Goal: Task Accomplishment & Management: Complete application form

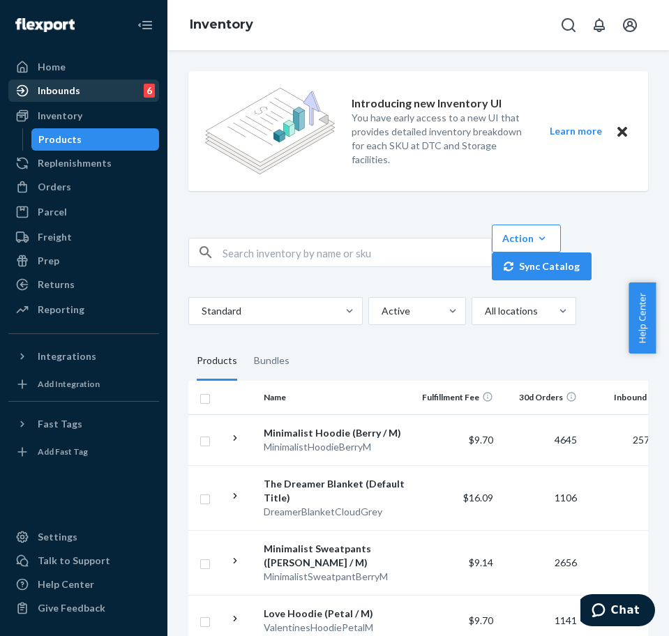
click at [87, 97] on div "Inbounds 6" at bounding box center [84, 91] width 148 height 20
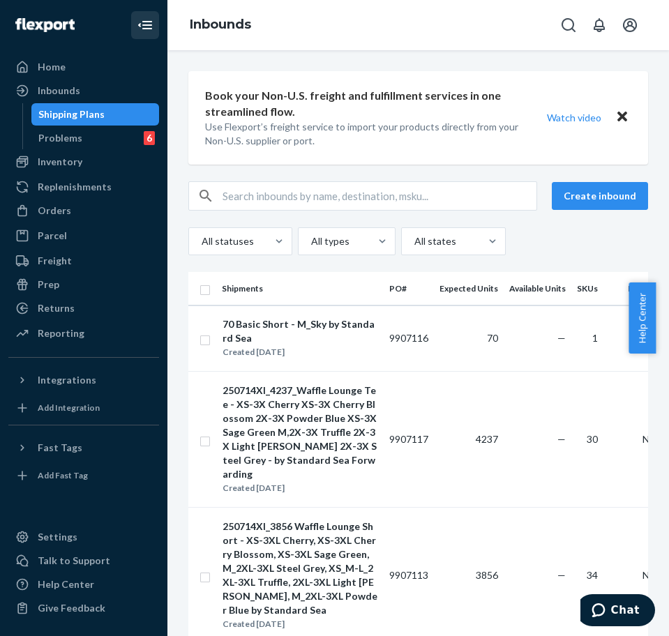
drag, startPoint x: 135, startPoint y: 28, endPoint x: 189, endPoint y: 44, distance: 56.1
click at [136, 29] on button "Close Navigation" at bounding box center [145, 25] width 28 height 28
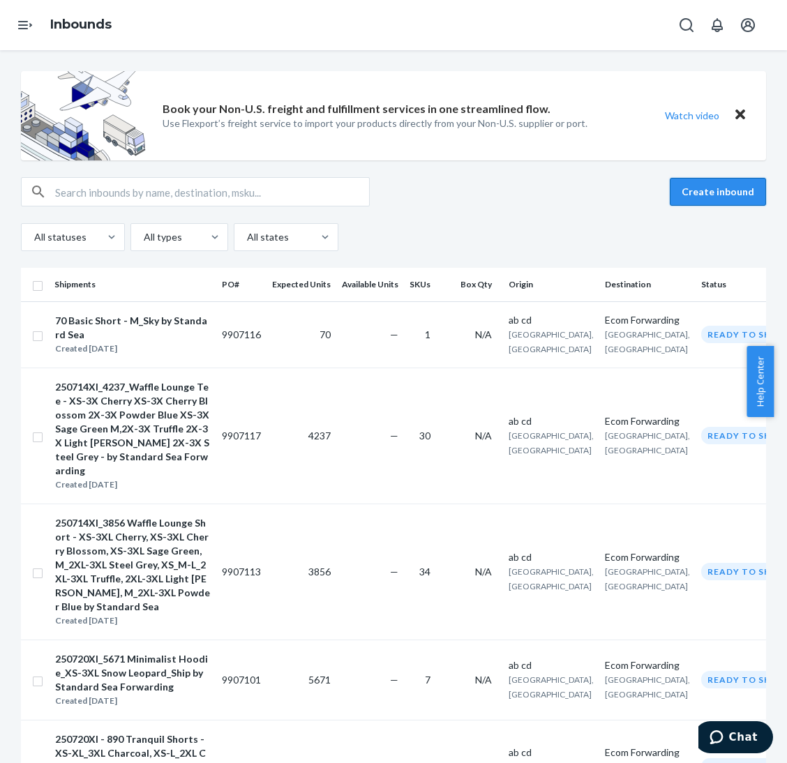
click at [655, 197] on button "Create inbound" at bounding box center [718, 192] width 96 height 28
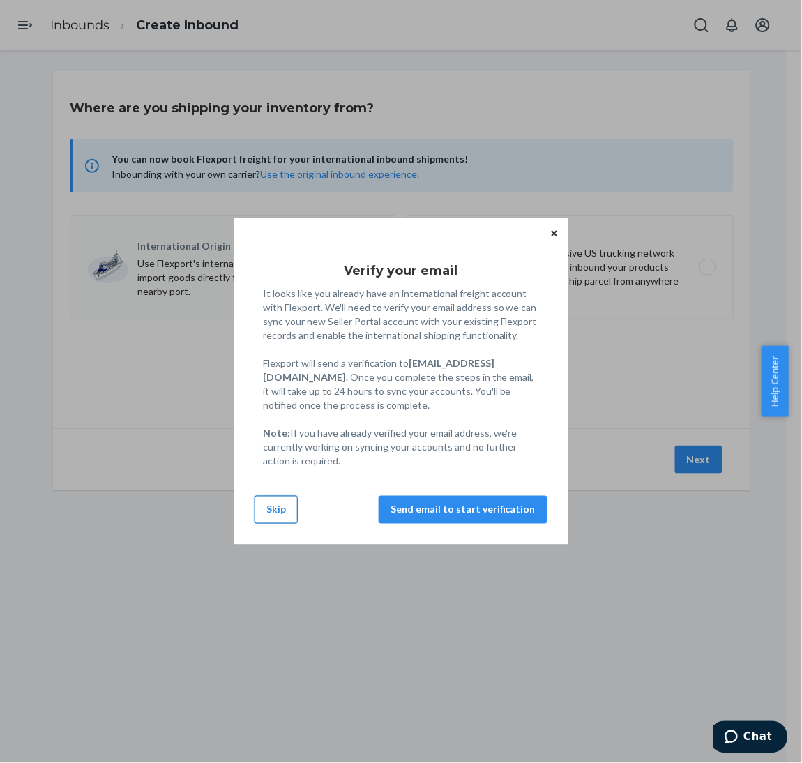
click at [296, 512] on button "Skip" at bounding box center [276, 510] width 43 height 28
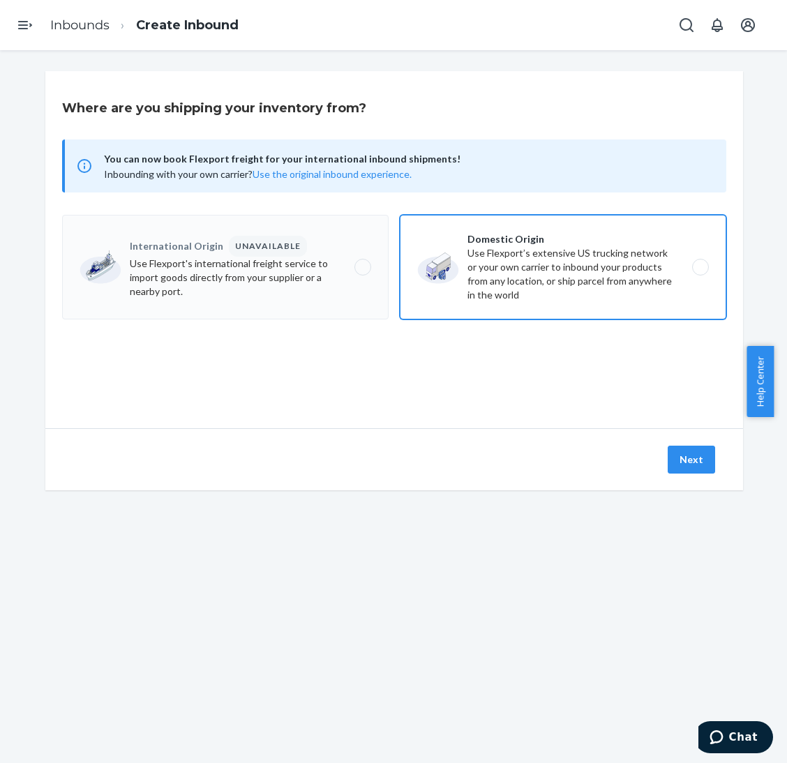
click at [500, 272] on label "Domestic Origin Use Flexport’s extensive US trucking network or your own carrie…" at bounding box center [563, 267] width 326 height 105
click at [655, 272] on input "Domestic Origin Use Flexport’s extensive US trucking network or your own carrie…" at bounding box center [704, 267] width 9 height 9
radio input "true"
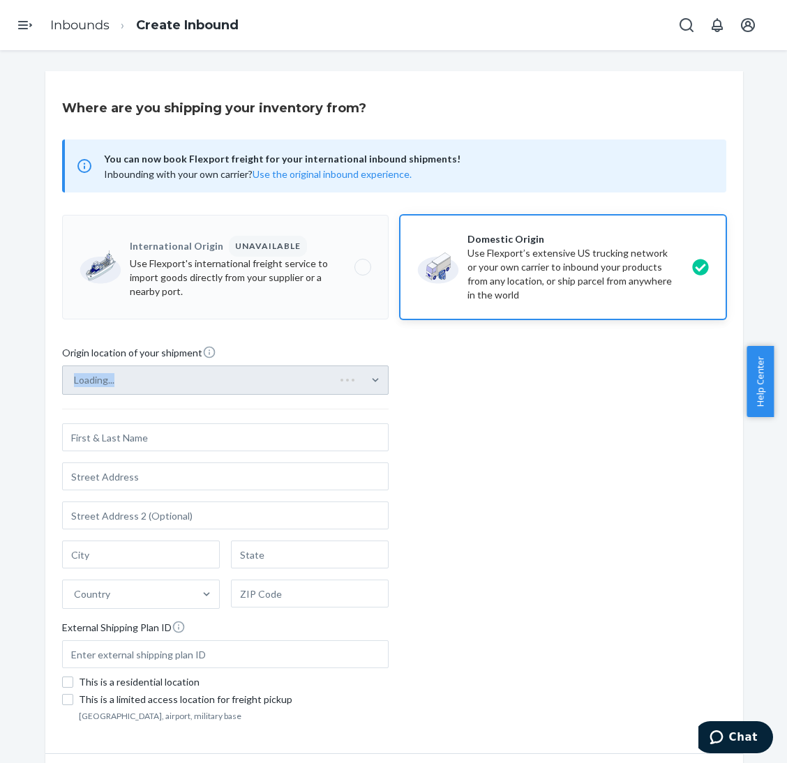
drag, startPoint x: 353, startPoint y: 383, endPoint x: 350, endPoint y: 394, distance: 11.5
click at [350, 383] on div "Loading..." at bounding box center [225, 380] width 326 height 29
click at [354, 387] on div "Select from saved addresses" at bounding box center [213, 380] width 300 height 28
click at [75, 387] on input "Select from saved addresses" at bounding box center [74, 380] width 1 height 14
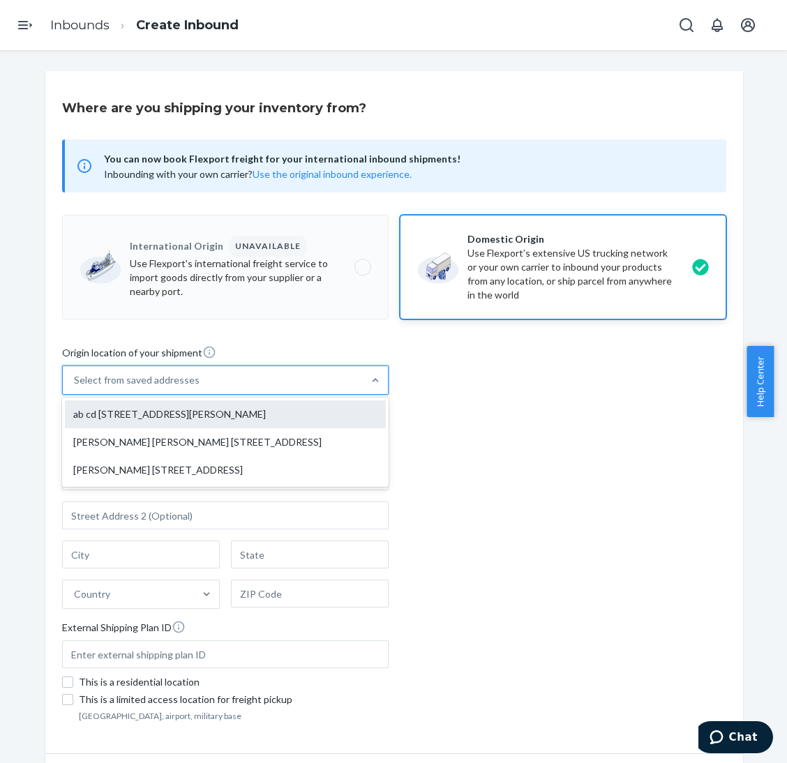
click at [332, 416] on div "ab cd [STREET_ADDRESS][PERSON_NAME]" at bounding box center [225, 414] width 321 height 28
click at [75, 387] on input "option ab cd [STREET_ADDRESS][PERSON_NAME] focused, 1 of 3. 3 results available…" at bounding box center [74, 380] width 1 height 14
type input "ab cd"
type input "[GEOGRAPHIC_DATA]"
type input "CA"
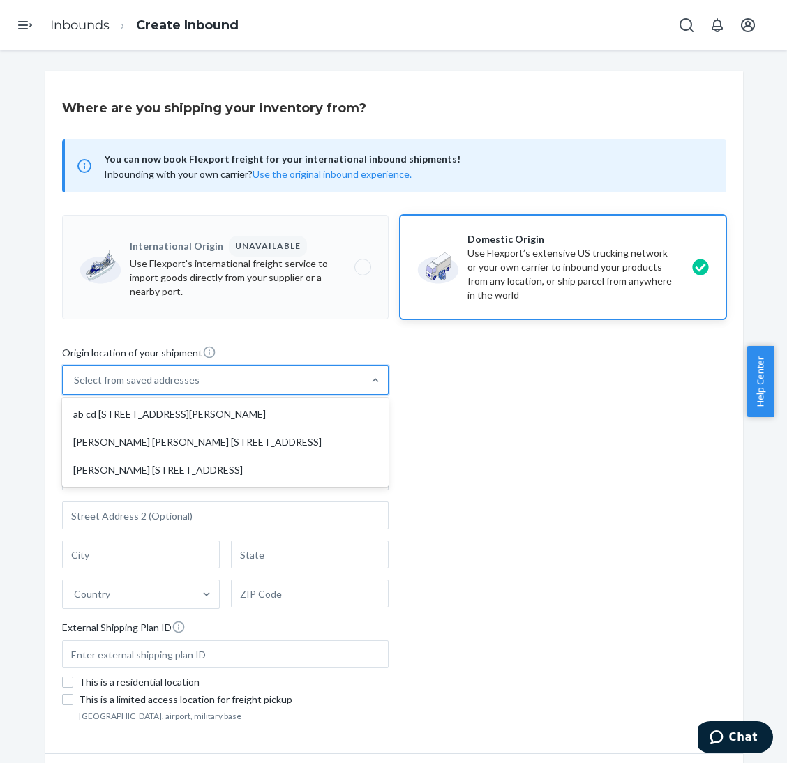
type input "94105"
type input "[STREET_ADDRESS][PERSON_NAME]"
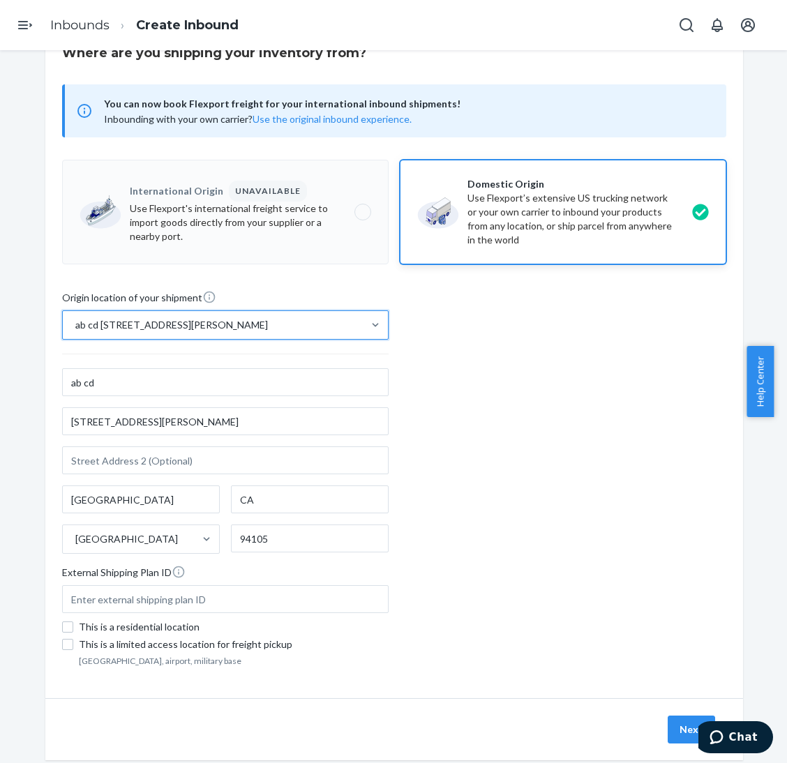
scroll to position [85, 0]
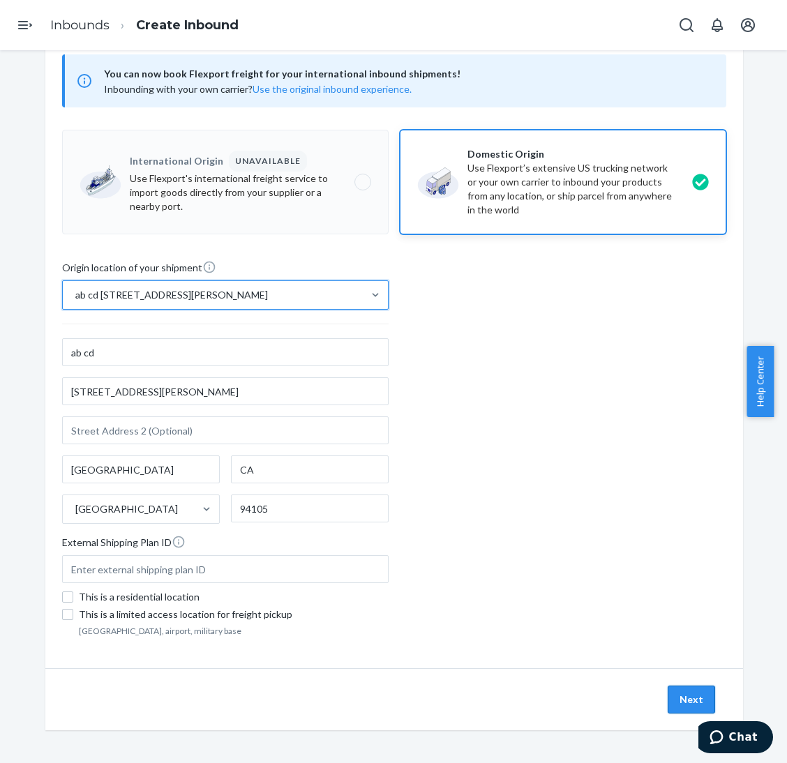
click at [655, 636] on button "Next" at bounding box center [691, 700] width 47 height 28
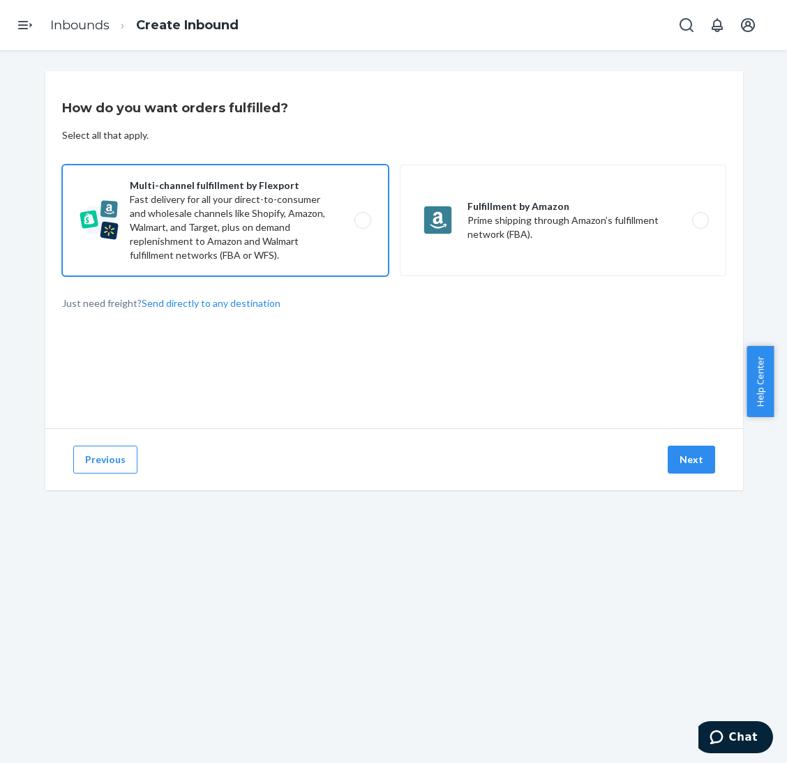
drag, startPoint x: 296, startPoint y: 242, endPoint x: 344, endPoint y: 259, distance: 51.0
click at [299, 244] on label "Multi-channel fulfillment by Flexport Fast delivery for all your direct-to-cons…" at bounding box center [225, 221] width 326 height 112
click at [362, 225] on input "Multi-channel fulfillment by Flexport Fast delivery for all your direct-to-cons…" at bounding box center [366, 220] width 9 height 9
radio input "true"
click at [655, 456] on button "Next" at bounding box center [691, 460] width 47 height 28
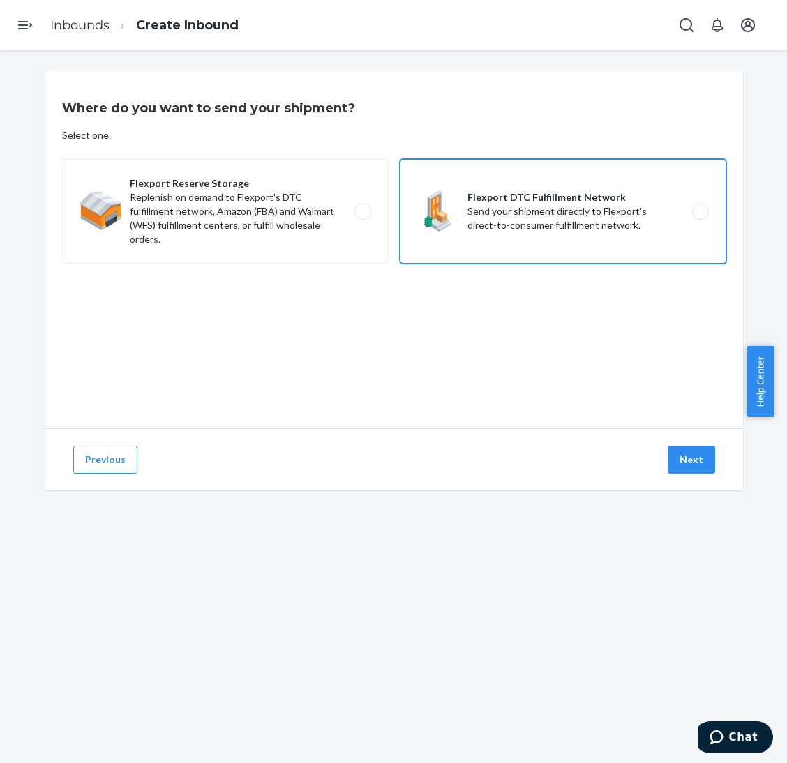
click at [608, 214] on label "Flexport DTC Fulfillment Network Send your shipment directly to Flexport's dire…" at bounding box center [563, 211] width 326 height 105
click at [655, 214] on input "Flexport DTC Fulfillment Network Send your shipment directly to Flexport's dire…" at bounding box center [704, 211] width 9 height 9
radio input "true"
click at [655, 456] on button "Next" at bounding box center [691, 460] width 47 height 28
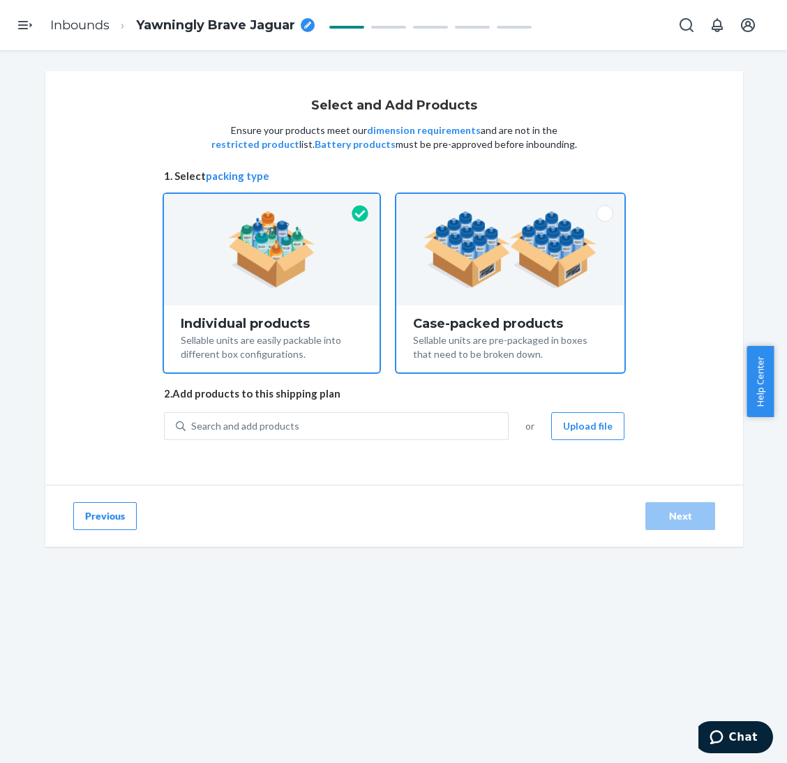
click at [502, 324] on div "Case-packed products" at bounding box center [510, 324] width 195 height 14
click at [506, 203] on input "Case-packed products Sellable units are pre-packaged in boxes that need to be b…" at bounding box center [510, 198] width 9 height 9
radio input "true"
radio input "false"
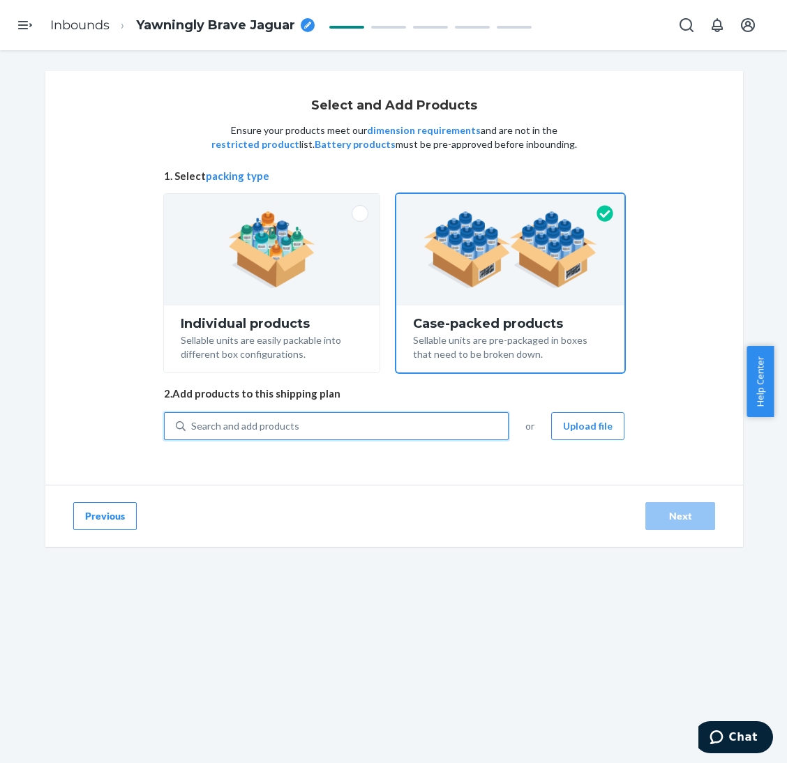
click at [428, 433] on div "Search and add products" at bounding box center [347, 426] width 322 height 25
click at [193, 433] on input "0 results available. Use Up and Down to choose options, press Enter to select t…" at bounding box center [191, 426] width 1 height 14
paste input "Minimalist Shorts Brown Leopard"
type input "Minimalist Shorts Brown Leopard"
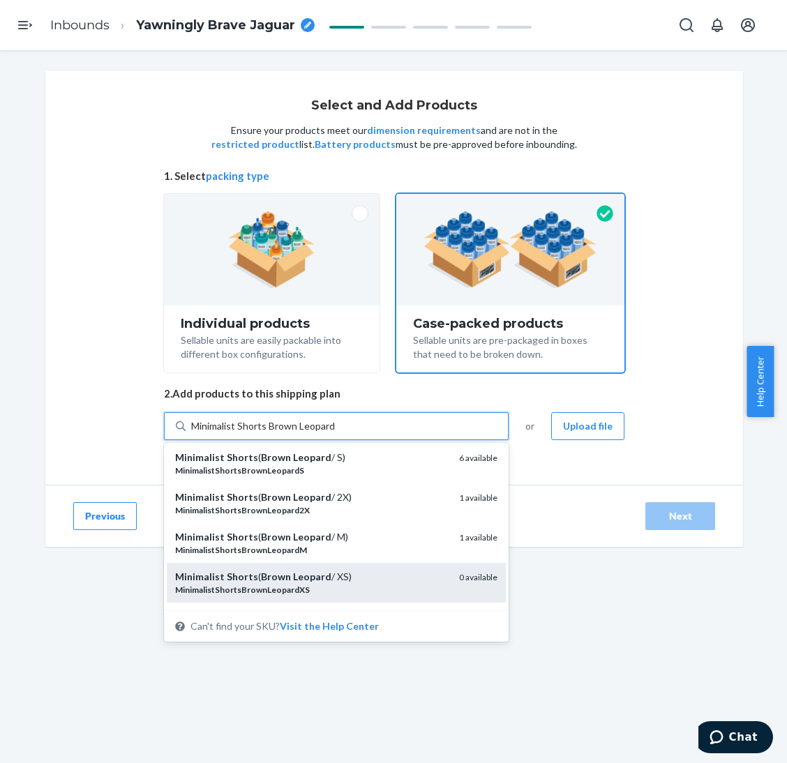
scroll to position [105, 0]
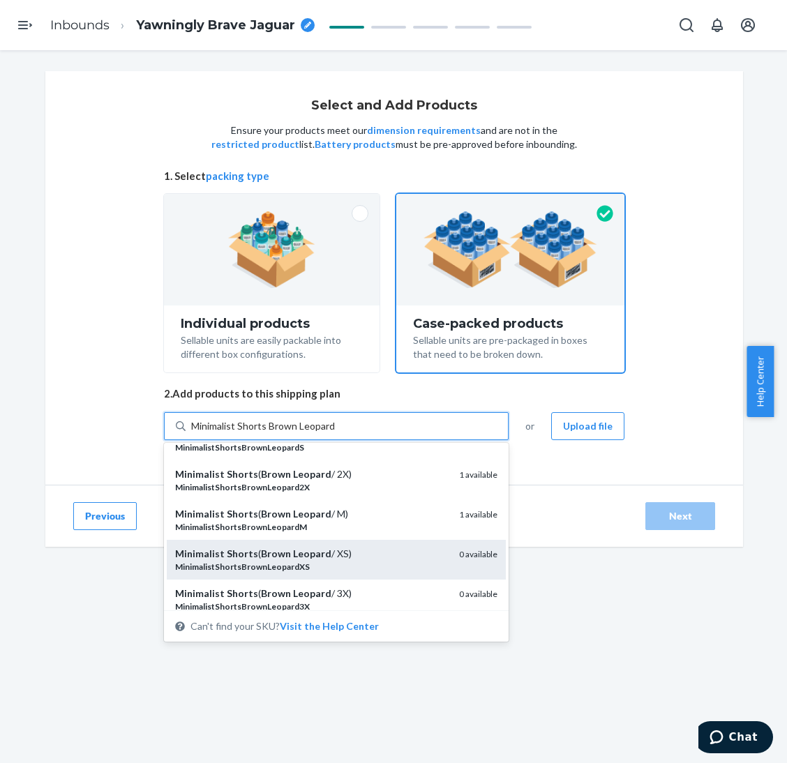
click at [355, 561] on div "MinimalistShortsBrownLeopardXS" at bounding box center [311, 567] width 273 height 12
click at [335, 433] on input "Minimalist Shorts Brown Leopard" at bounding box center [263, 426] width 144 height 14
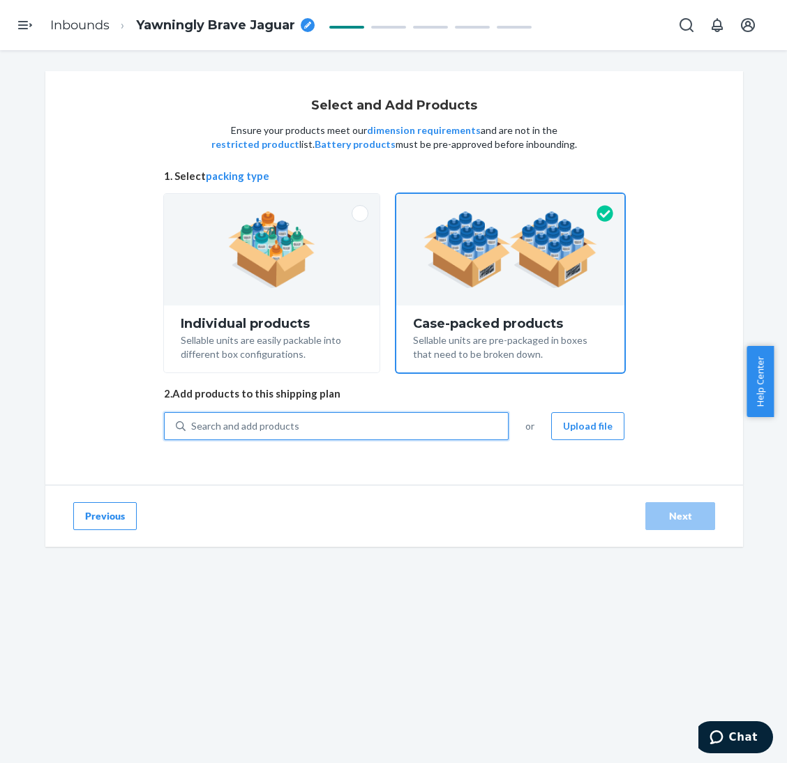
click at [357, 423] on div "Search and add products" at bounding box center [347, 426] width 322 height 25
click at [193, 423] on input "0 results available. Use Up and Down to choose options, press Enter to select t…" at bounding box center [191, 426] width 1 height 14
paste input "Minimalist Shorts Brown Leopard"
type input "Minimalist Shorts Brown Leopard"
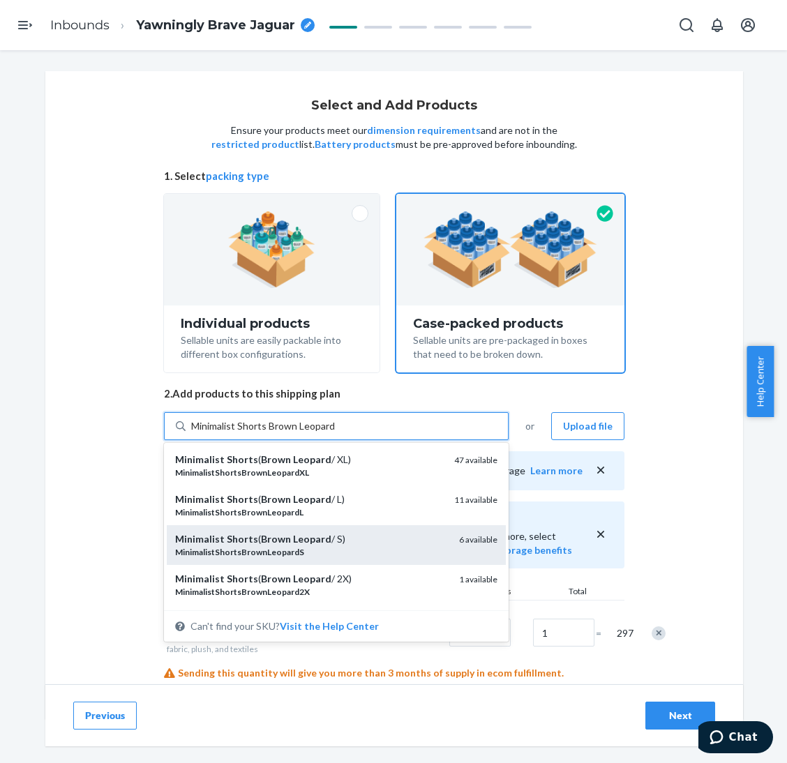
click at [355, 536] on div "Minimalist Shorts ( Brown Leopard / S)" at bounding box center [311, 539] width 273 height 14
click at [335, 433] on input "Minimalist Shorts Brown Leopard" at bounding box center [263, 426] width 144 height 14
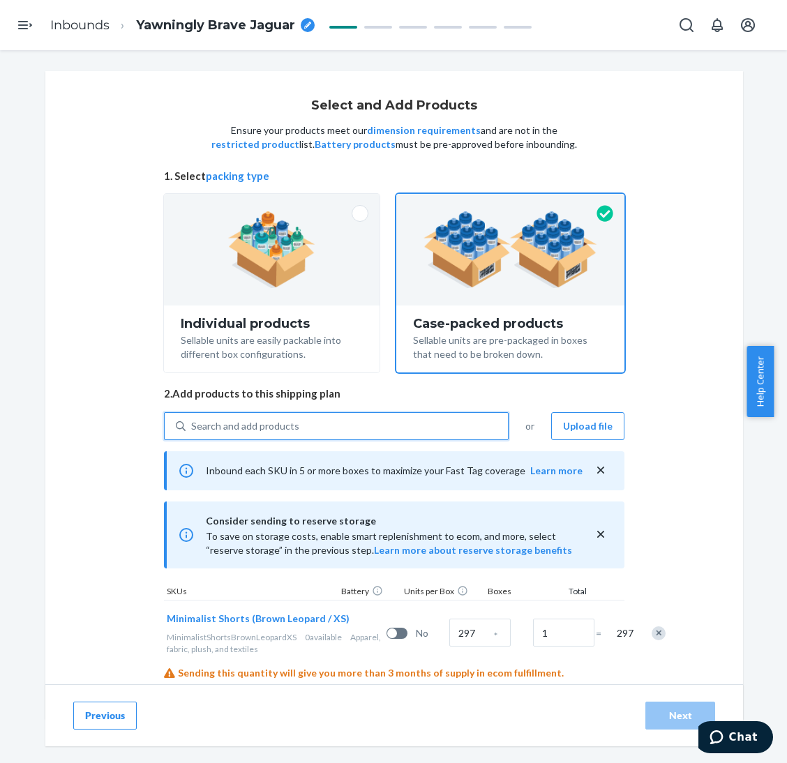
click at [358, 425] on div "Search and add products" at bounding box center [347, 426] width 322 height 25
click at [193, 425] on input "0 results available. Use Up and Down to choose options, press Enter to select t…" at bounding box center [191, 426] width 1 height 14
paste input "Minimalist Shorts Brown Leopard"
type input "Minimalist Shorts Brown Leopard"
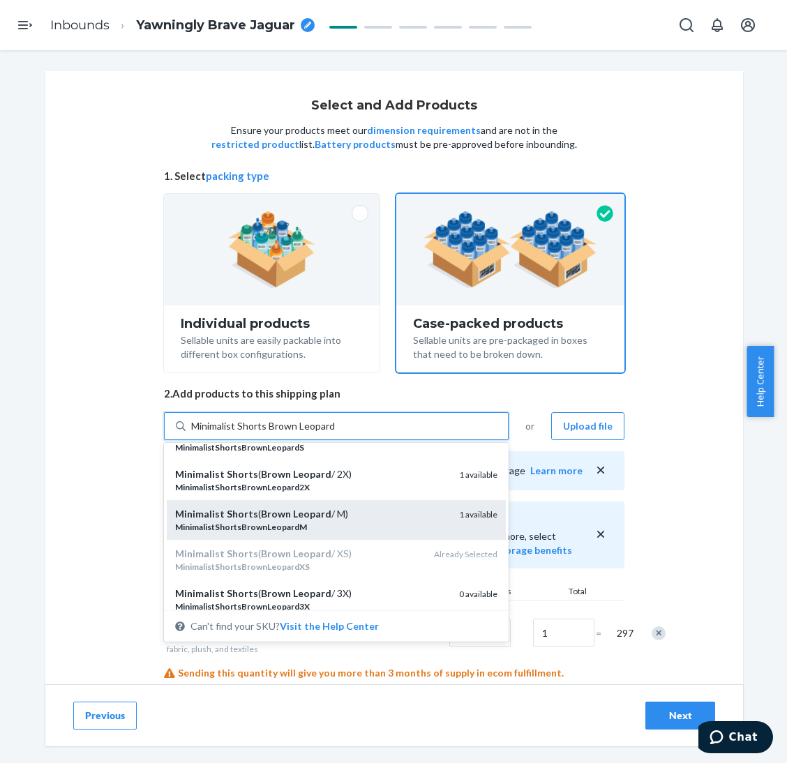
click at [374, 508] on div "Minimalist Shorts ( Brown Leopard / M)" at bounding box center [311, 514] width 273 height 14
click at [335, 433] on input "Minimalist Shorts Brown Leopard" at bounding box center [263, 426] width 144 height 14
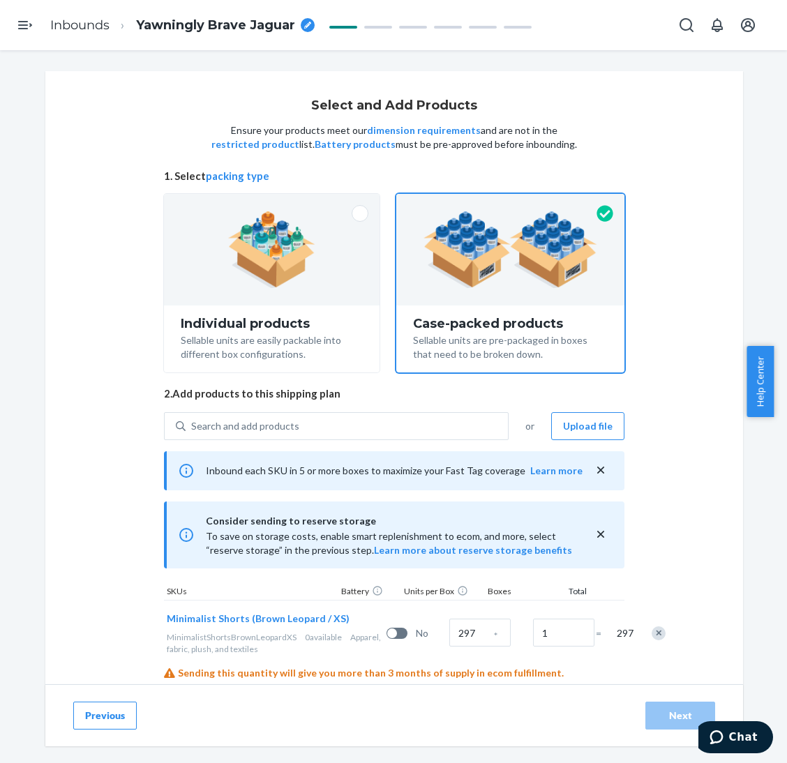
click at [372, 407] on div "Select and Add Products Ensure your products meet our dimension requirements an…" at bounding box center [394, 441] width 460 height 684
click at [372, 421] on div "Search and add products" at bounding box center [347, 426] width 322 height 25
click at [193, 421] on input "0 results available. Use Up and Down to choose options, press Enter to select t…" at bounding box center [191, 426] width 1 height 14
paste input "Minimalist Shorts Brown Leopard"
type input "Minimalist Shorts Brown Leopard"
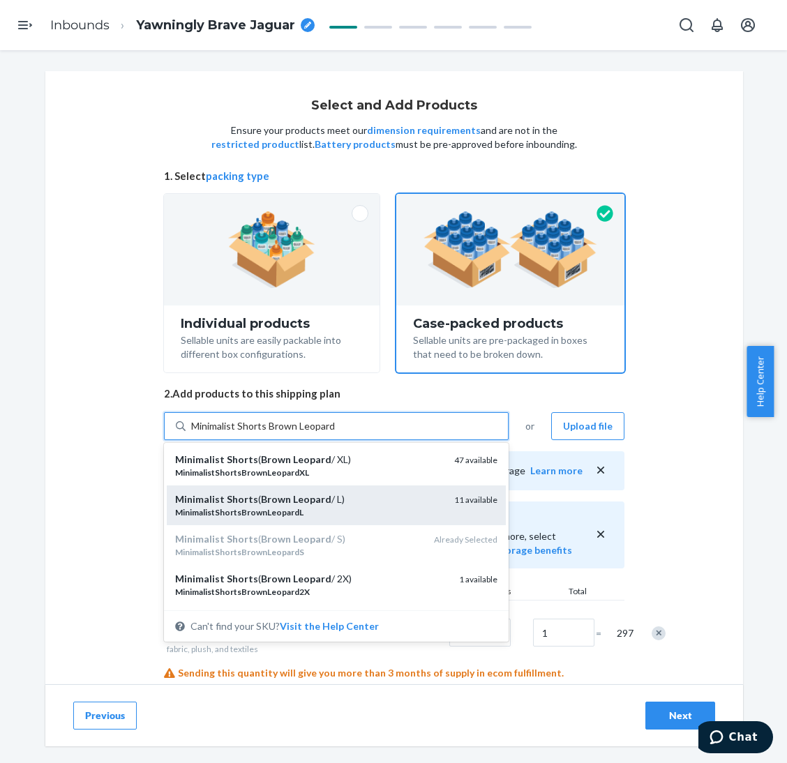
click at [345, 498] on div "Minimalist Shorts ( Brown Leopard / L)" at bounding box center [309, 499] width 268 height 14
click at [335, 433] on input "Minimalist Shorts Brown Leopard" at bounding box center [263, 426] width 144 height 14
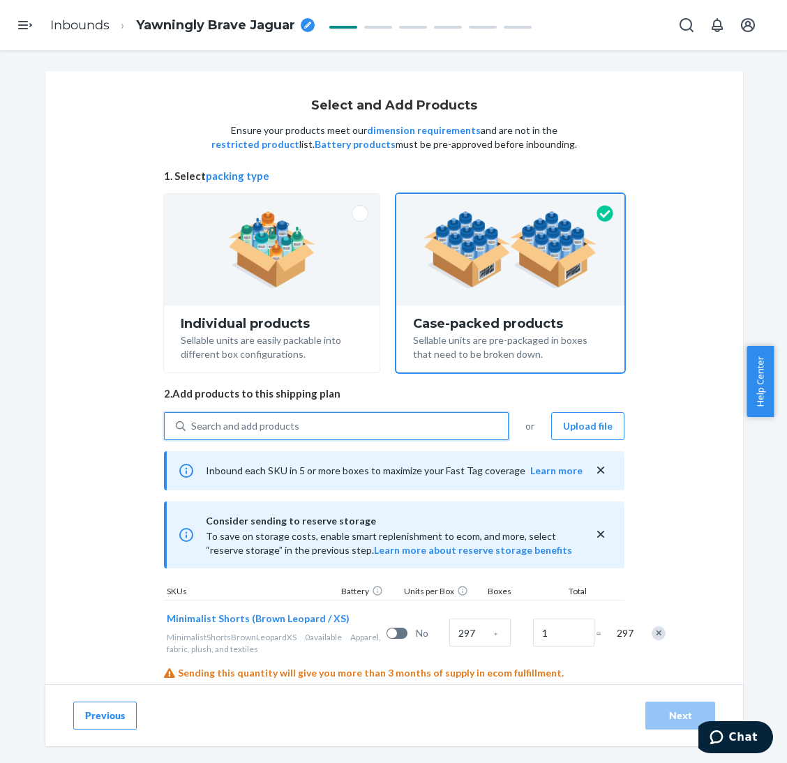
click at [350, 436] on div "Search and add products" at bounding box center [347, 426] width 322 height 25
click at [193, 433] on input "0 results available. Use Up and Down to choose options, press Enter to select t…" at bounding box center [191, 426] width 1 height 14
paste input "Minimalist Shorts Brown Leopard"
type input "Minimalist Shorts Brown Leopard"
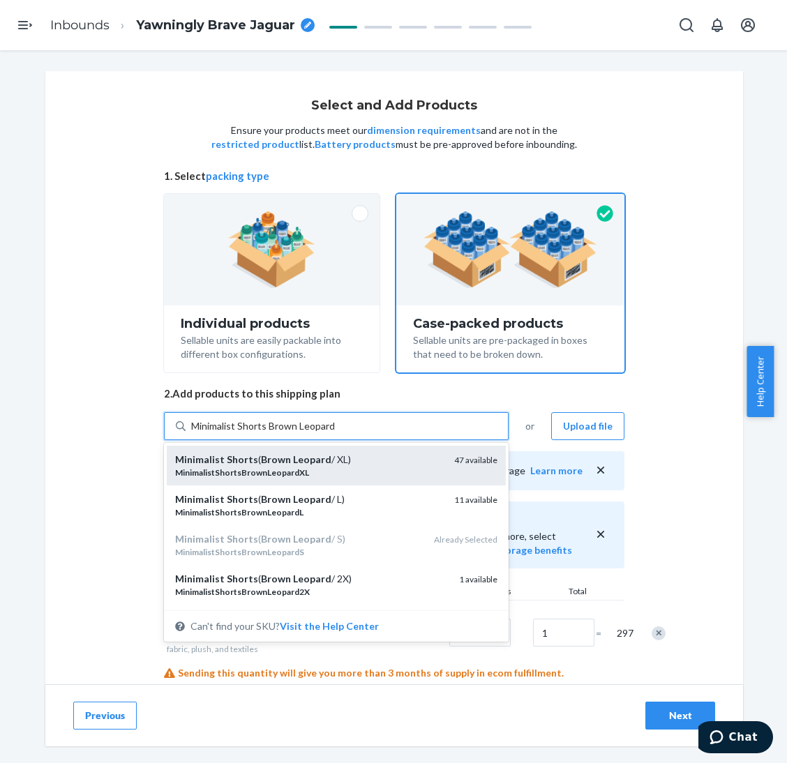
click at [345, 462] on div "Minimalist Shorts ( Brown Leopard / XL)" at bounding box center [309, 460] width 268 height 14
click at [335, 433] on input "Minimalist Shorts Brown Leopard" at bounding box center [263, 426] width 144 height 14
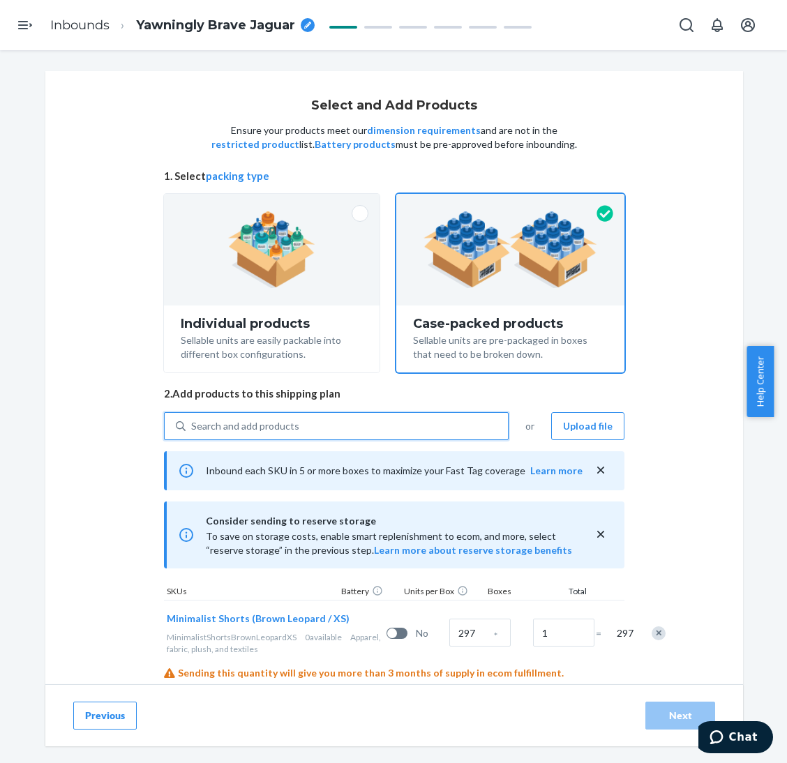
click at [348, 429] on div "Search and add products" at bounding box center [347, 426] width 322 height 25
click at [193, 429] on input "0 results available. Use Up and Down to choose options, press Enter to select t…" at bounding box center [191, 426] width 1 height 14
paste input "Minimalist Shorts Brown Leopard"
type input "Minimalist Shorts Brown Leopard"
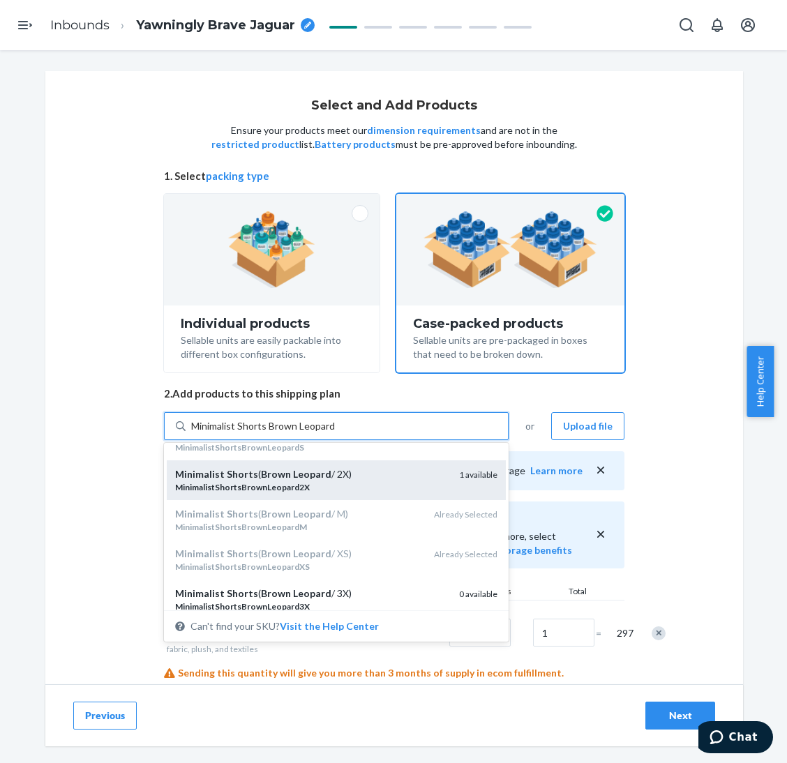
click at [348, 483] on div "MinimalistShortsBrownLeopard2X" at bounding box center [311, 487] width 273 height 12
click at [335, 433] on input "Minimalist Shorts Brown Leopard" at bounding box center [263, 426] width 144 height 14
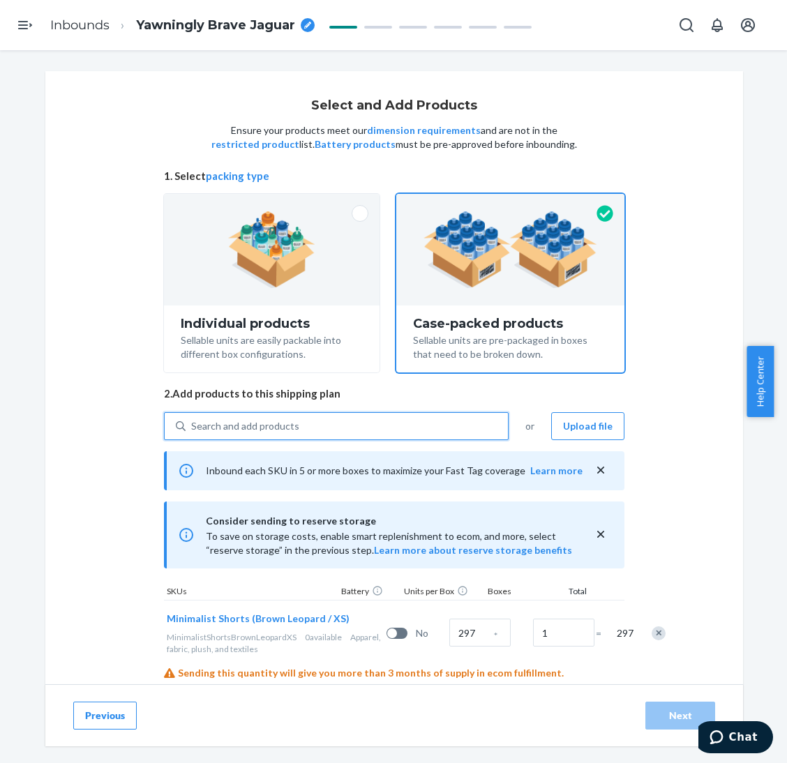
click at [354, 435] on div "Search and add products" at bounding box center [347, 426] width 322 height 25
click at [193, 433] on input "0 results available. Select is focused ,type to refine list, press Down to open…" at bounding box center [191, 426] width 1 height 14
paste input "Minimalist Shorts Brown Leopard"
type input "Minimalist Shorts Brown Leopard"
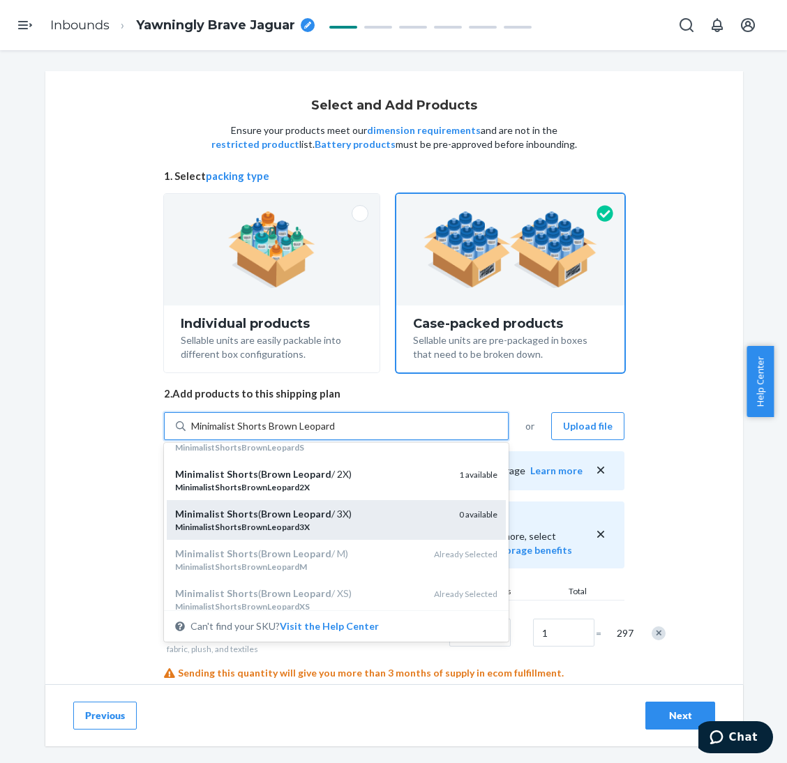
click at [362, 516] on div "Minimalist Shorts ( Brown Leopard / 3X)" at bounding box center [311, 514] width 273 height 14
click at [335, 433] on input "Minimalist Shorts Brown Leopard" at bounding box center [263, 426] width 144 height 14
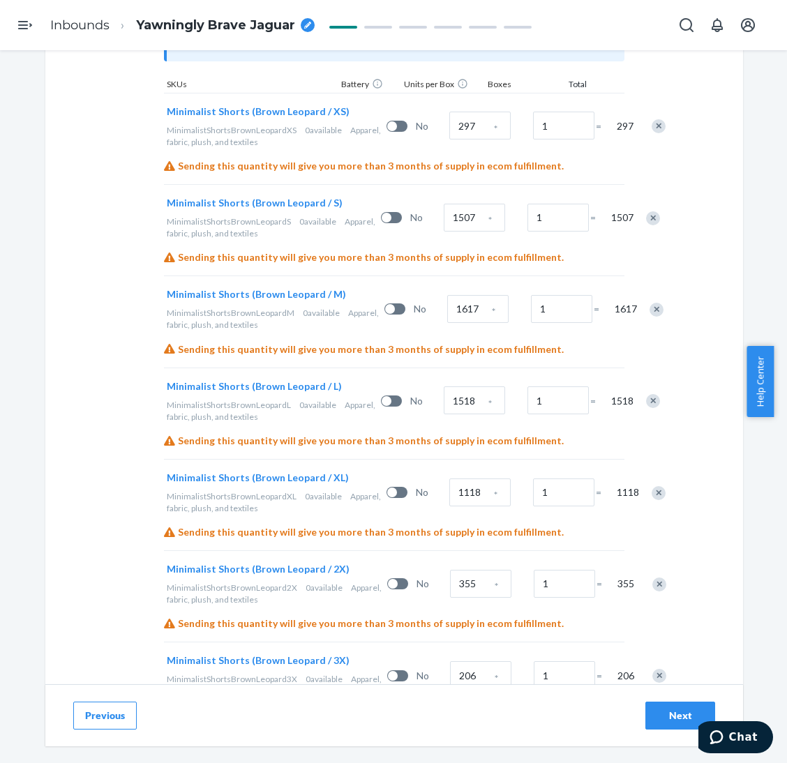
scroll to position [474, 0]
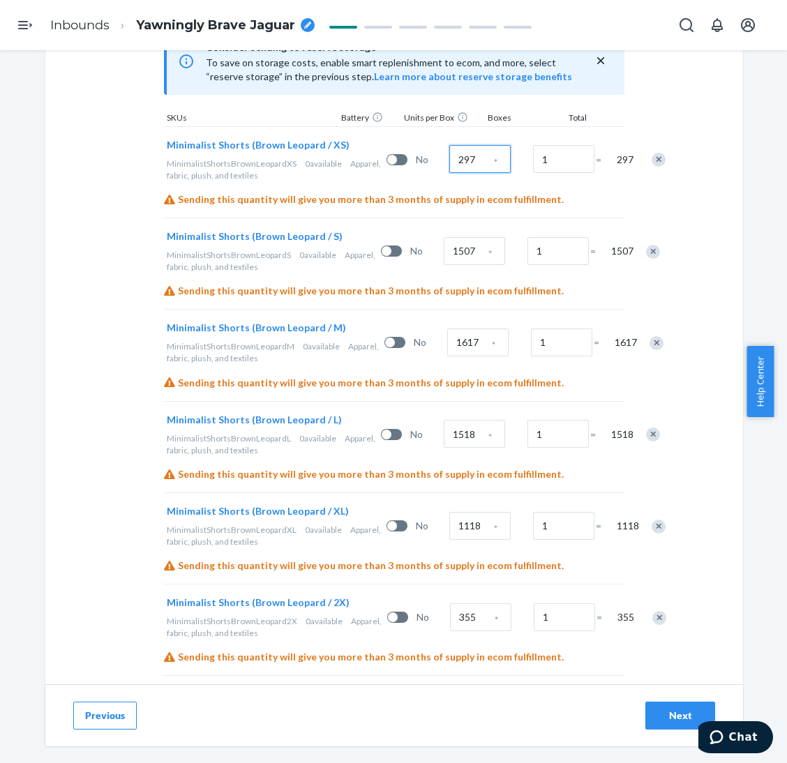
click at [449, 165] on input "297" at bounding box center [479, 159] width 61 height 28
type input "421"
click at [449, 170] on input "421" at bounding box center [479, 159] width 61 height 28
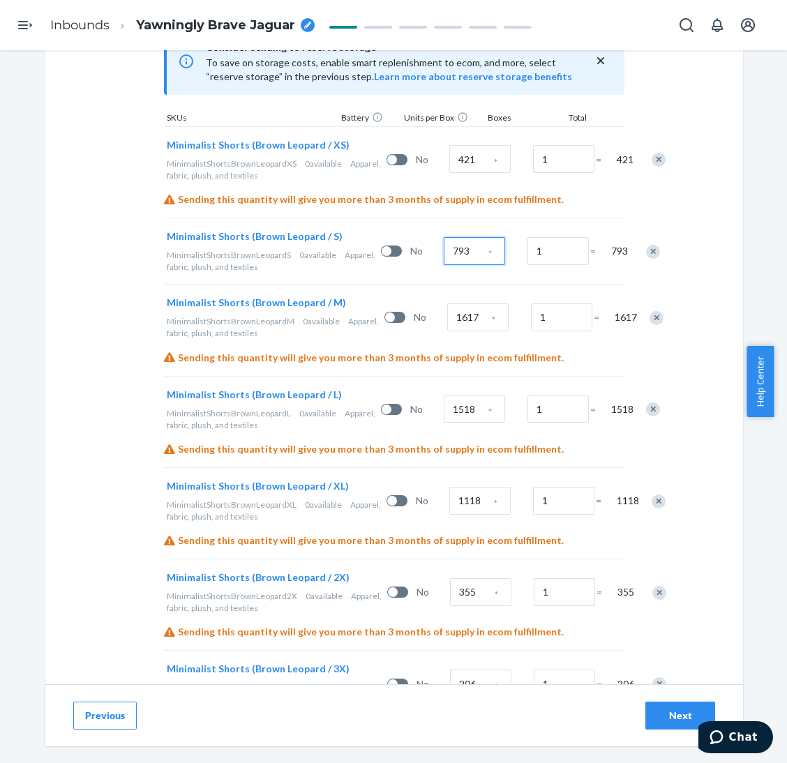
type input "793"
type input "1267"
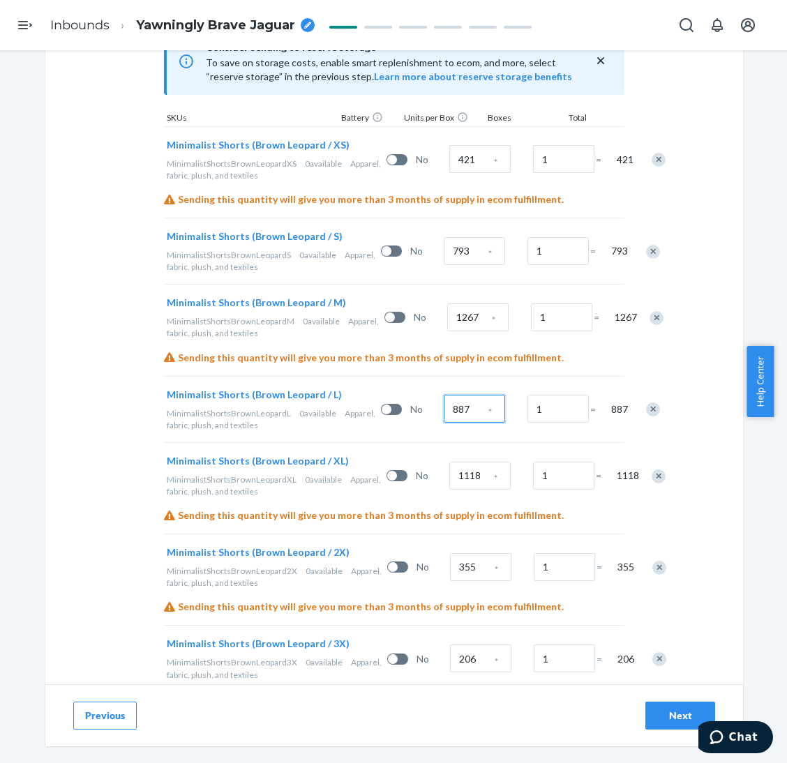
type input "887"
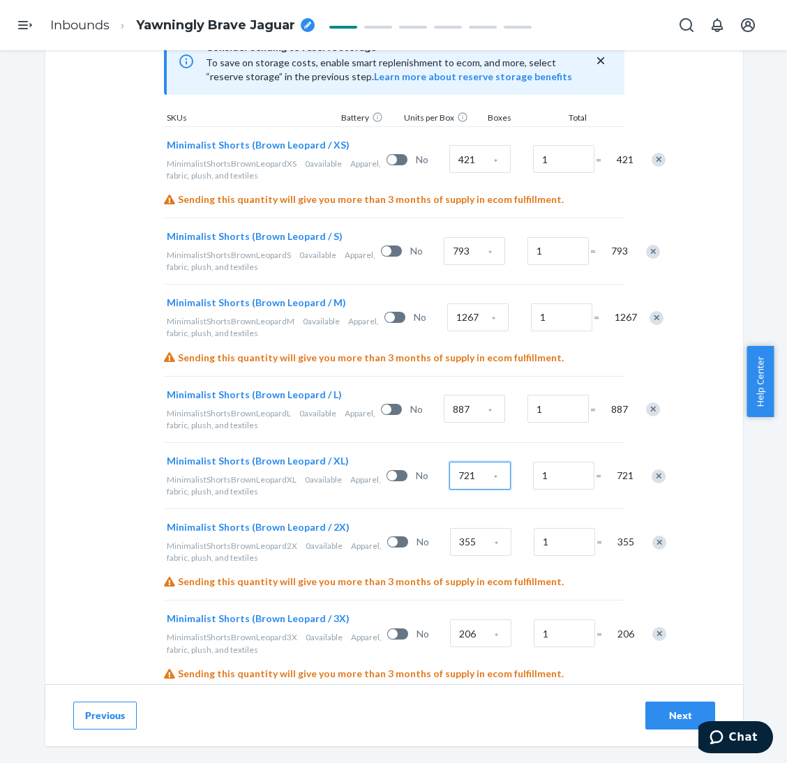
type input "721"
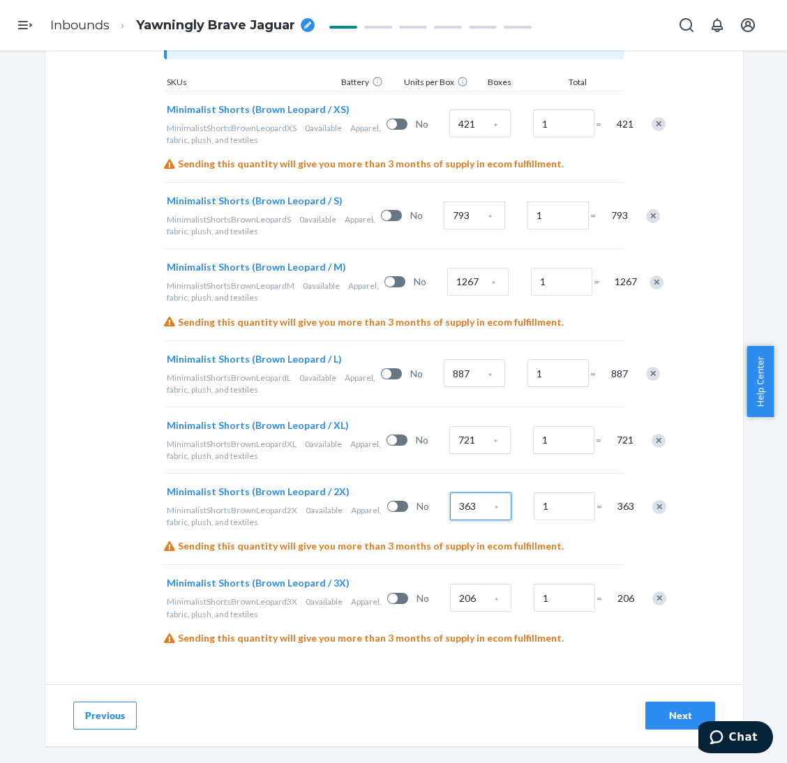
scroll to position [608, 0]
type input "363"
type input "196"
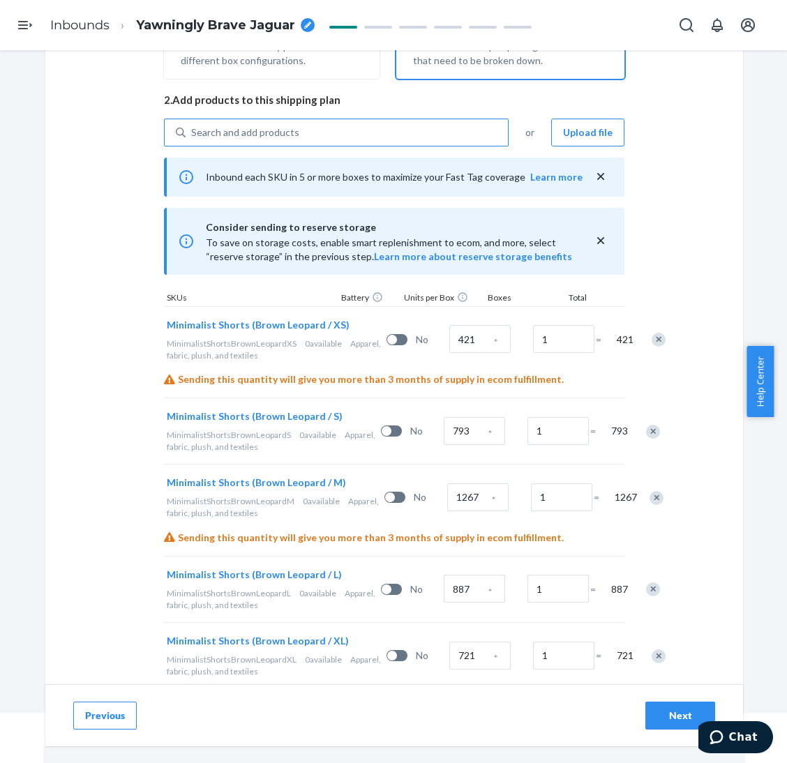
click at [366, 140] on div "Search and add products" at bounding box center [347, 132] width 322 height 25
click at [193, 140] on input "Search and add products" at bounding box center [191, 133] width 1 height 14
paste input "Minimalist Shorts Panther"
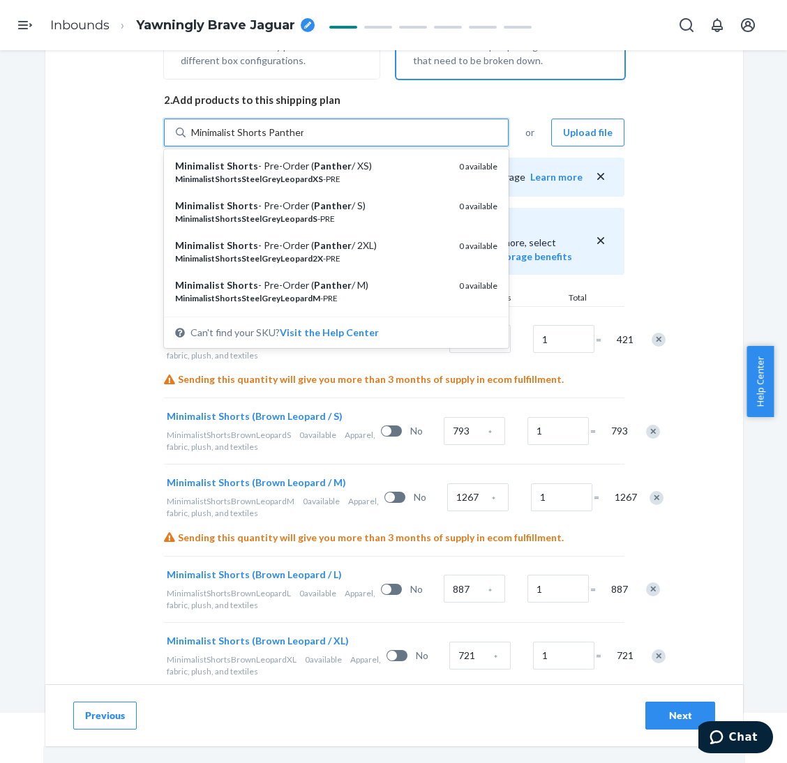
click at [271, 135] on input "Minimalist Shorts Panther" at bounding box center [247, 133] width 112 height 14
type input "Minimalist Shorts Steel grey leopard"
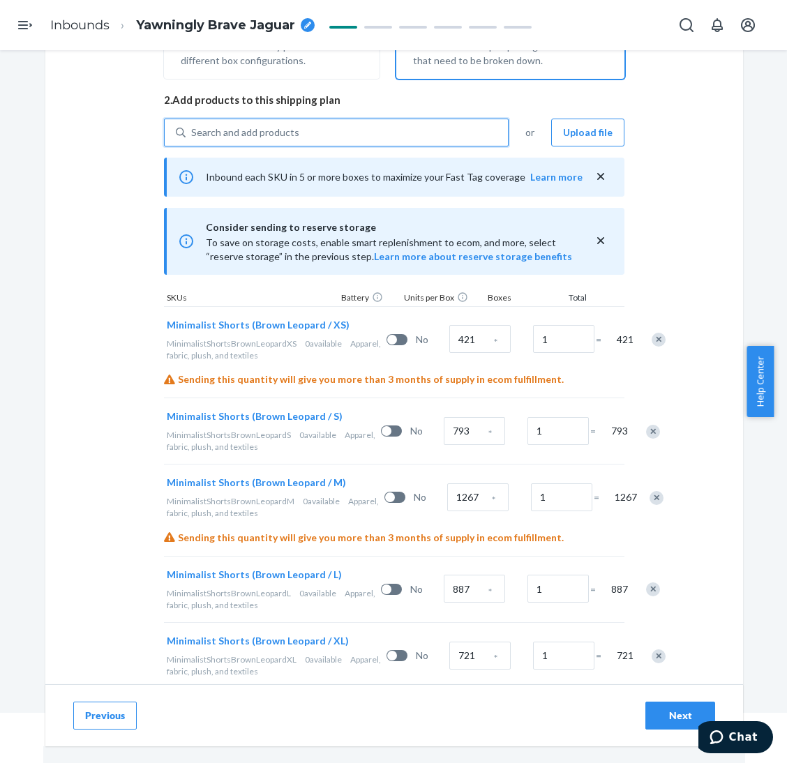
click at [271, 135] on div "Search and add products" at bounding box center [245, 133] width 108 height 14
click at [193, 135] on input "0 results available. Use Up and Down to choose options, press Enter to select t…" at bounding box center [191, 133] width 1 height 14
paste input "Minimalist Shorts Steel grey leopard"
type input "Minimalist Shorts Steel grey leopard"
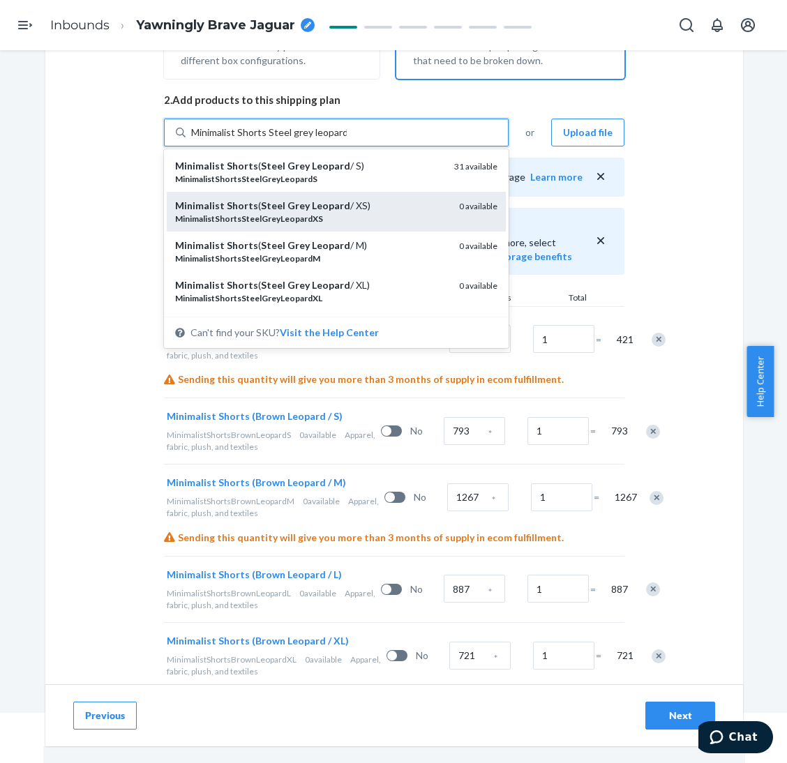
click at [317, 206] on em "Leopard" at bounding box center [331, 206] width 38 height 12
click at [317, 140] on input "Minimalist Shorts Steel grey leopard" at bounding box center [269, 133] width 156 height 14
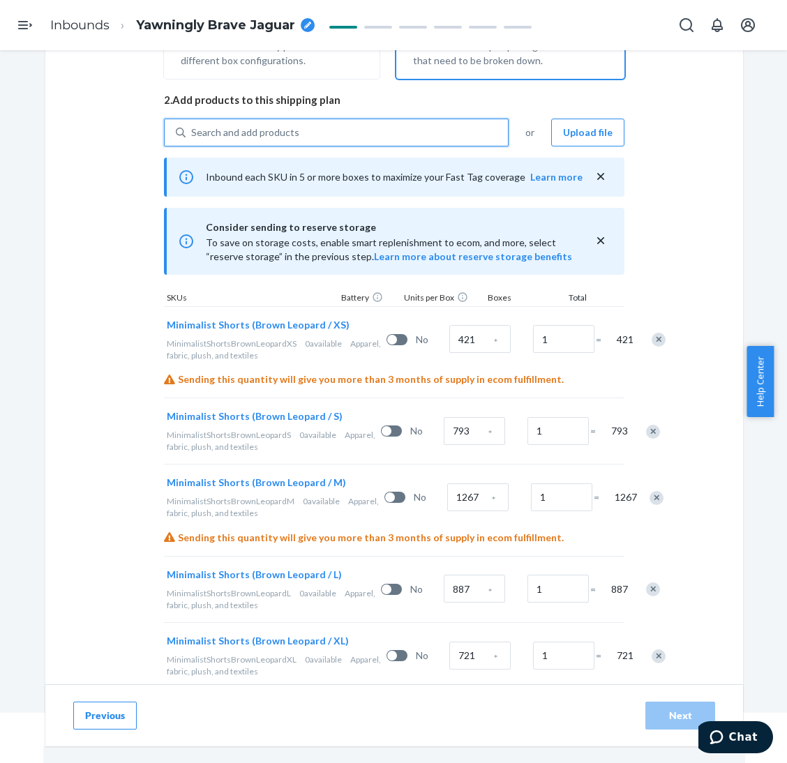
click at [319, 122] on div "Search and add products" at bounding box center [347, 132] width 322 height 25
click at [193, 126] on input "0 results available. Select is focused ,type to refine list, press Down to open…" at bounding box center [191, 133] width 1 height 14
paste input "Minimalist Shorts Steel grey leopard"
type input "Minimalist Shorts Steel grey leopard"
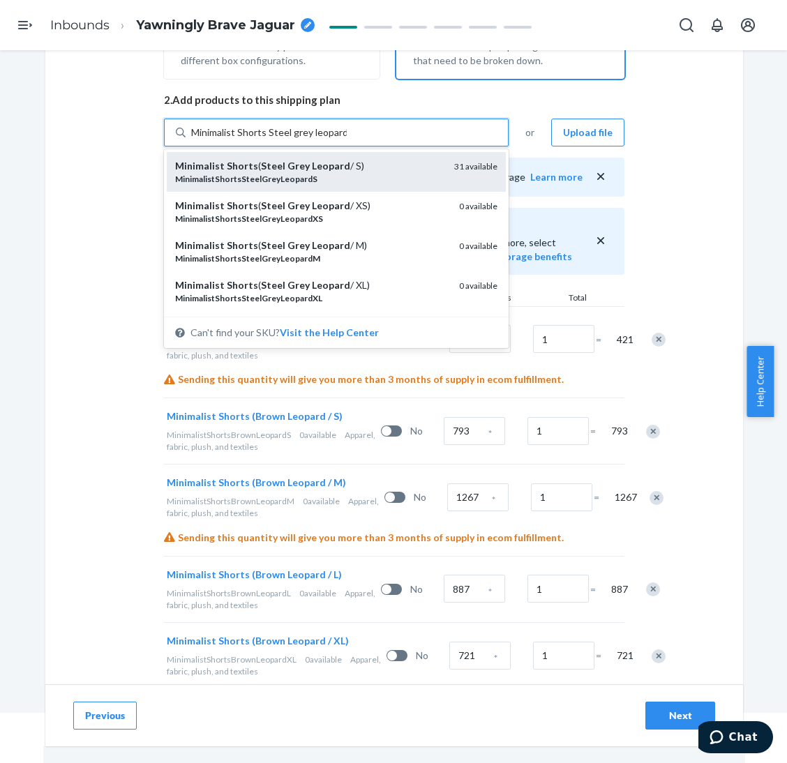
click at [340, 181] on div "MinimalistShortsSteelGreyLeopardS" at bounding box center [309, 179] width 268 height 12
click at [340, 140] on input "Minimalist Shorts Steel grey leopard" at bounding box center [269, 133] width 156 height 14
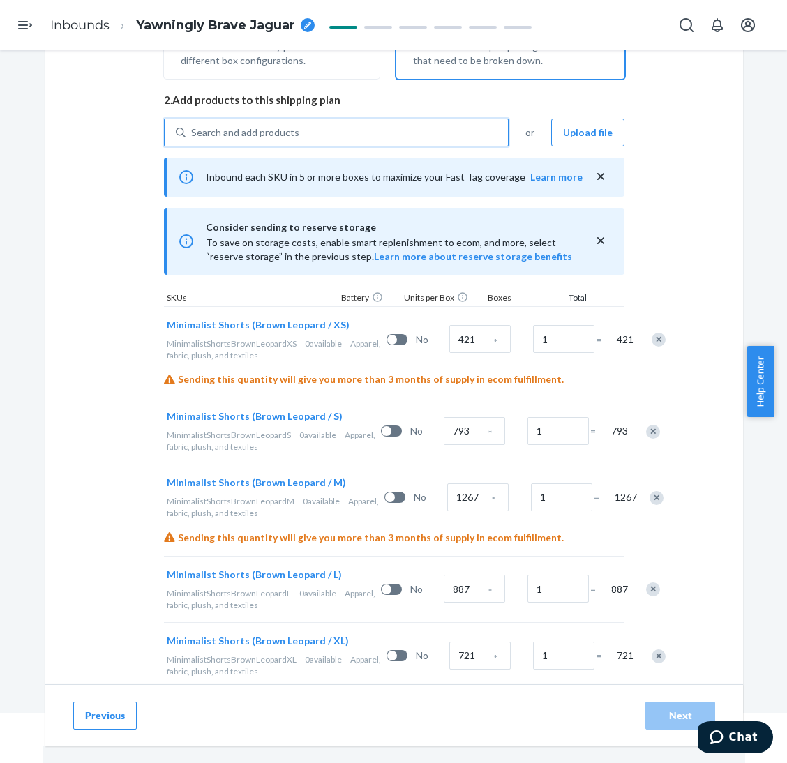
click at [342, 133] on div "Search and add products" at bounding box center [347, 132] width 322 height 25
click at [193, 133] on input "0 results available. Select is focused ,type to refine list, press Down to open…" at bounding box center [191, 133] width 1 height 14
paste input "Minimalist Shorts Steel grey leopard"
type input "Minimalist Shorts Steel grey leopard"
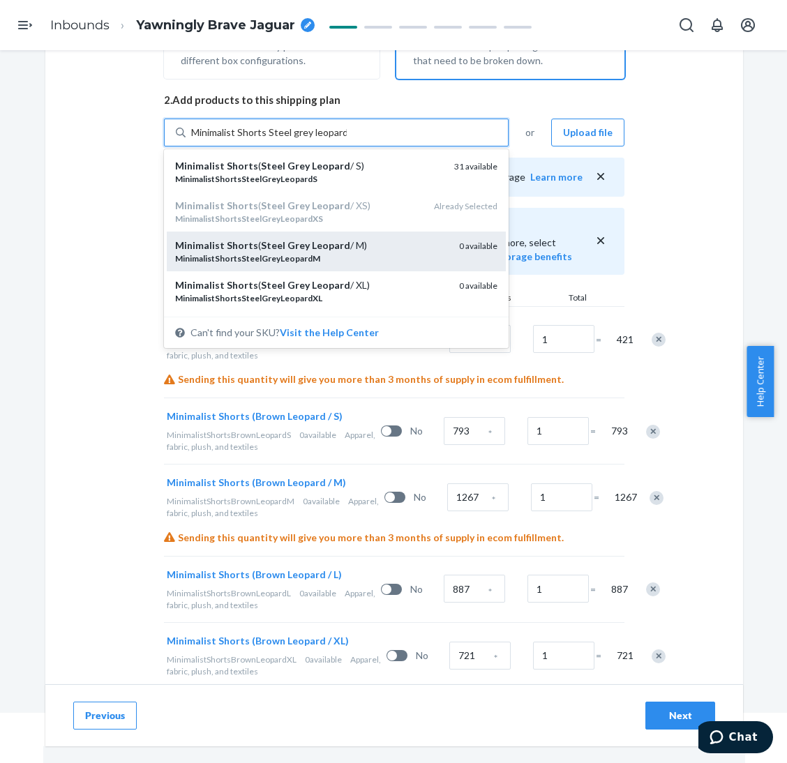
click at [352, 253] on div "MinimalistShortsSteelGreyLeopardM" at bounding box center [311, 259] width 273 height 12
click at [347, 140] on input "Minimalist Shorts Steel grey leopard" at bounding box center [269, 133] width 156 height 14
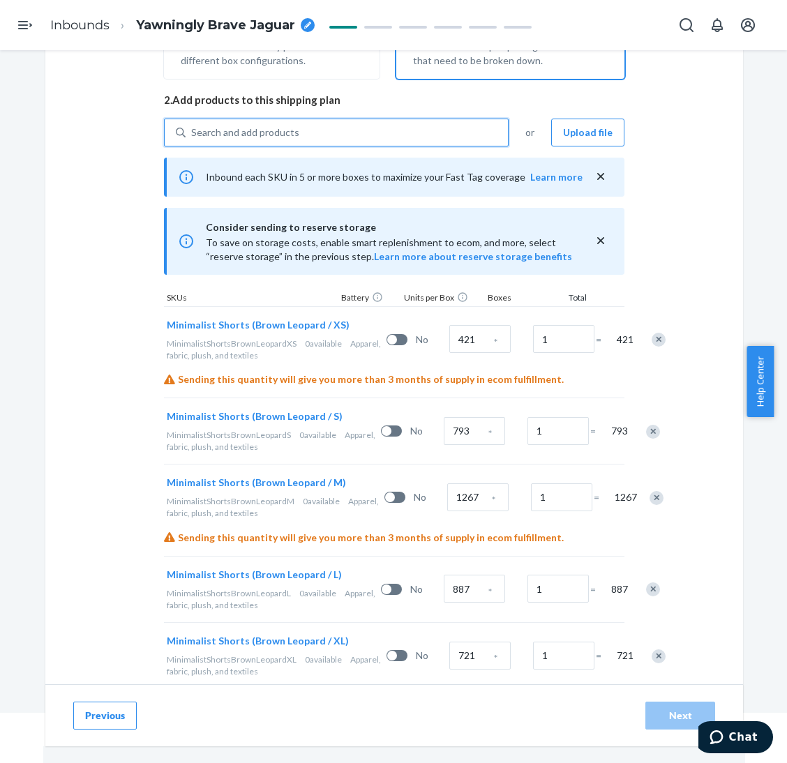
click at [352, 133] on div "Search and add products" at bounding box center [347, 132] width 322 height 25
click at [193, 133] on input "0 results available. Select is focused ,type to refine list, press Down to open…" at bounding box center [191, 133] width 1 height 14
paste input "Minimalist Shorts Steel grey leopard"
type input "Minimalist Shorts Steel grey leopard"
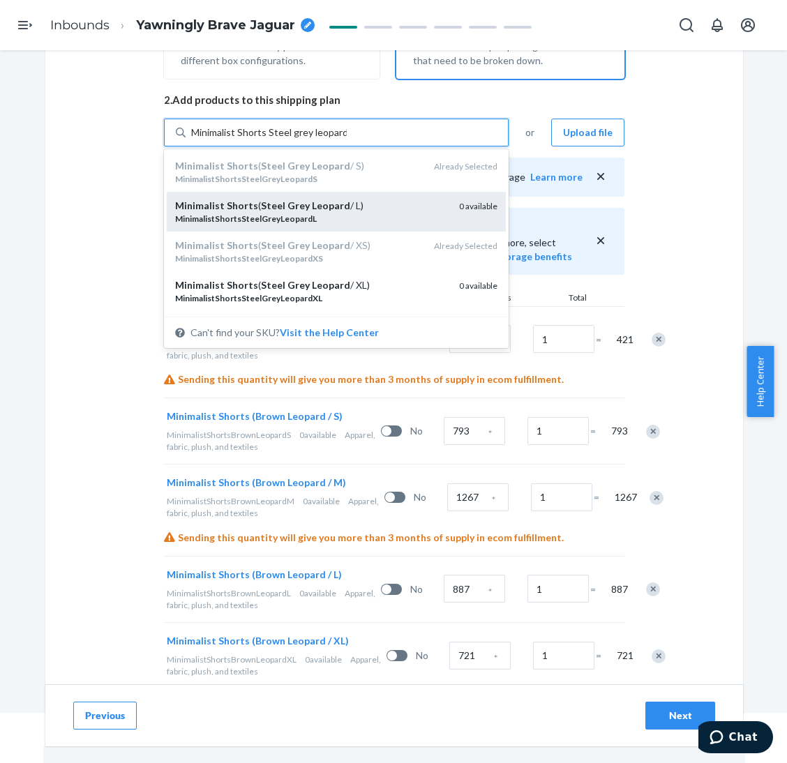
click at [357, 220] on div "MinimalistShortsSteelGreyLeopardL" at bounding box center [311, 219] width 273 height 12
click at [347, 140] on input "Minimalist Shorts Steel grey leopard" at bounding box center [269, 133] width 156 height 14
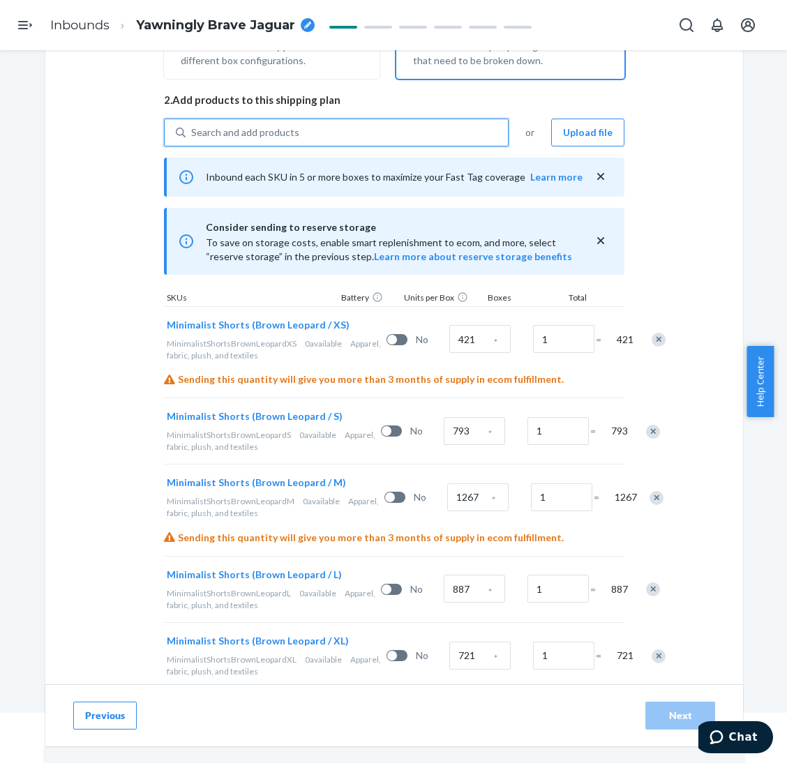
click at [359, 130] on div "Search and add products" at bounding box center [347, 132] width 322 height 25
click at [193, 130] on input "0 results available. Use Up and Down to choose options, press Enter to select t…" at bounding box center [191, 133] width 1 height 14
paste input "Minimalist Shorts Steel grey leopard"
type input "Minimalist Shorts Steel grey leopard"
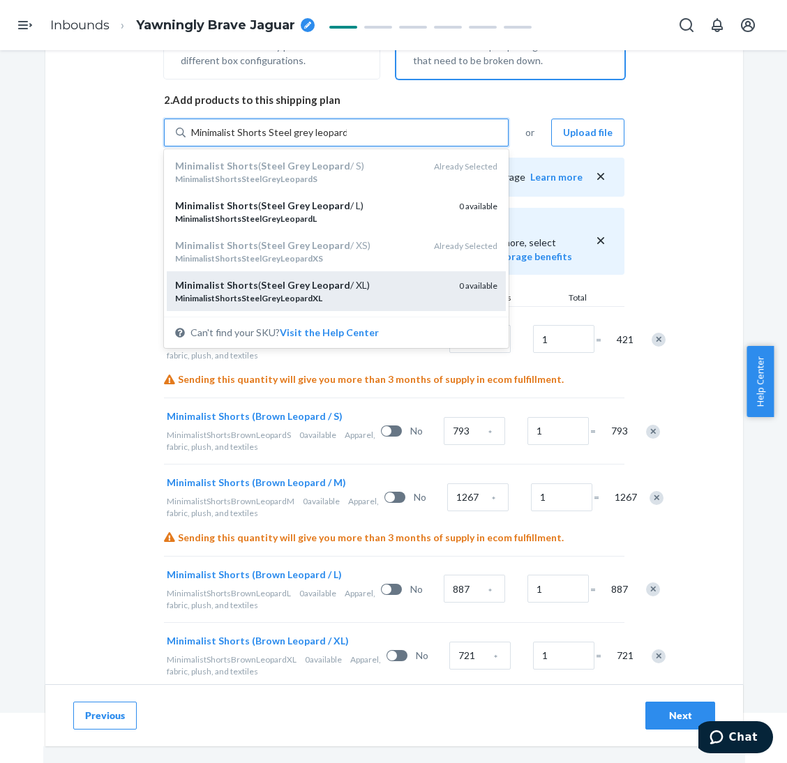
click at [370, 286] on div "Minimalist Shorts ( Steel Grey Leopard / XL)" at bounding box center [311, 285] width 273 height 14
click at [347, 140] on input "Minimalist Shorts Steel grey leopard" at bounding box center [269, 133] width 156 height 14
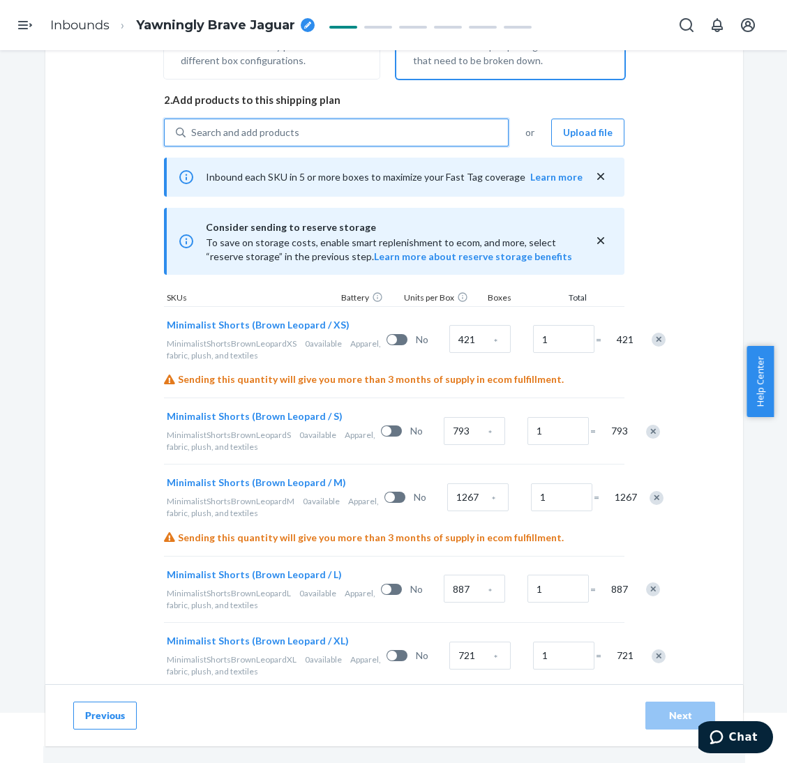
click at [367, 126] on div "Search and add products" at bounding box center [347, 132] width 322 height 25
click at [193, 126] on input "0 results available. Select is focused ,type to refine list, press Down to open…" at bounding box center [191, 133] width 1 height 14
paste input "Minimalist Shorts Steel grey leopard"
type input "Minimalist Shorts Steel grey leopard"
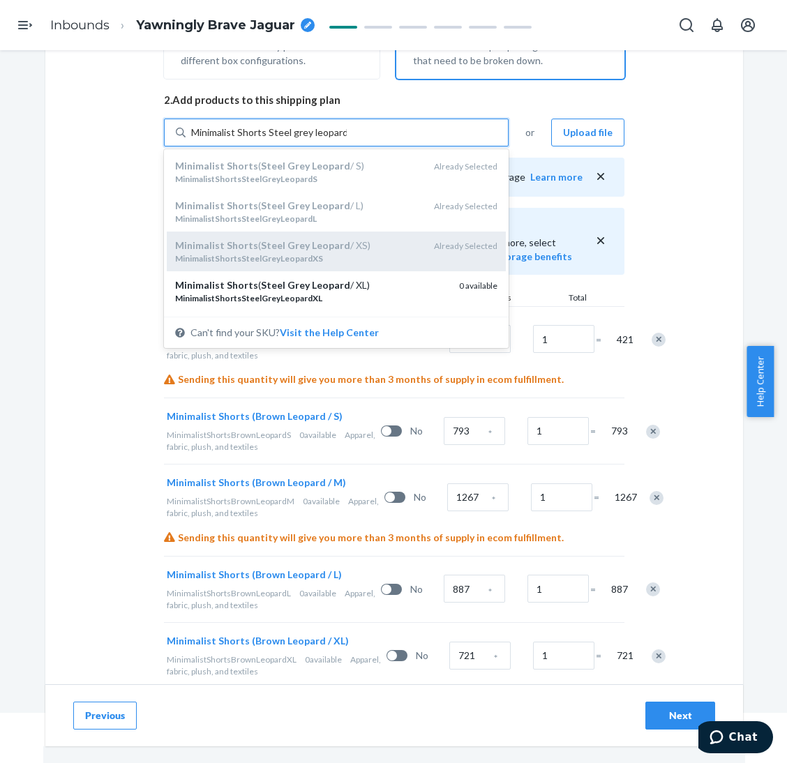
scroll to position [105, 0]
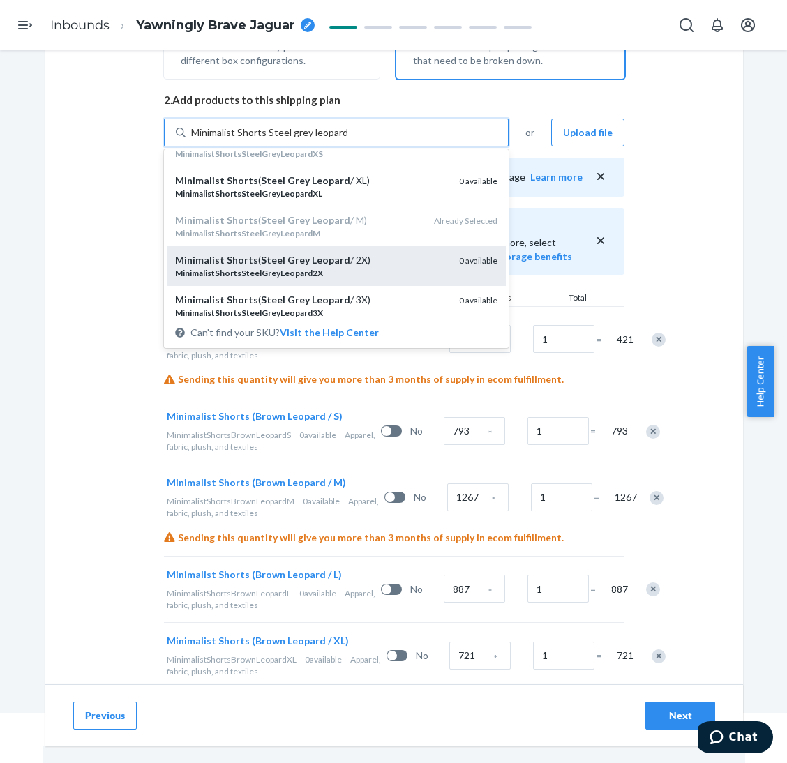
click at [379, 261] on div "Minimalist Shorts ( Steel Grey Leopard / 2X)" at bounding box center [311, 260] width 273 height 14
click at [347, 140] on input "Minimalist Shorts Steel grey leopard" at bounding box center [269, 133] width 156 height 14
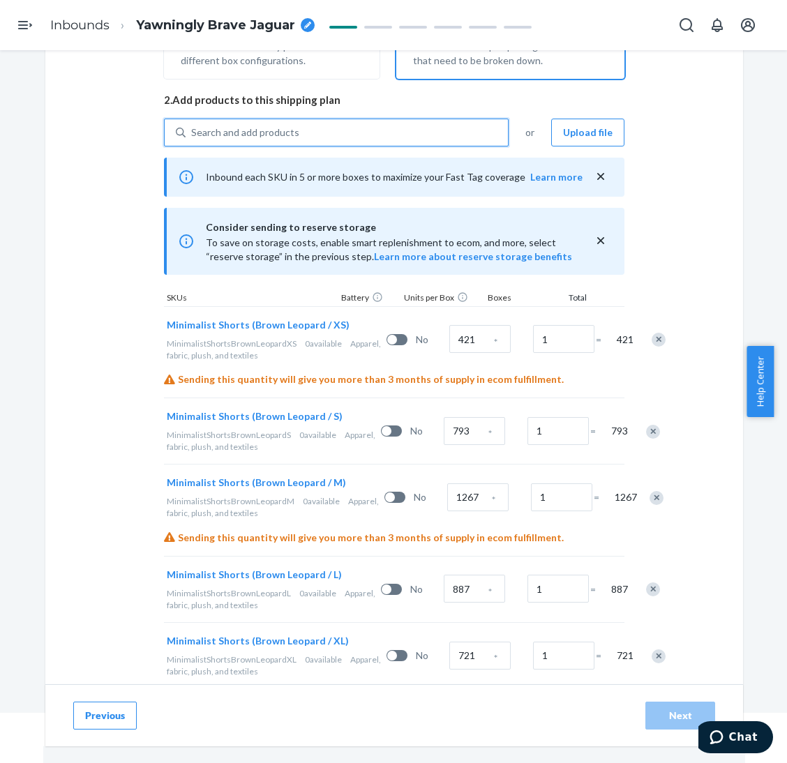
click at [378, 121] on div "Search and add products" at bounding box center [347, 132] width 322 height 25
click at [193, 126] on input "0 results available. Select is focused ,type to refine list, press Down to open…" at bounding box center [191, 133] width 1 height 14
paste input "Minimalist Shorts Steel grey leopard"
type input "Minimalist Shorts Steel grey leopard"
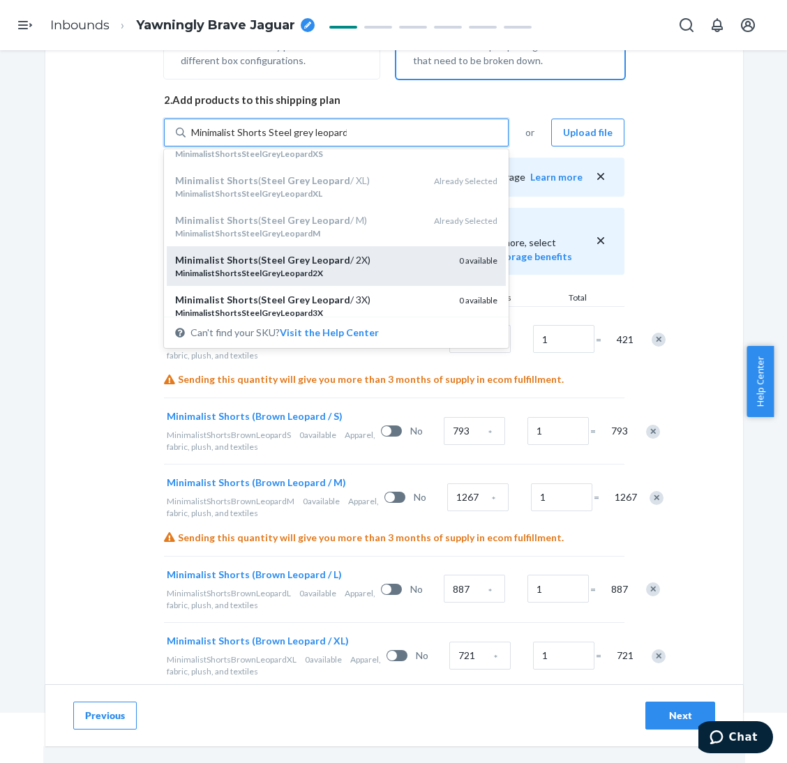
scroll to position [145, 0]
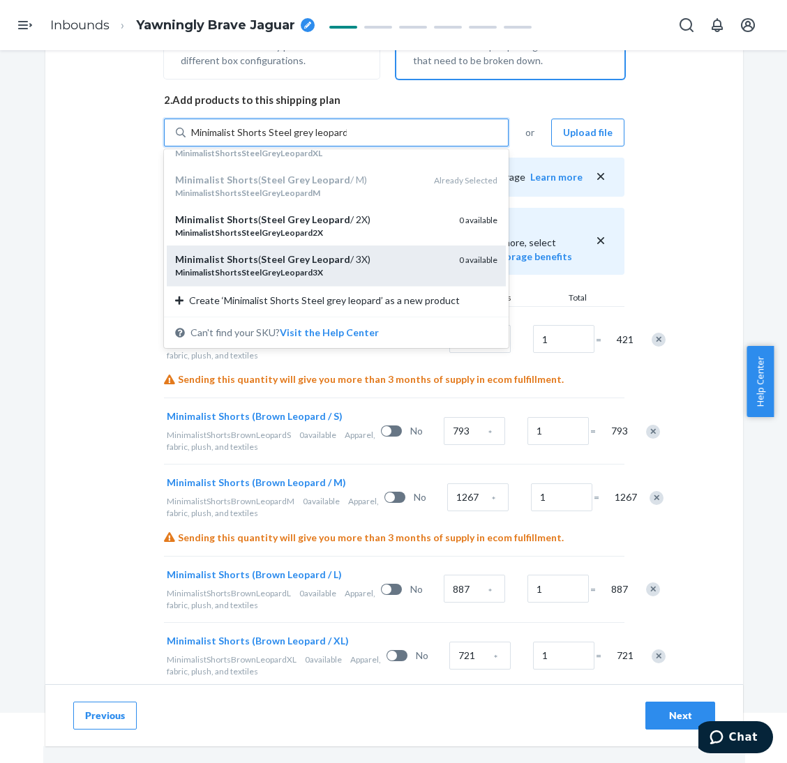
click at [374, 264] on div "Minimalist Shorts ( Steel Grey Leopard / 3X)" at bounding box center [311, 260] width 273 height 14
click at [347, 140] on input "Minimalist Shorts Steel grey leopard" at bounding box center [269, 133] width 156 height 14
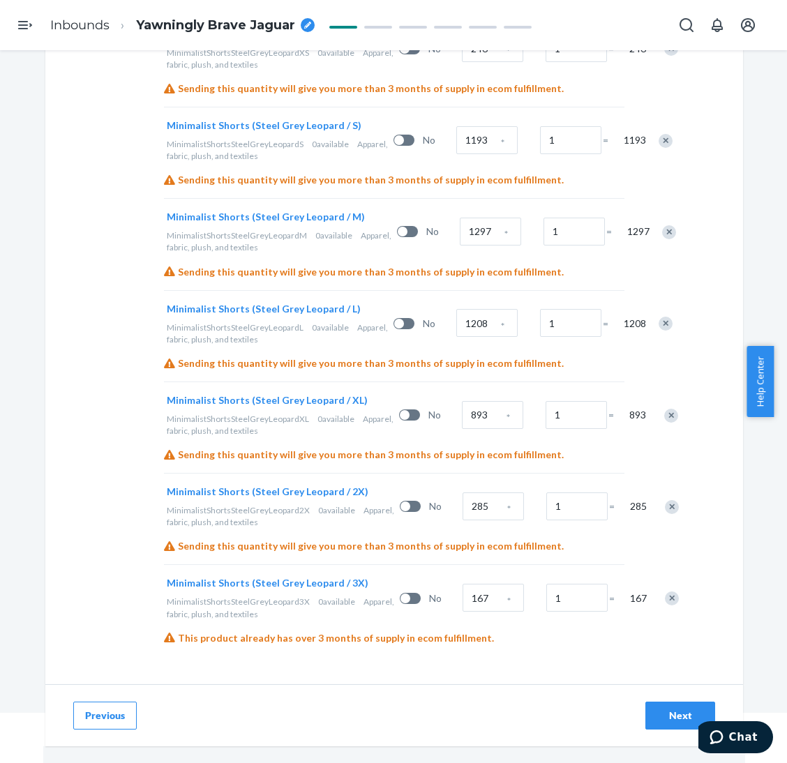
scroll to position [1137, 0]
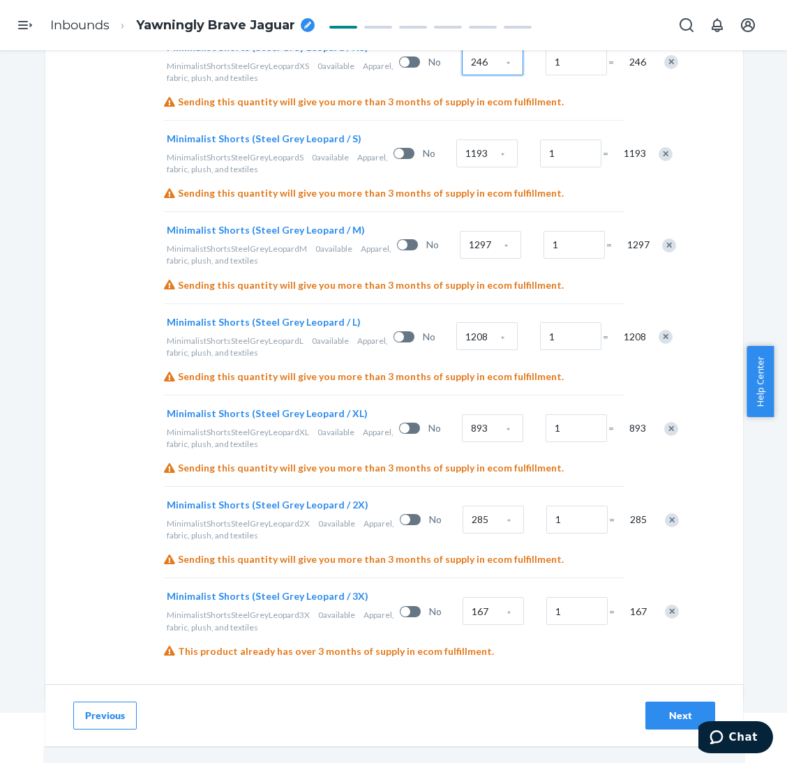
click at [462, 75] on input "246" at bounding box center [492, 61] width 61 height 28
type input "303"
type input "807"
type input "1471"
type input "1107"
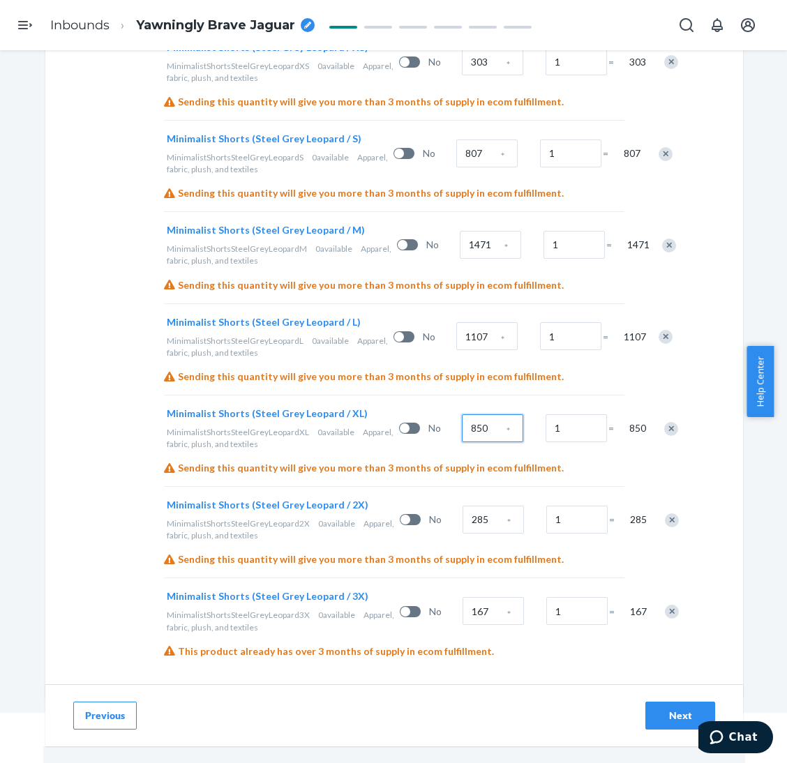
scroll to position [1346, 0]
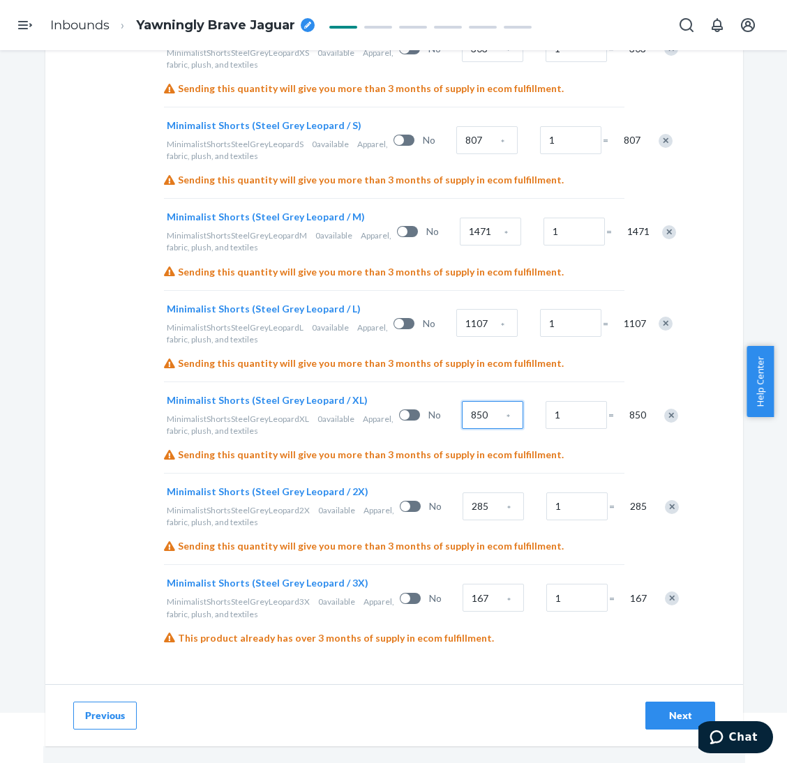
type input "850"
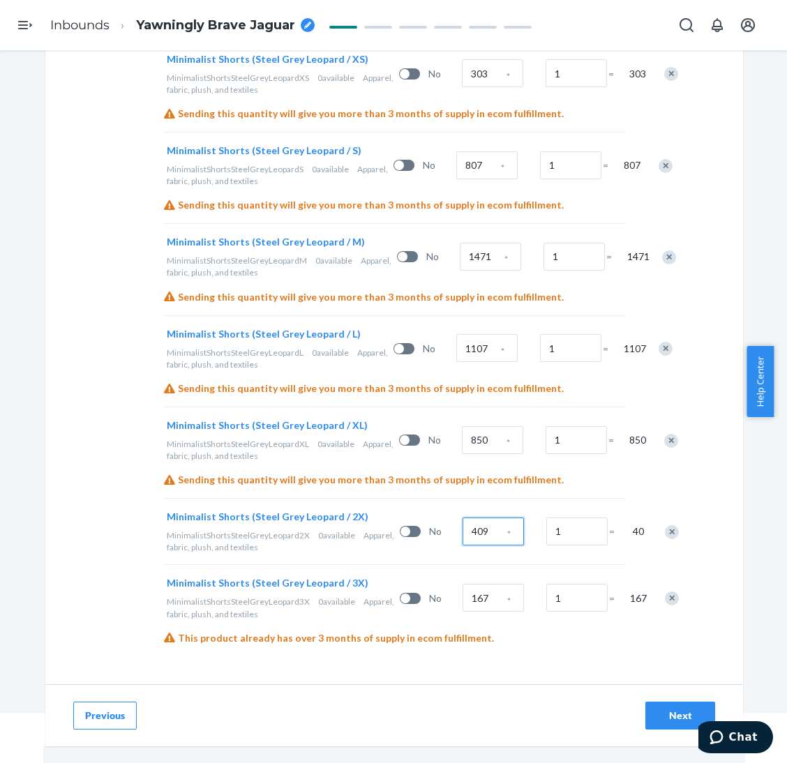
type input "409"
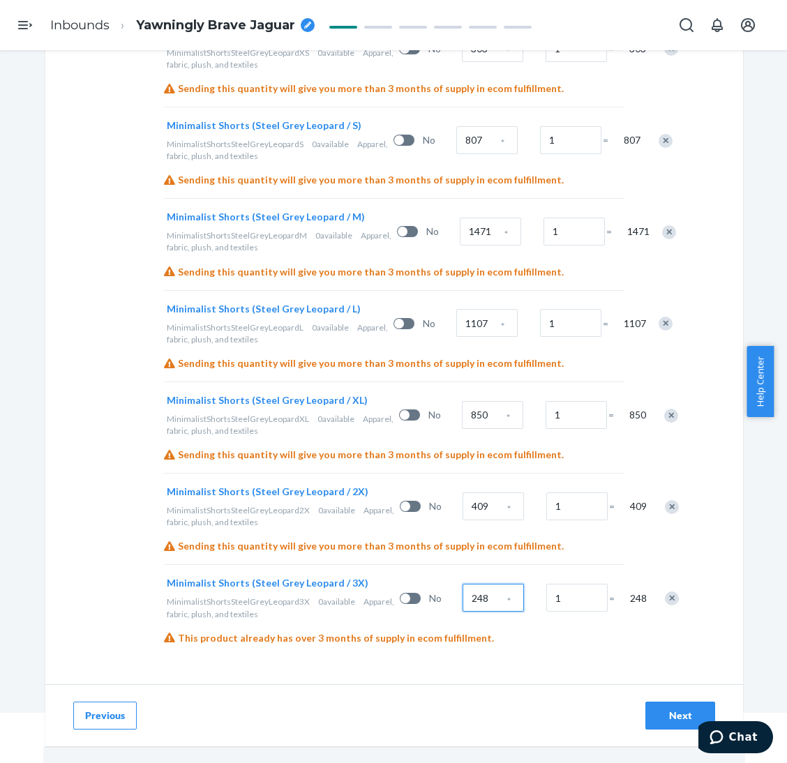
type input "248"
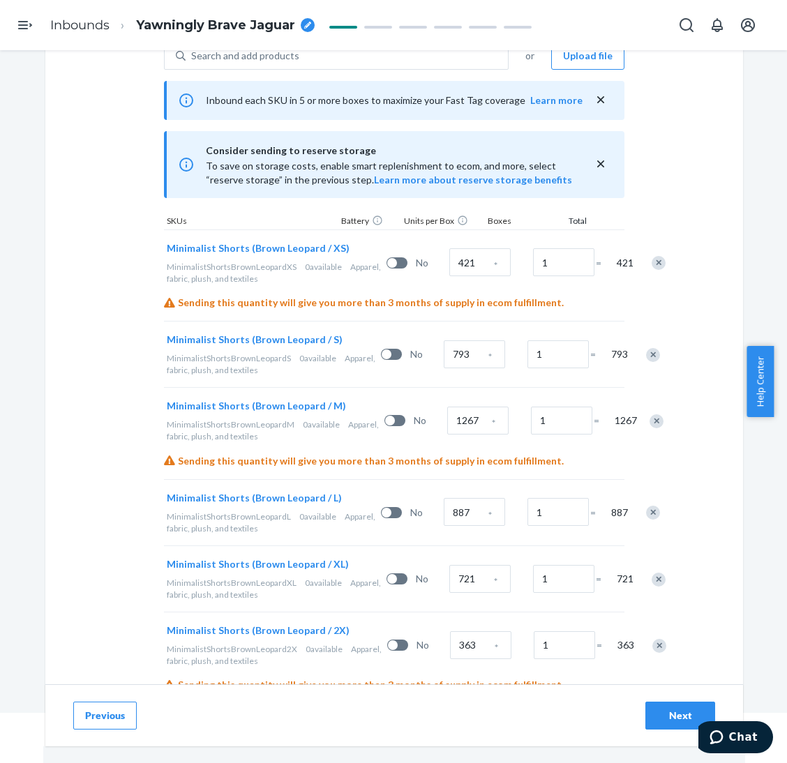
scroll to position [195, 0]
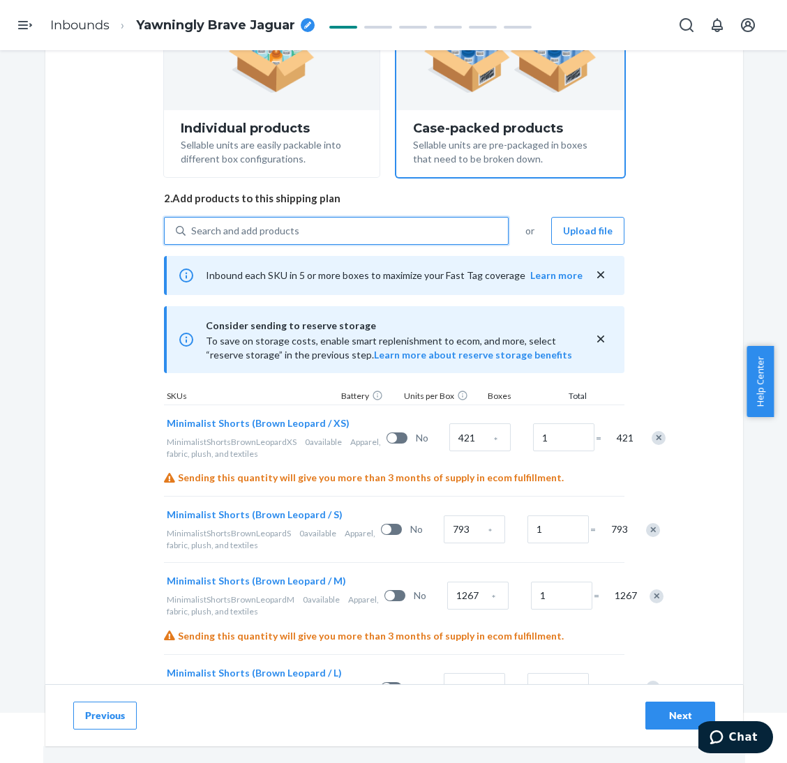
click at [390, 230] on div "Search and add products" at bounding box center [347, 230] width 322 height 25
click at [193, 230] on input "0 results available. Use Up and Down to choose options, press Enter to select t…" at bounding box center [191, 231] width 1 height 14
paste input "Minimalist Shorts Snow Leopard"
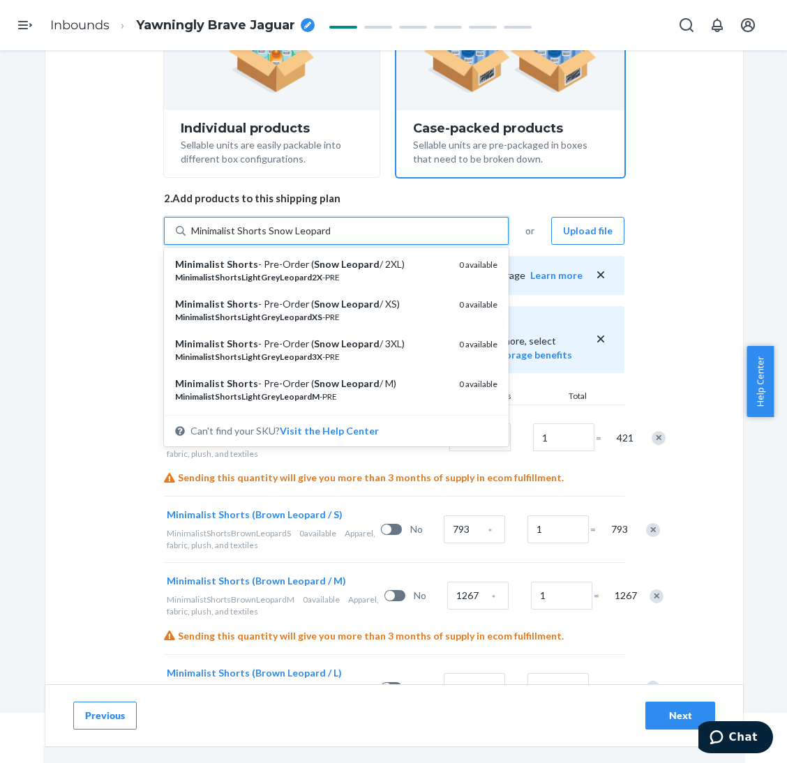
drag, startPoint x: 262, startPoint y: 228, endPoint x: 378, endPoint y: 230, distance: 115.8
click at [378, 230] on div "Minimalist Shorts Snow Leopard Minimalist Shorts Snow Leopard" at bounding box center [347, 230] width 322 height 25
type input "Minimalist Shorts light grey leopard"
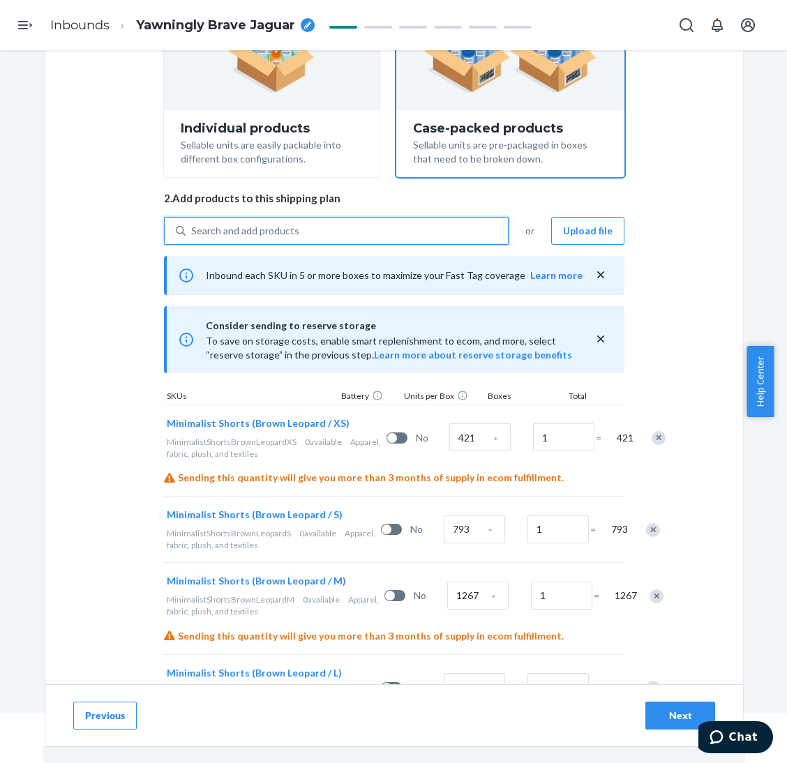
click at [378, 230] on div "Search and add products" at bounding box center [347, 230] width 322 height 25
click at [193, 230] on input "0 results available. Use Up and Down to choose options, press Enter to select t…" at bounding box center [191, 231] width 1 height 14
paste input "Minimalist Shorts light grey leopard"
type input "Minimalist Shorts light grey leopard"
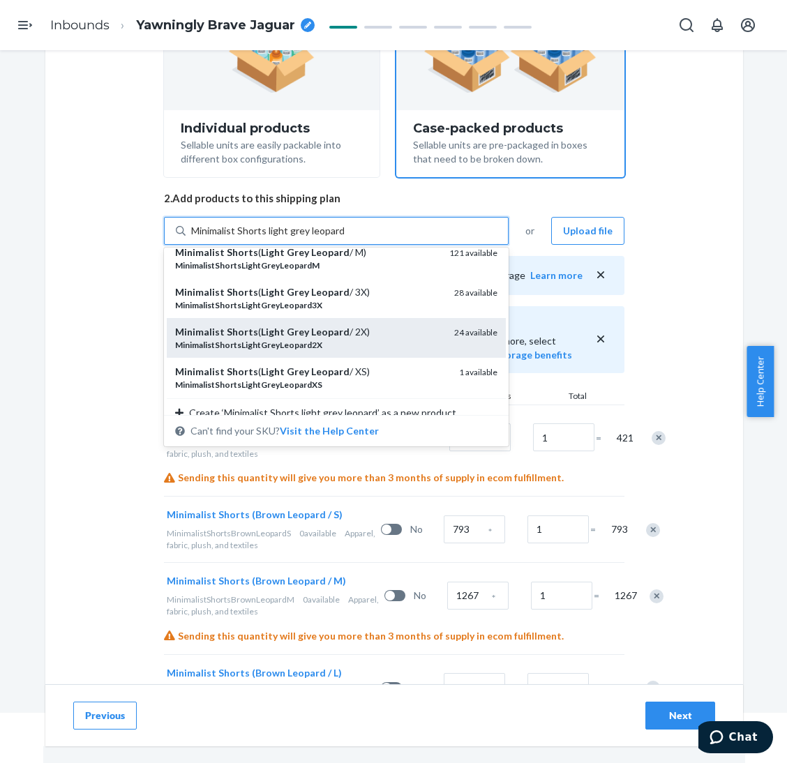
scroll to position [145, 0]
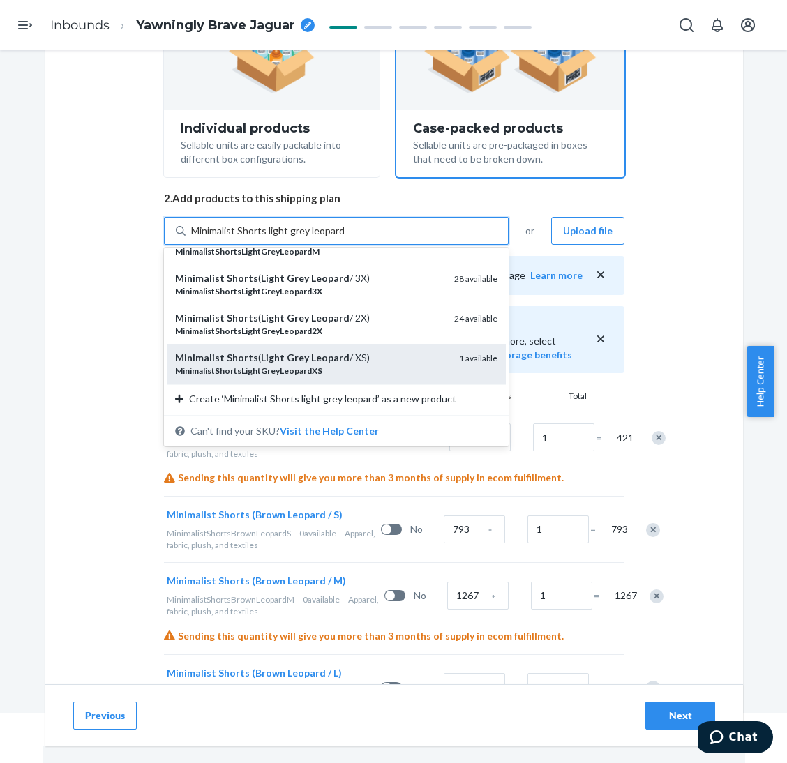
click at [361, 352] on div "Minimalist Shorts ( Light Grey Leopard / XS)" at bounding box center [311, 358] width 273 height 14
click at [344, 238] on input "Minimalist Shorts light grey leopard" at bounding box center [267, 231] width 153 height 14
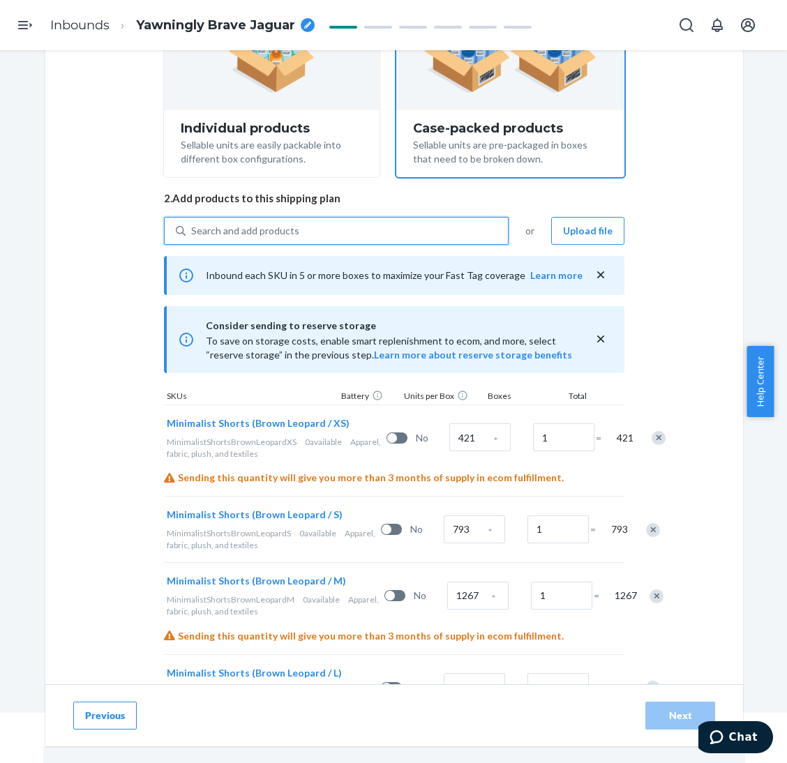
click at [365, 231] on div "Search and add products" at bounding box center [347, 230] width 322 height 25
click at [193, 231] on input "0 results available. Use Up and Down to choose options, press Enter to select t…" at bounding box center [191, 231] width 1 height 14
paste input "Minimalist Shorts light grey leopard"
type input "Minimalist Shorts light grey leopard"
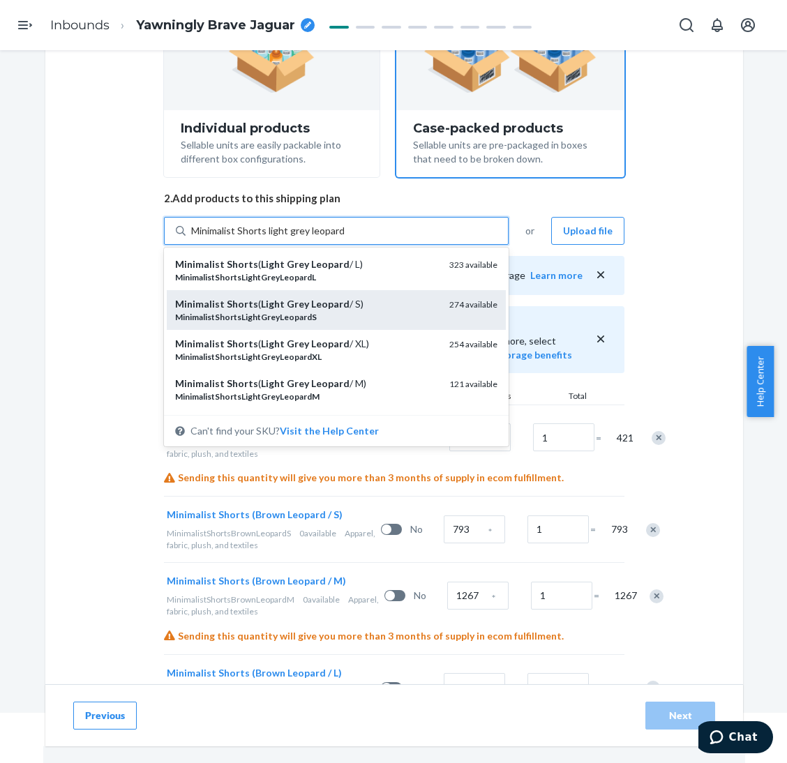
click at [366, 301] on div "Minimalist Shorts ( Light Grey Leopard / S)" at bounding box center [306, 304] width 263 height 14
click at [344, 238] on input "Minimalist Shorts light grey leopard" at bounding box center [267, 231] width 153 height 14
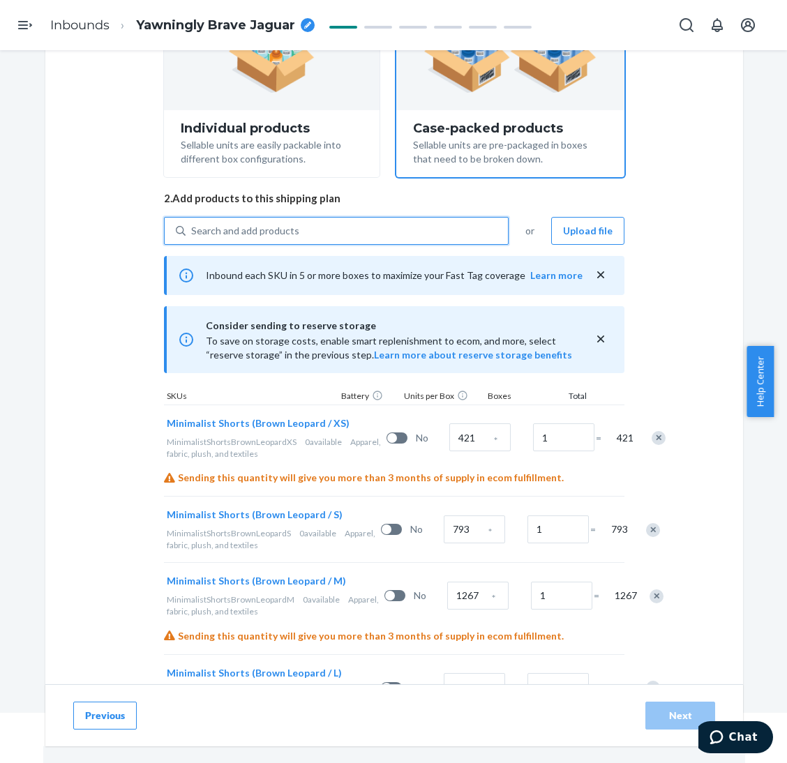
click at [370, 240] on div "Search and add products" at bounding box center [347, 230] width 322 height 25
click at [193, 238] on input "0 results available. Select is focused ,type to refine list, press Down to open…" at bounding box center [191, 231] width 1 height 14
paste input "Minimalist Shorts light grey leopard"
type input "Minimalist Shorts light grey leopard"
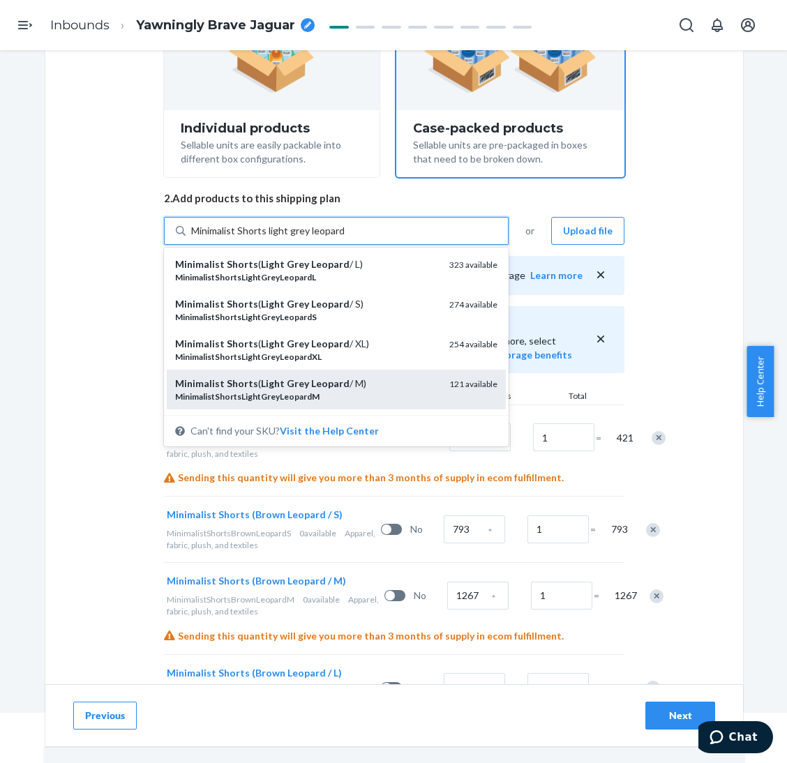
click at [358, 374] on div "Minimalist Shorts ( Light Grey Leopard / M) MinimalistShortsLightGreyLeopardM 1…" at bounding box center [336, 390] width 339 height 40
click at [344, 238] on input "Minimalist Shorts light grey leopard" at bounding box center [267, 231] width 153 height 14
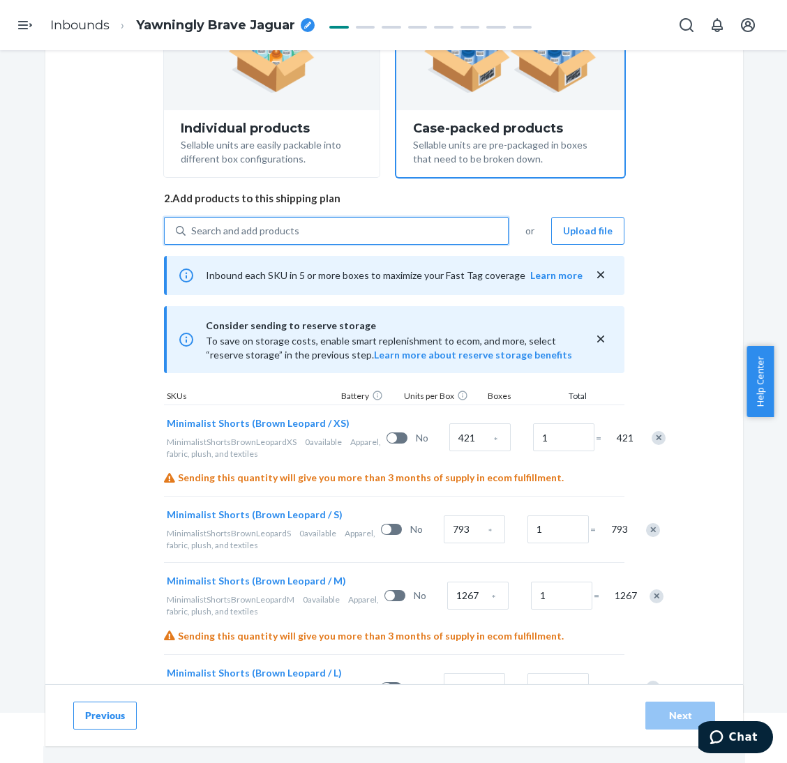
click at [363, 227] on div "Search and add products" at bounding box center [347, 230] width 322 height 25
click at [193, 227] on input "0 results available. Select is focused ,type to refine list, press Down to open…" at bounding box center [191, 231] width 1 height 14
paste input "Minimalist Shorts light grey leopard"
type input "Minimalist Shorts light grey leopard"
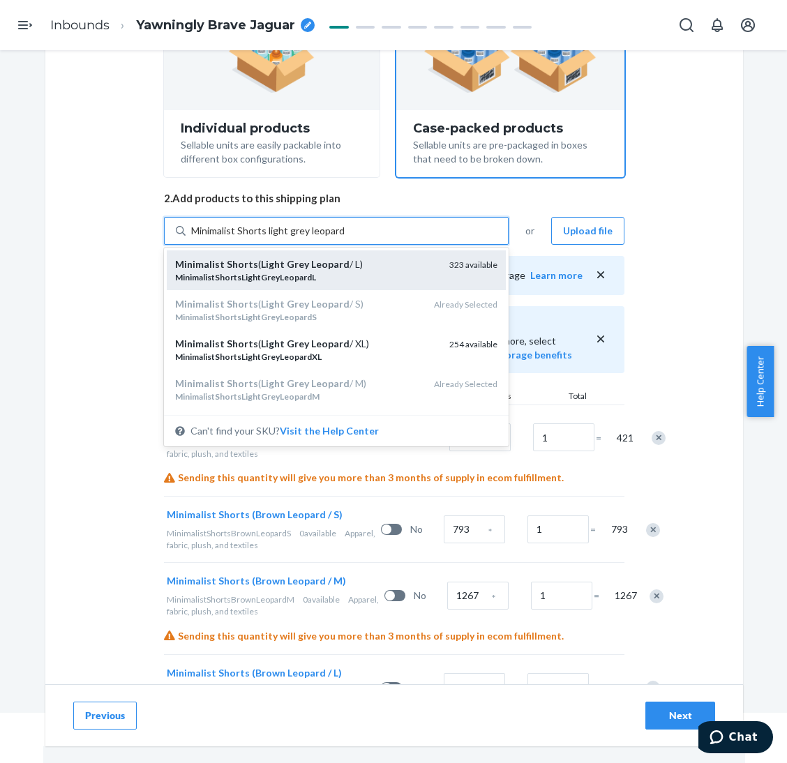
click at [366, 271] on div "MinimalistShortsLightGreyLeopardL" at bounding box center [306, 277] width 263 height 12
click at [344, 238] on input "Minimalist Shorts light grey leopard" at bounding box center [267, 231] width 153 height 14
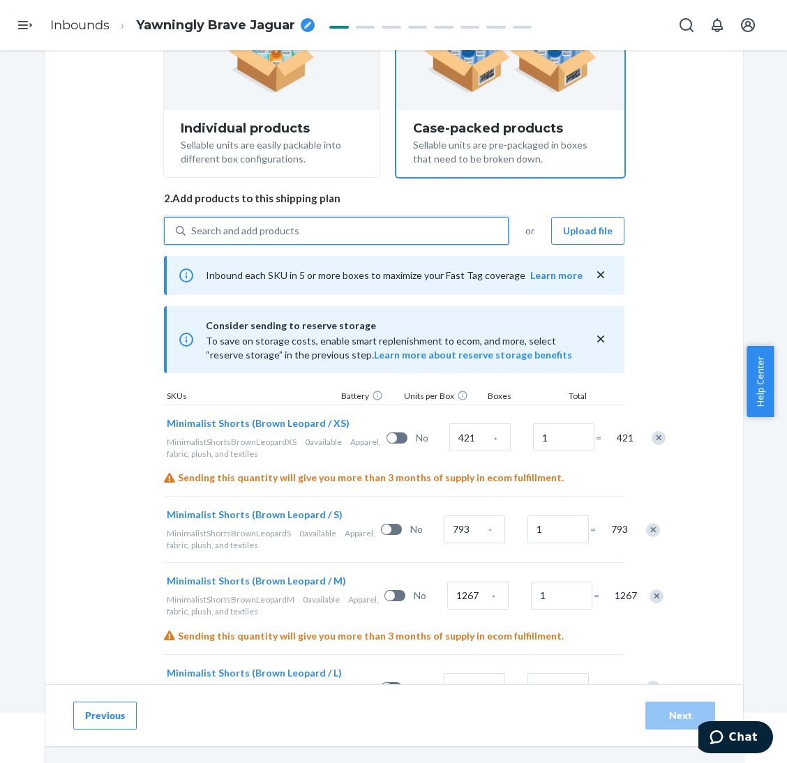
click at [368, 238] on div "Search and add products" at bounding box center [347, 230] width 322 height 25
click at [193, 238] on input "0 results available. Select is focused ,type to refine list, press Down to open…" at bounding box center [191, 231] width 1 height 14
paste input "Minimalist Shorts light grey leopard"
type input "Minimalist Shorts light grey leopard"
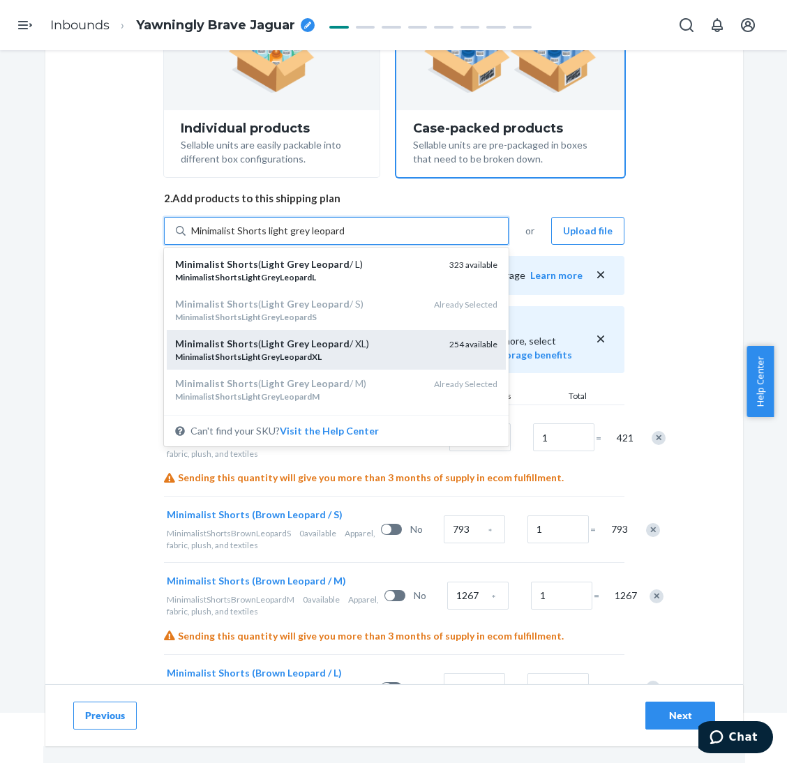
click at [368, 340] on div "Minimalist Shorts ( Light Grey Leopard / XL)" at bounding box center [306, 344] width 263 height 14
click at [344, 238] on input "Minimalist Shorts light grey leopard" at bounding box center [267, 231] width 153 height 14
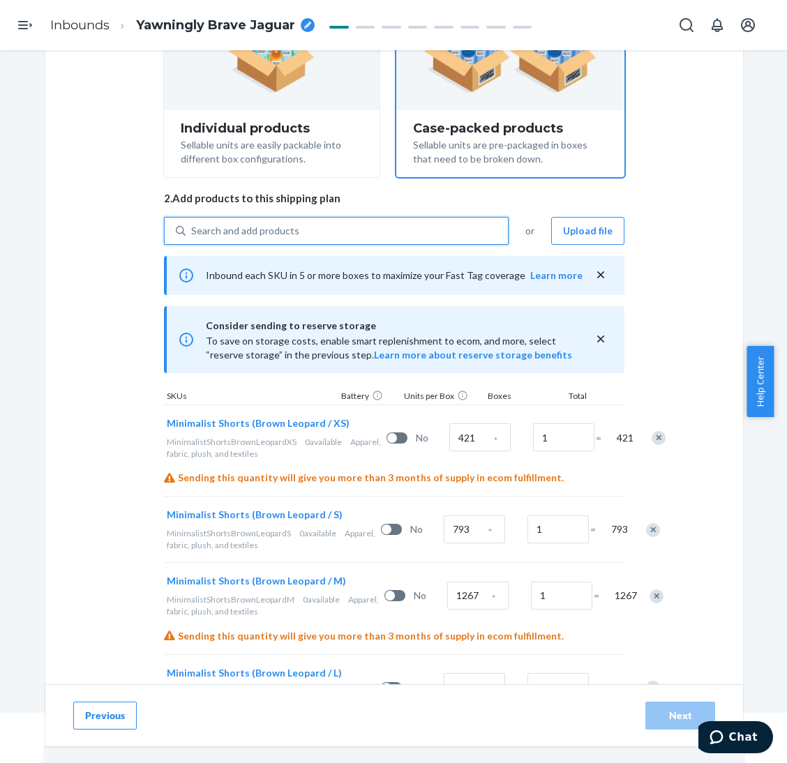
click at [368, 227] on div "Search and add products" at bounding box center [347, 230] width 322 height 25
click at [193, 227] on input "0 results available. Use Up and Down to choose options, press Enter to select t…" at bounding box center [191, 231] width 1 height 14
paste input "Minimalist Shorts light grey leopard"
type input "Minimalist Shorts light grey leopard"
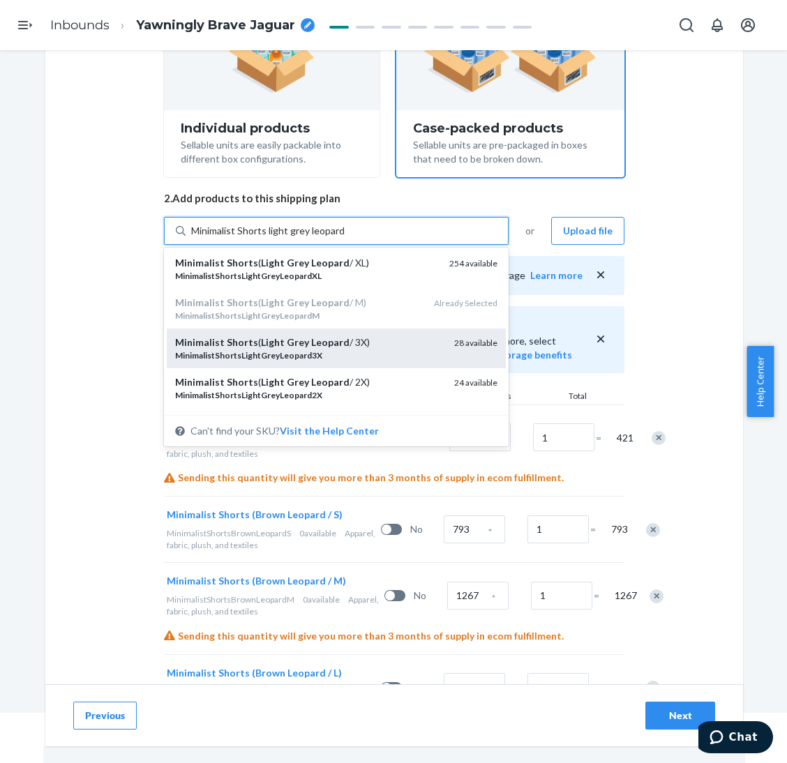
scroll to position [105, 0]
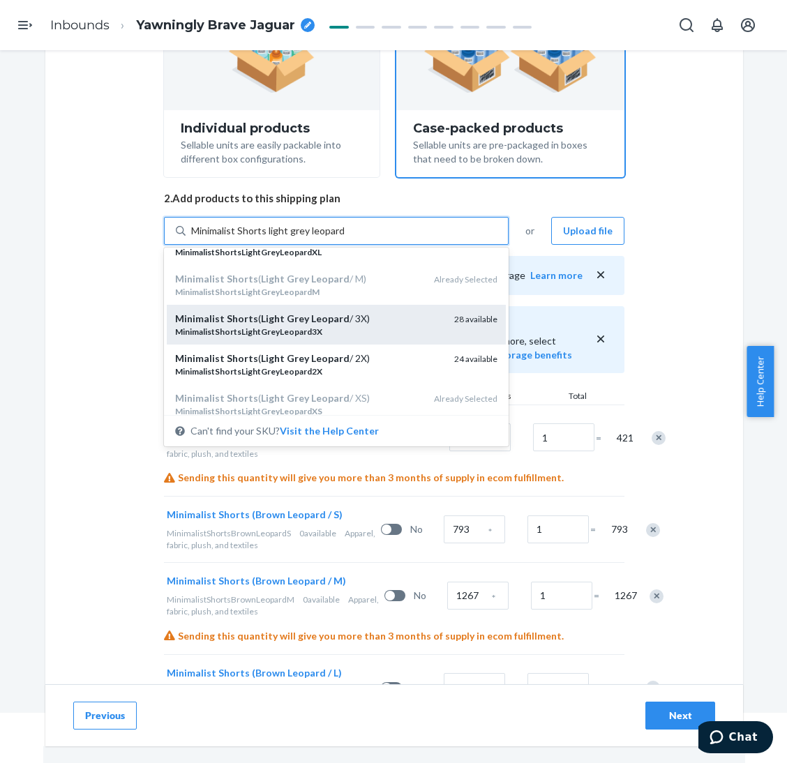
click at [365, 343] on div "Minimalist Shorts ( Light Grey Leopard / 3X) MinimalistShortsLightGreyLeopard3X…" at bounding box center [336, 325] width 339 height 40
click at [344, 238] on input "Minimalist Shorts light grey leopard" at bounding box center [267, 231] width 153 height 14
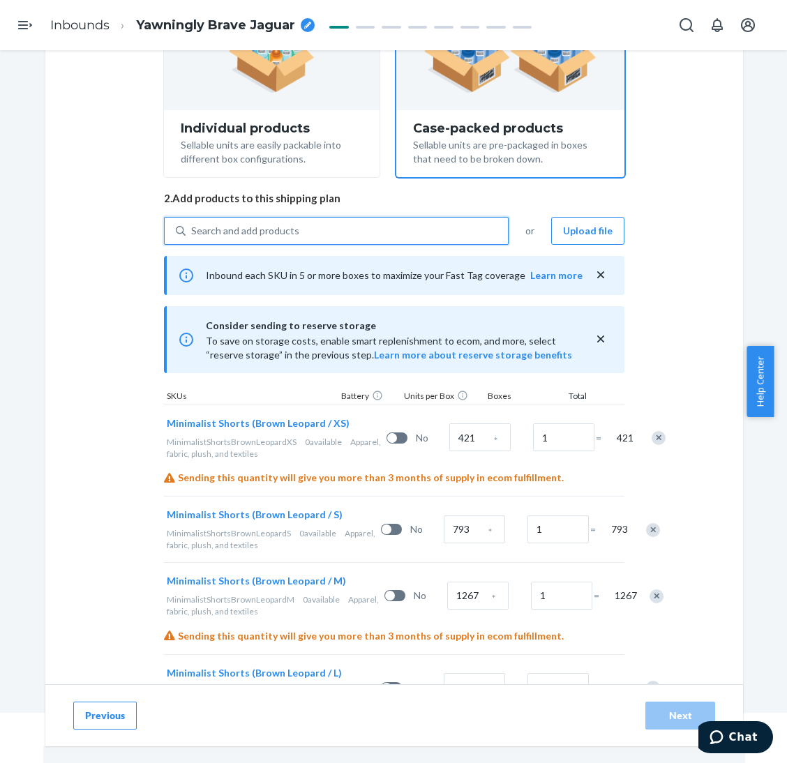
click at [361, 234] on div "Search and add products" at bounding box center [347, 230] width 322 height 25
click at [193, 234] on input "0 results available. Use Up and Down to choose options, press Enter to select t…" at bounding box center [191, 231] width 1 height 14
paste input "Minimalist Shorts light grey leopard"
type input "Minimalist Shorts light grey leopard"
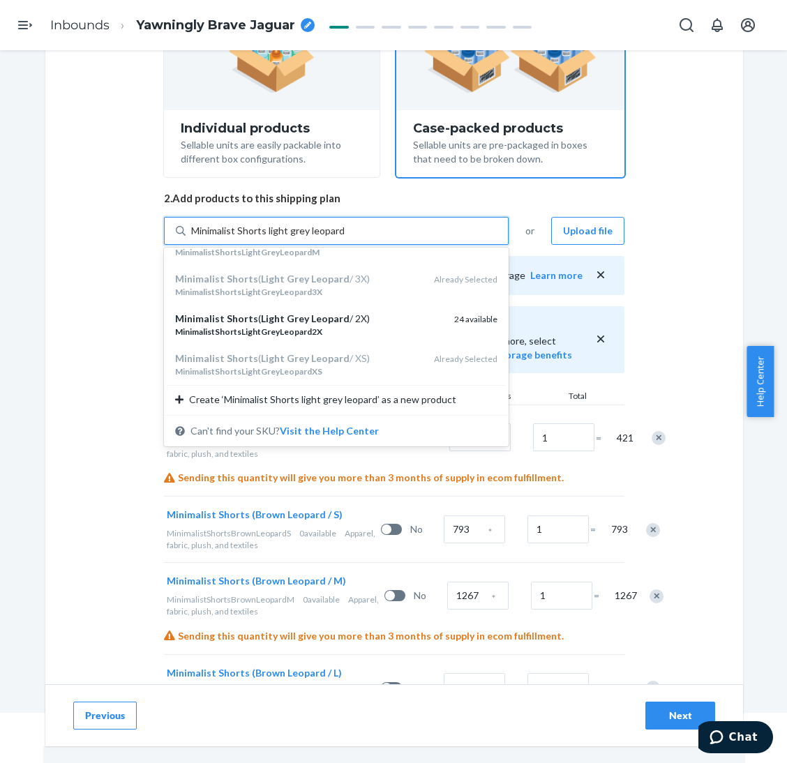
scroll to position [145, 0]
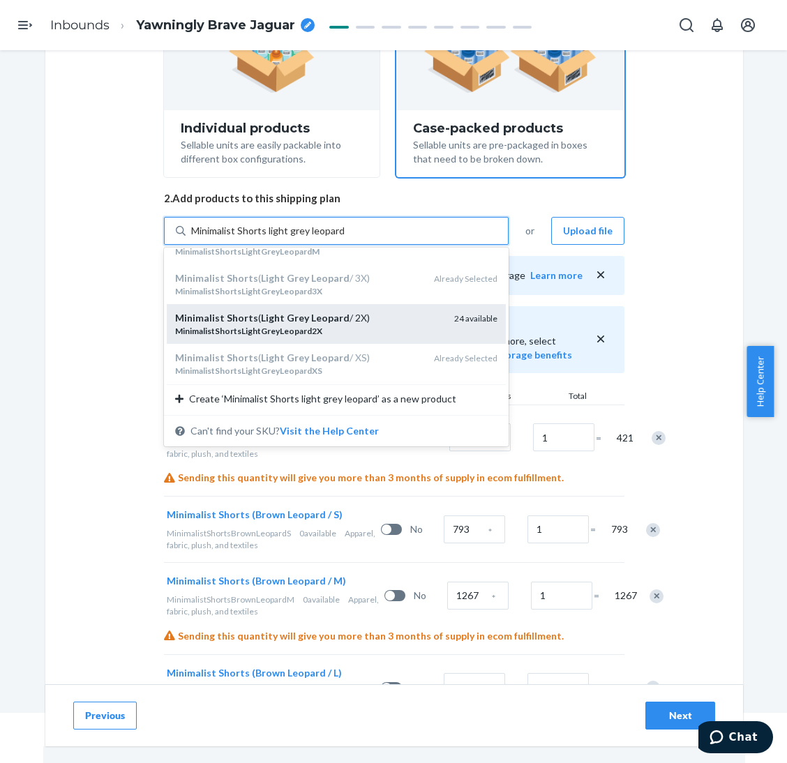
click at [368, 325] on div "MinimalistShortsLightGreyLeopard2X" at bounding box center [309, 331] width 268 height 12
click at [344, 238] on input "Minimalist Shorts light grey leopard" at bounding box center [267, 231] width 153 height 14
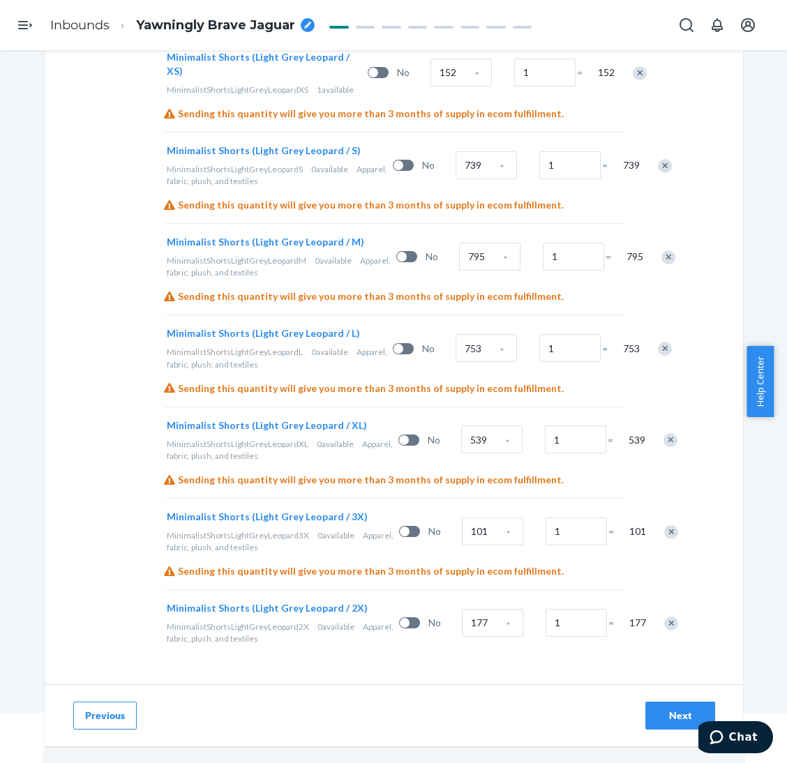
scroll to position [1957, 0]
click at [430, 82] on input "152" at bounding box center [460, 73] width 61 height 28
type input "138"
click at [456, 179] on input "739" at bounding box center [486, 165] width 61 height 28
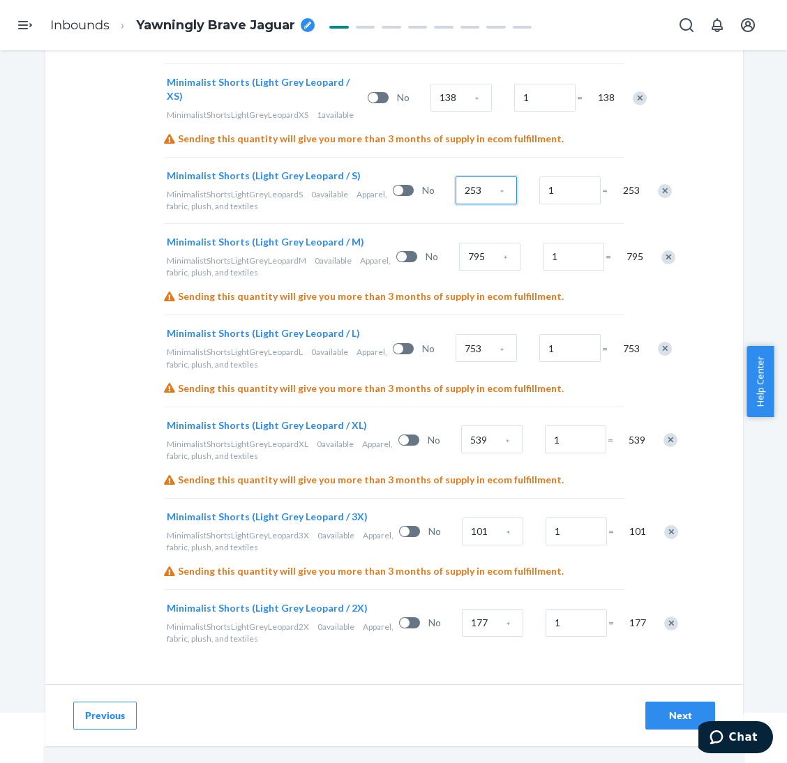
type input "253"
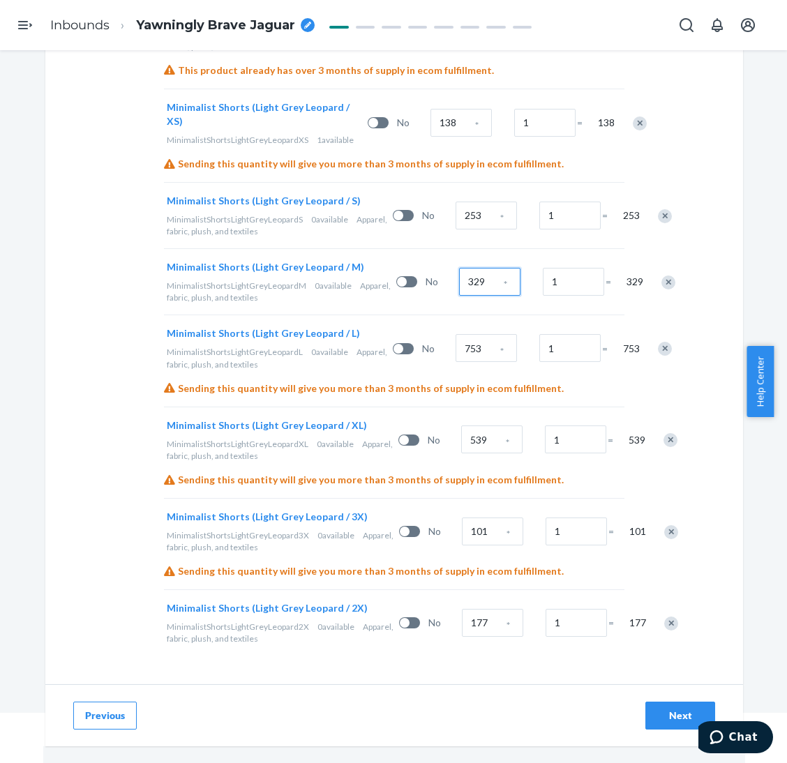
type input "329"
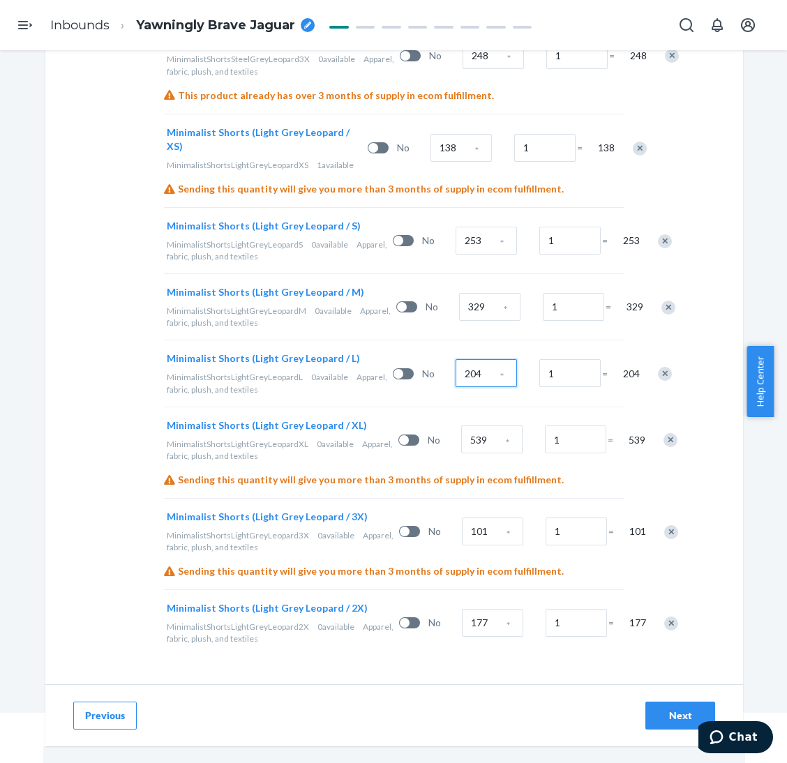
type input "204"
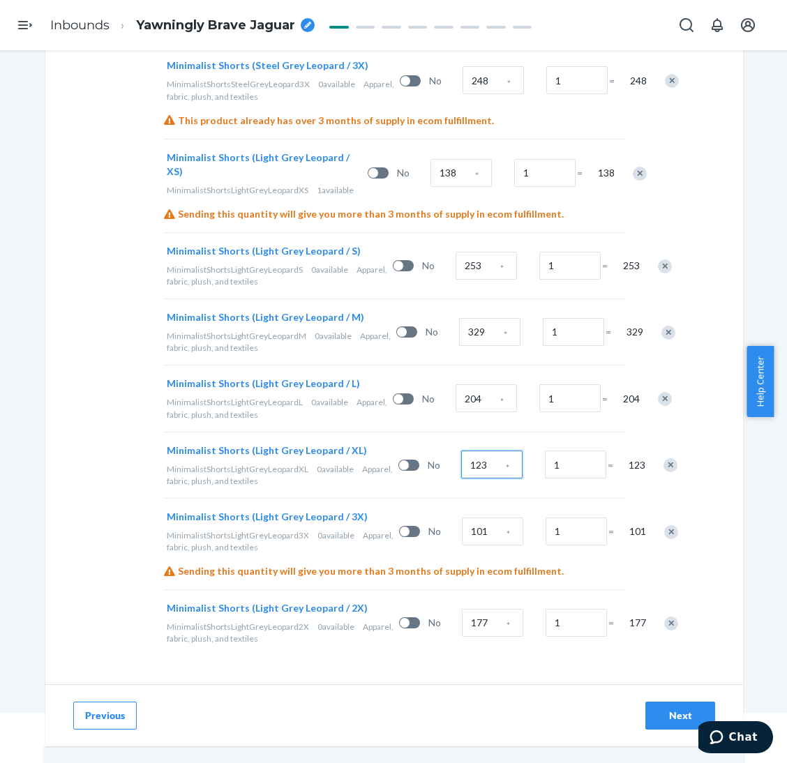
type input "123"
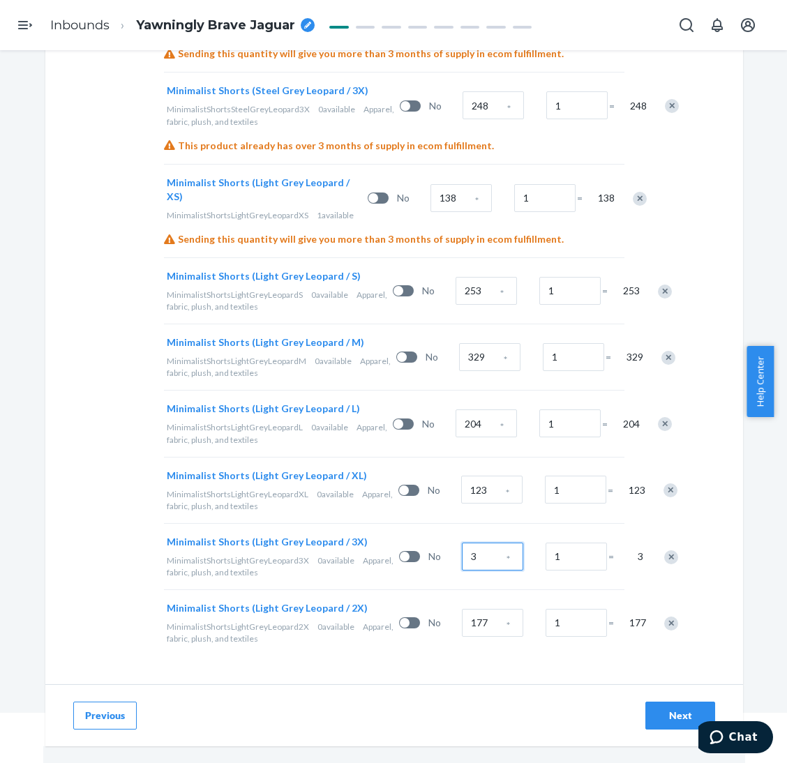
scroll to position [1936, 0]
type input "35"
type input "69"
click at [655, 636] on button "Next" at bounding box center [680, 716] width 70 height 28
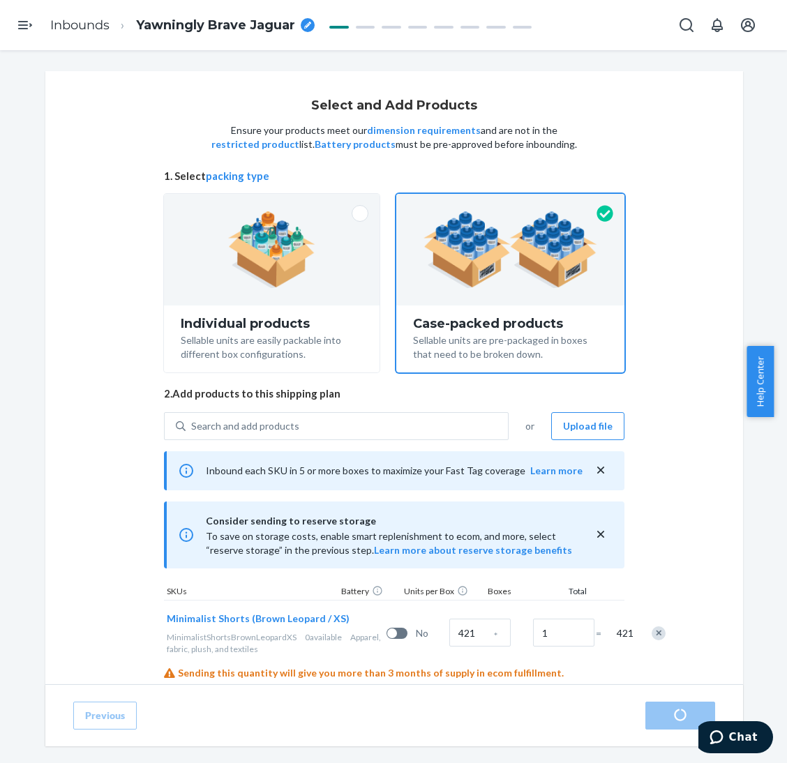
radio input "true"
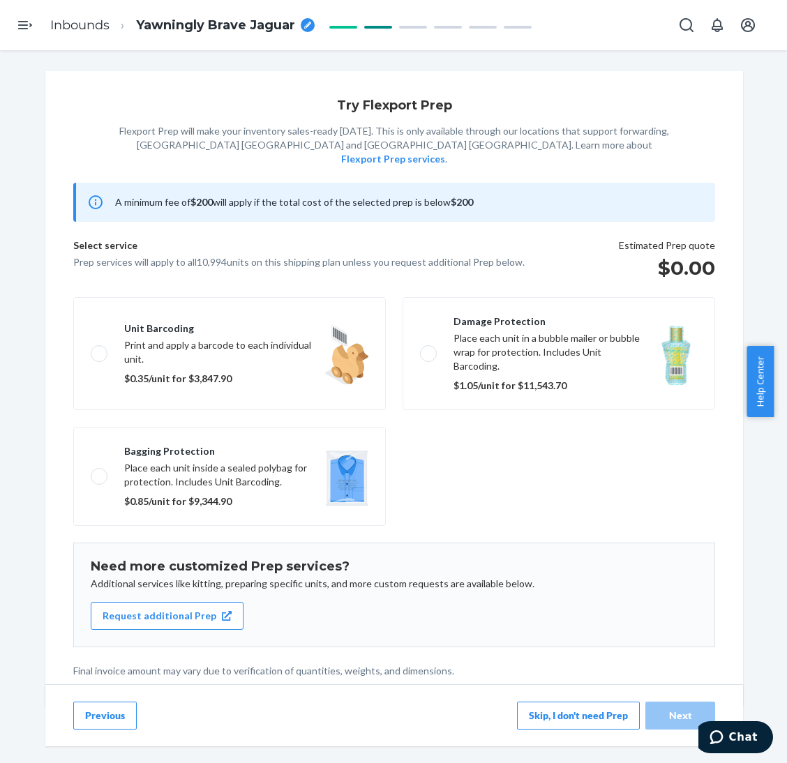
click at [526, 636] on button "Skip, I don't need Prep" at bounding box center [578, 716] width 123 height 28
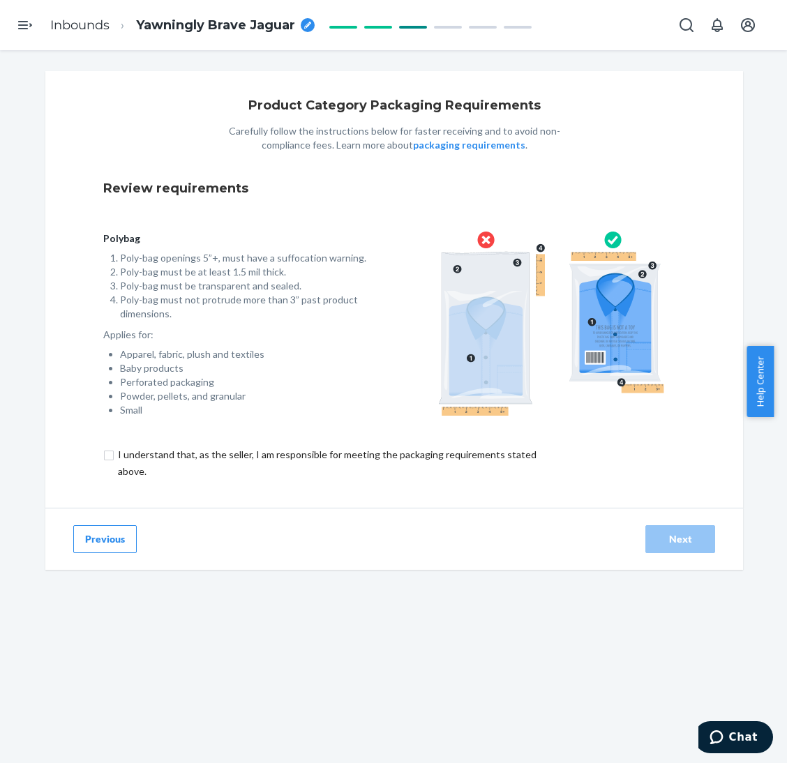
click at [450, 460] on input "checkbox" at bounding box center [335, 462] width 464 height 33
checkbox input "true"
click at [655, 541] on div "Next" at bounding box center [680, 539] width 46 height 14
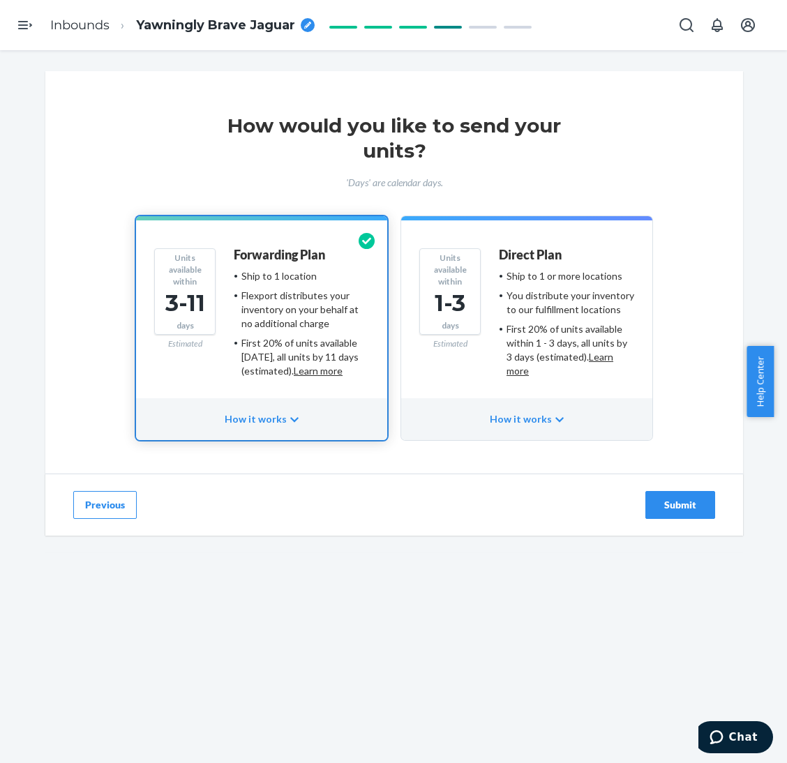
click at [359, 512] on div "Previous Submit" at bounding box center [394, 505] width 698 height 62
click at [655, 510] on div "Submit" at bounding box center [680, 505] width 46 height 14
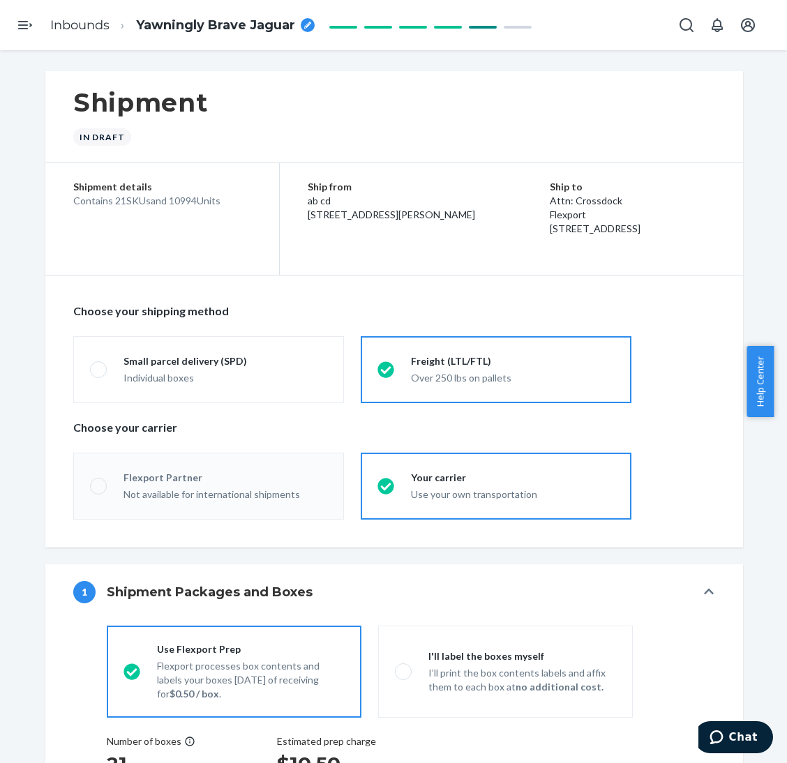
radio input "true"
radio input "false"
radio input "true"
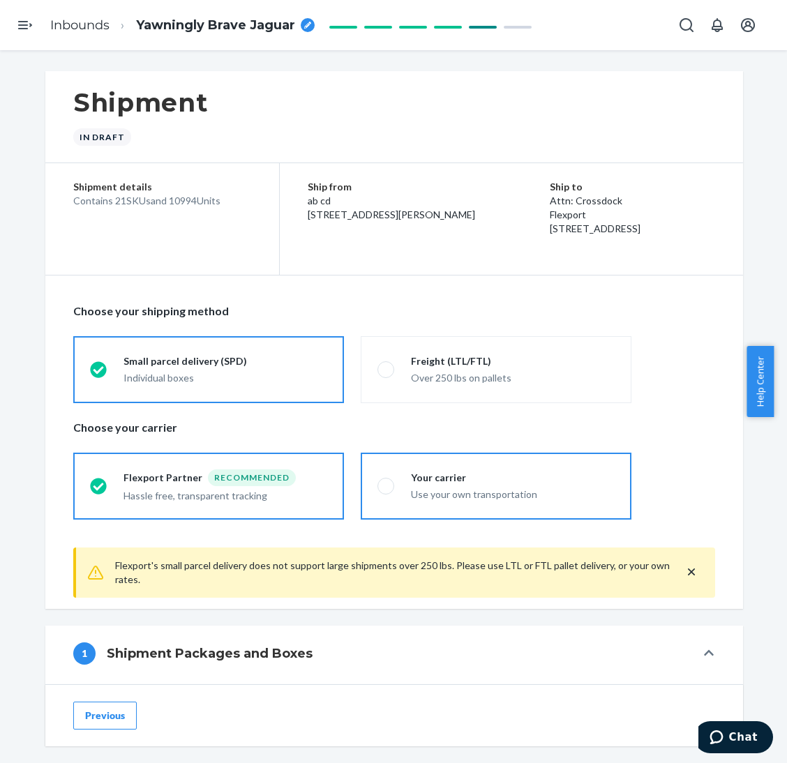
click at [459, 492] on div "Use your own transportation" at bounding box center [513, 495] width 204 height 14
click at [386, 490] on input "Your carrier Use your own transportation" at bounding box center [381, 485] width 9 height 9
radio input "true"
radio input "false"
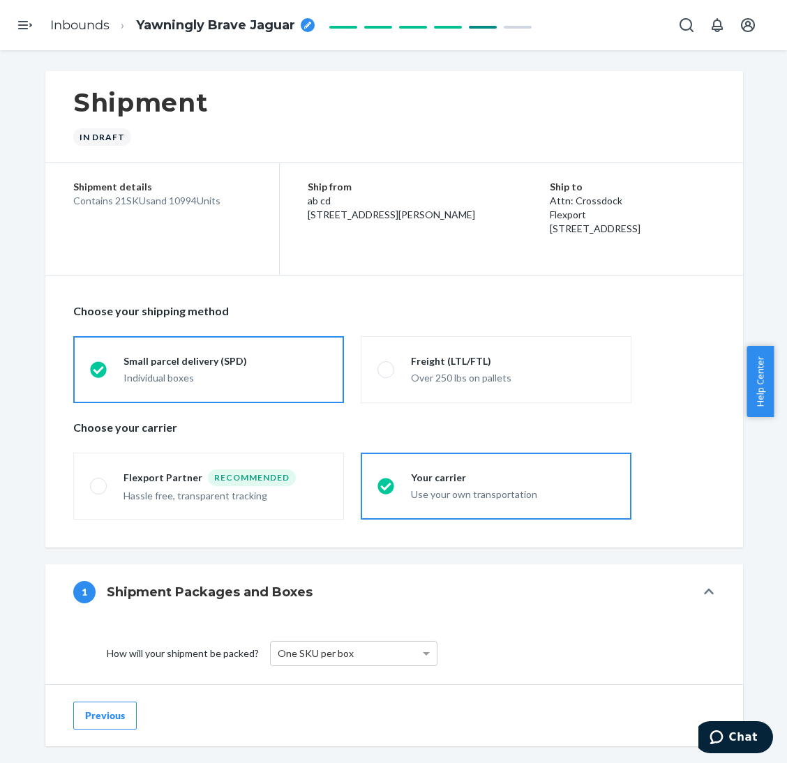
drag, startPoint x: 162, startPoint y: 202, endPoint x: 190, endPoint y: 201, distance: 27.9
click at [190, 201] on div "Contains 21 SKUs and 10994 Units" at bounding box center [162, 201] width 178 height 14
copy div "10994"
click at [216, 29] on span "Yawningly Brave Jaguar" at bounding box center [215, 26] width 159 height 18
type input "250714XI - 10994 Minimalist Shorts - XS-3XL Brown Leopard, XS-3XL Panther, XS-3…"
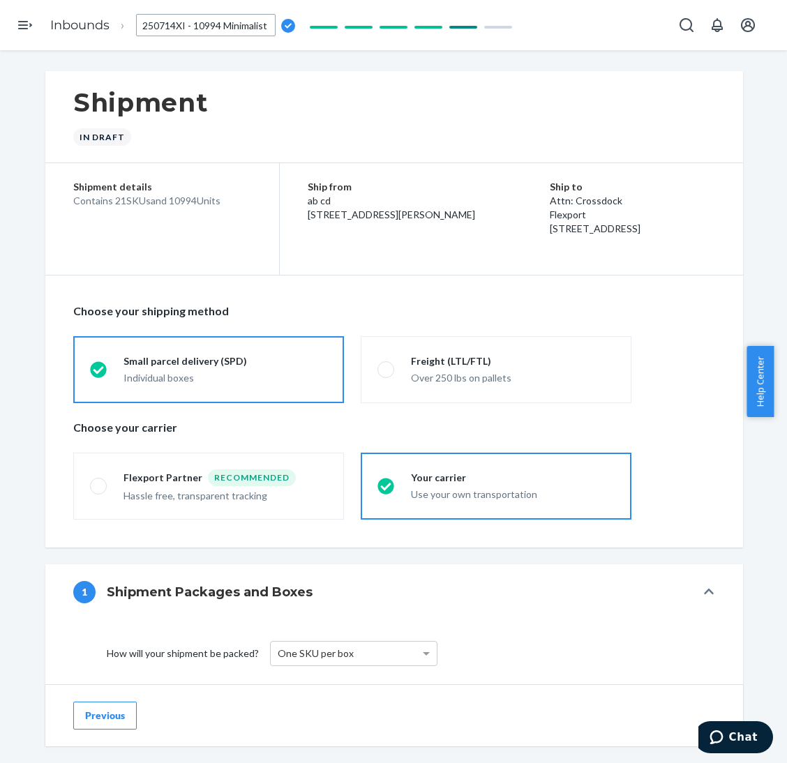
scroll to position [0, 375]
click at [290, 82] on div "Shipment In draft" at bounding box center [394, 117] width 698 height 92
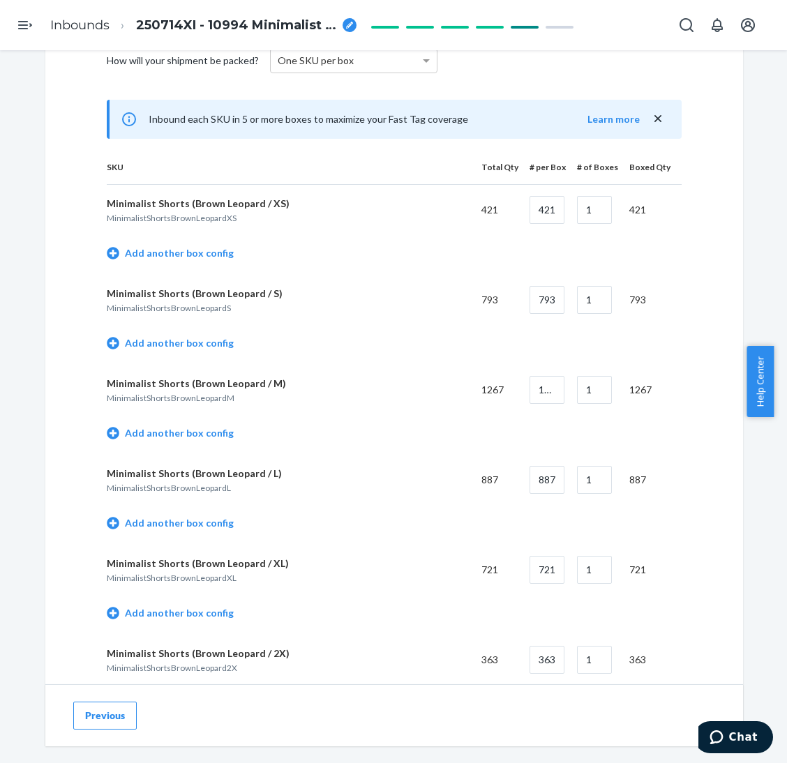
scroll to position [627, 0]
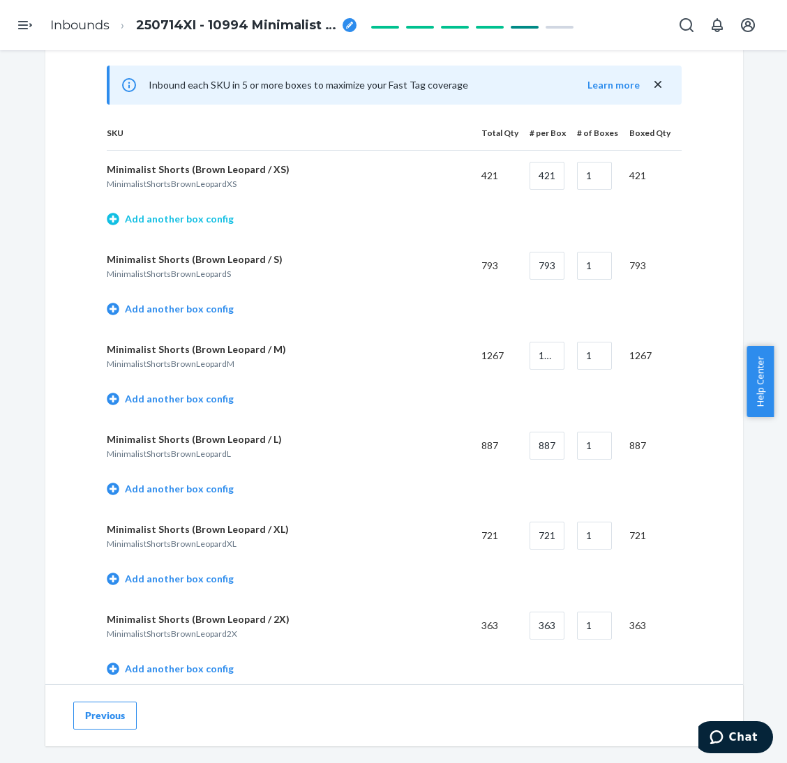
click at [206, 225] on link "Add another box config" at bounding box center [170, 219] width 127 height 14
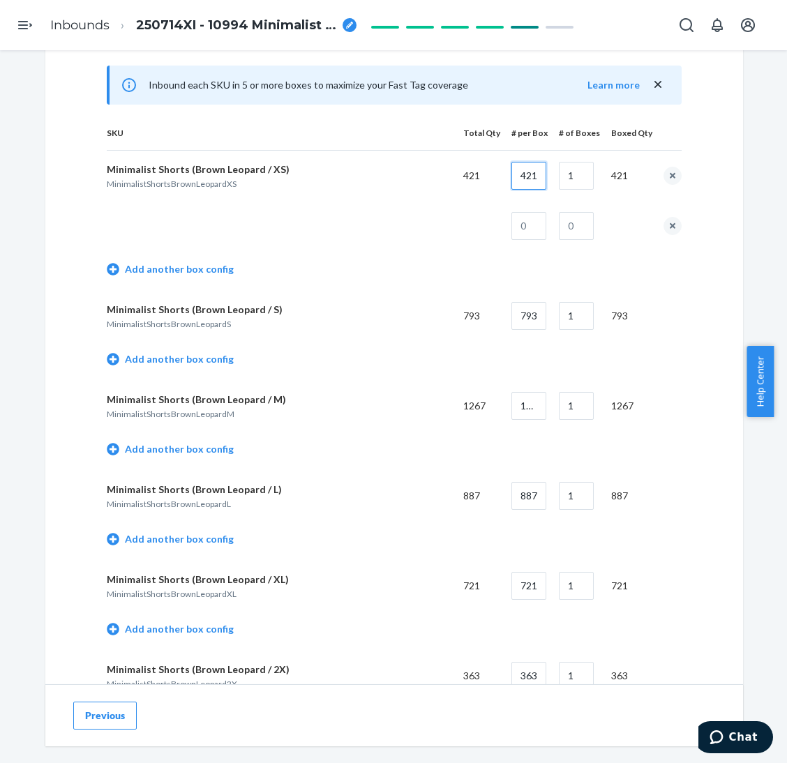
click at [522, 176] on input "421" at bounding box center [528, 176] width 35 height 28
type input "45"
type input "9"
click at [524, 222] on input "text" at bounding box center [528, 226] width 35 height 28
type input "16"
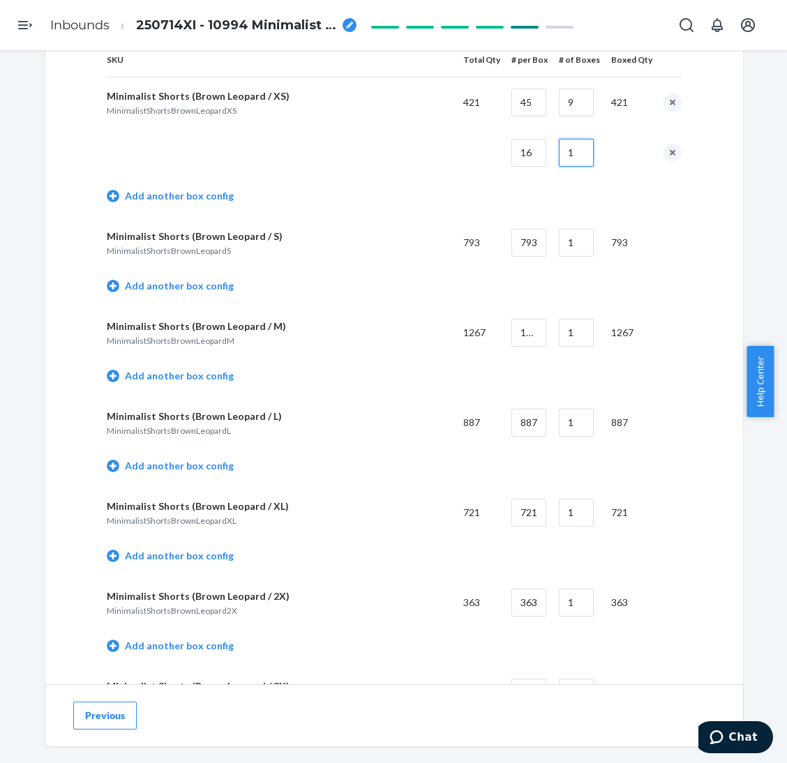
scroll to position [732, 0]
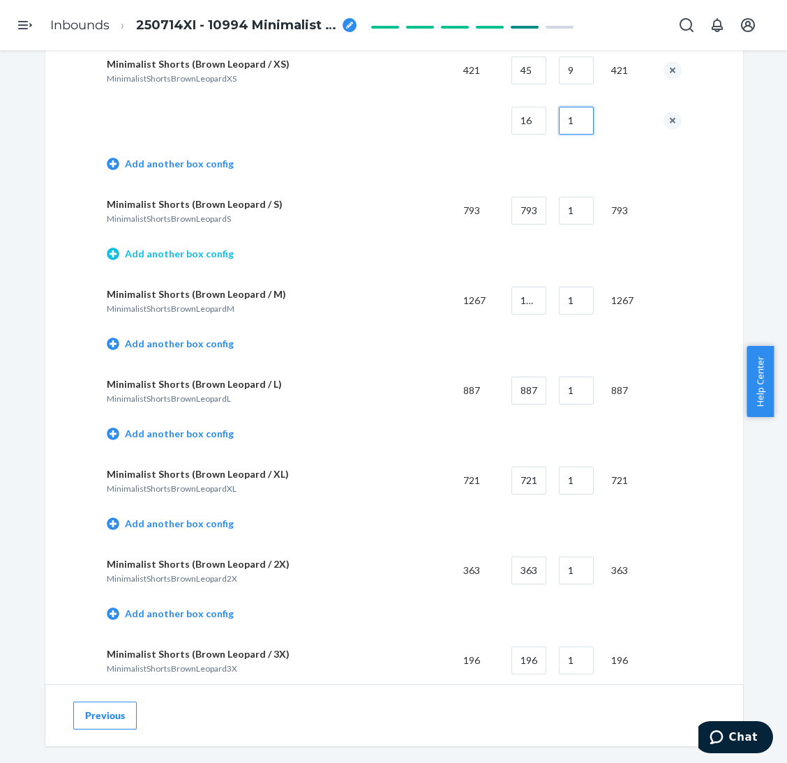
type input "1"
click at [190, 260] on link "Add another box config" at bounding box center [170, 254] width 127 height 14
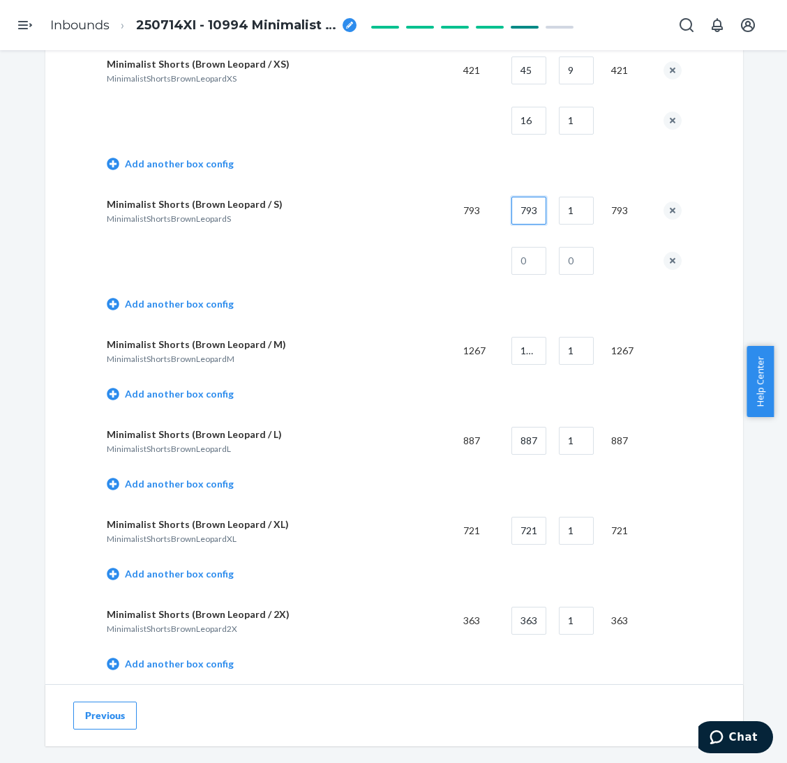
click at [524, 219] on input "793" at bounding box center [528, 211] width 35 height 28
type input "45"
type input "17"
type input "28"
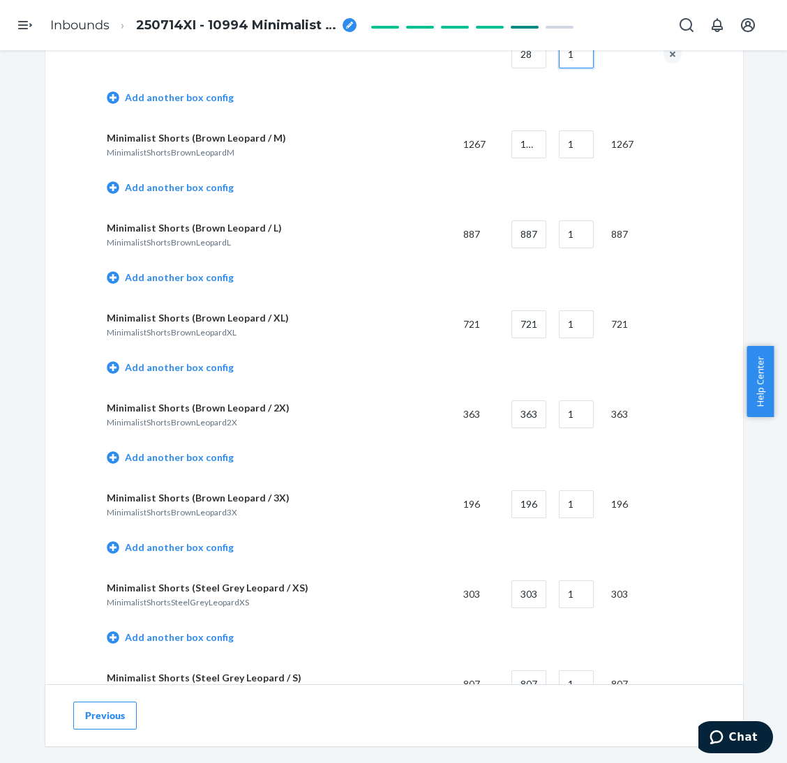
scroll to position [941, 0]
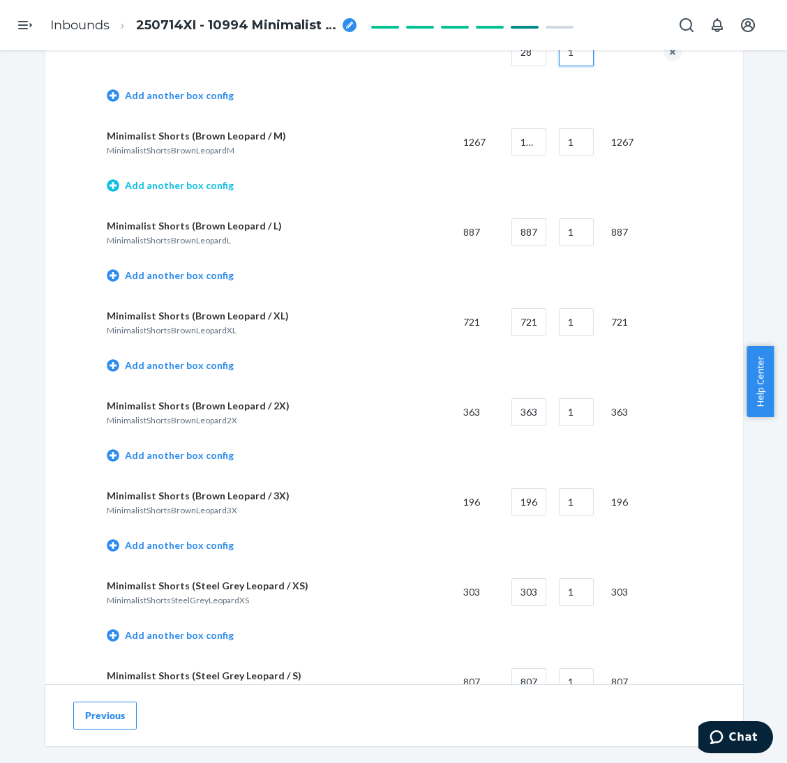
type input "1"
click at [206, 190] on link "Add another box config" at bounding box center [170, 186] width 127 height 14
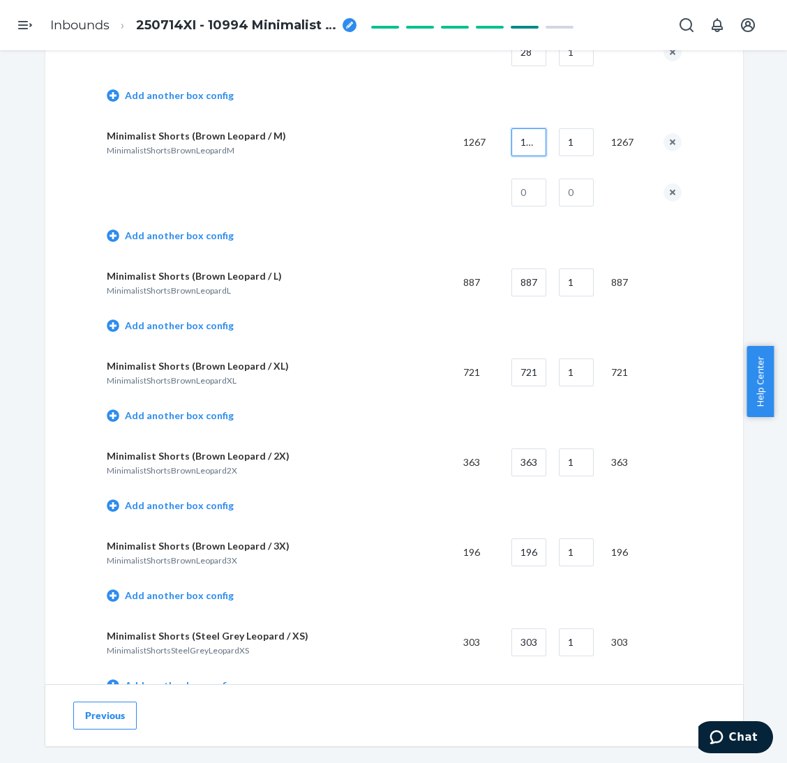
click at [518, 149] on input "1267" at bounding box center [528, 142] width 35 height 28
type input "40"
type input "31"
type input "27"
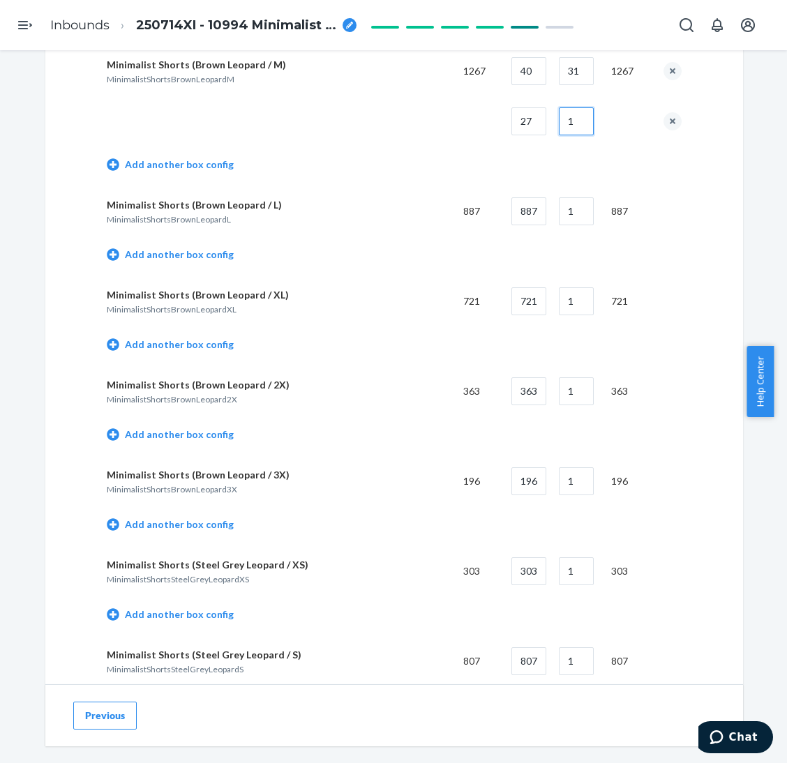
scroll to position [1046, 0]
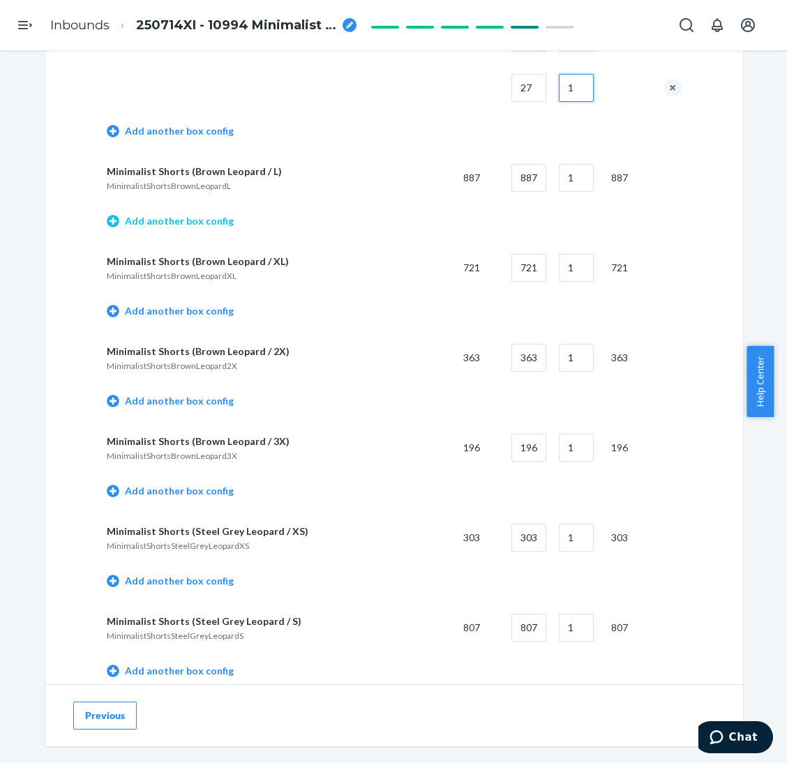
type input "1"
click at [203, 215] on link "Add another box config" at bounding box center [170, 221] width 127 height 14
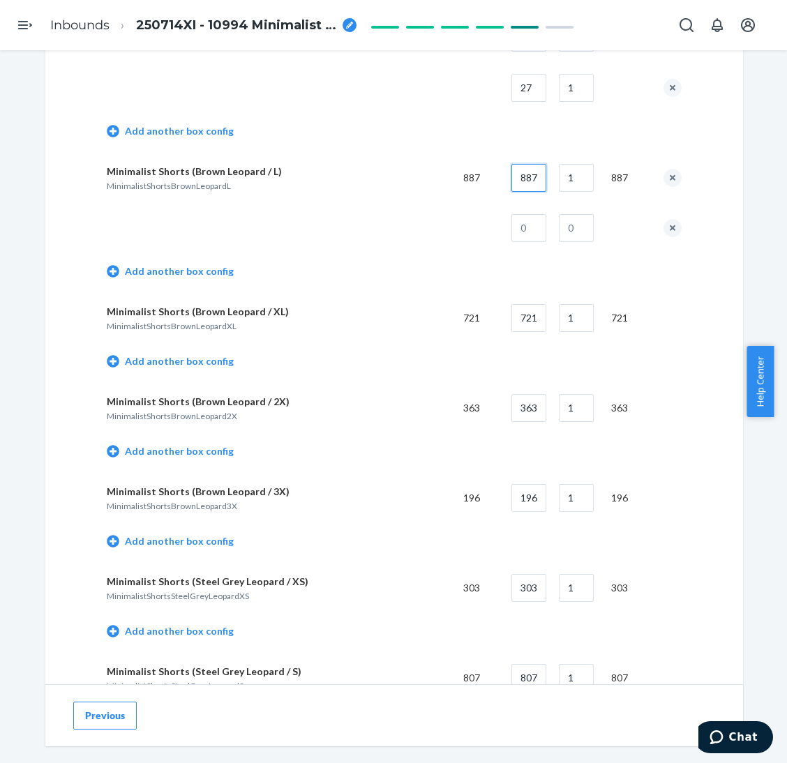
click at [524, 176] on input "887" at bounding box center [528, 178] width 35 height 28
type input "40"
type input "22"
type input "7"
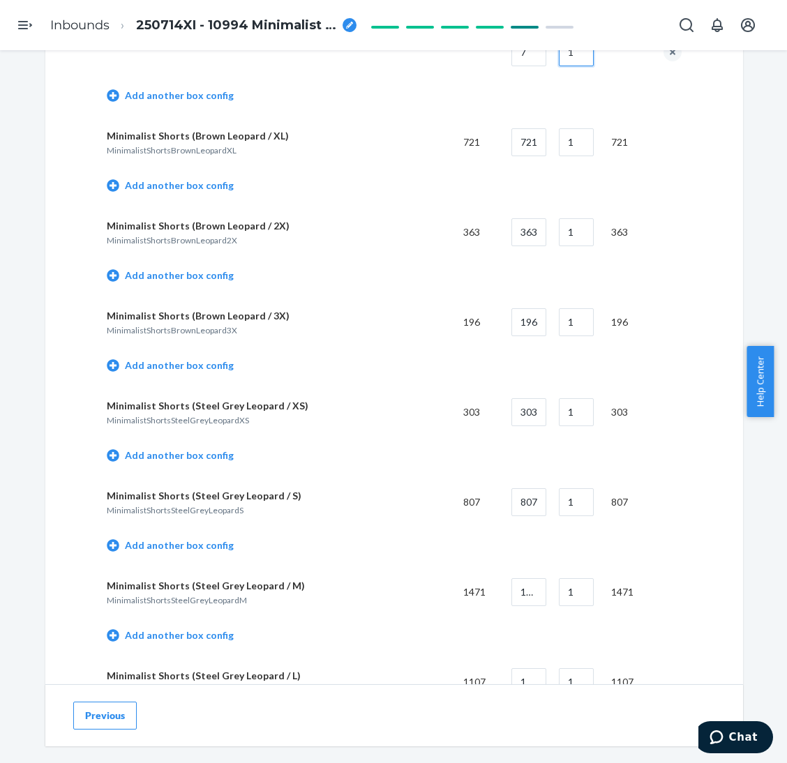
scroll to position [1255, 0]
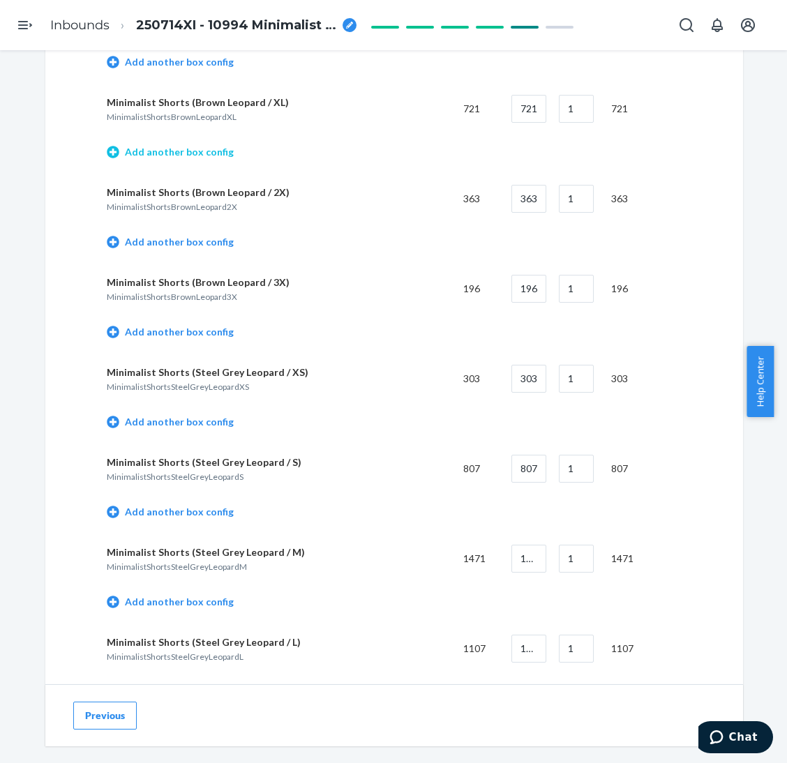
type input "1"
click at [193, 146] on link "Add another box config" at bounding box center [170, 152] width 127 height 14
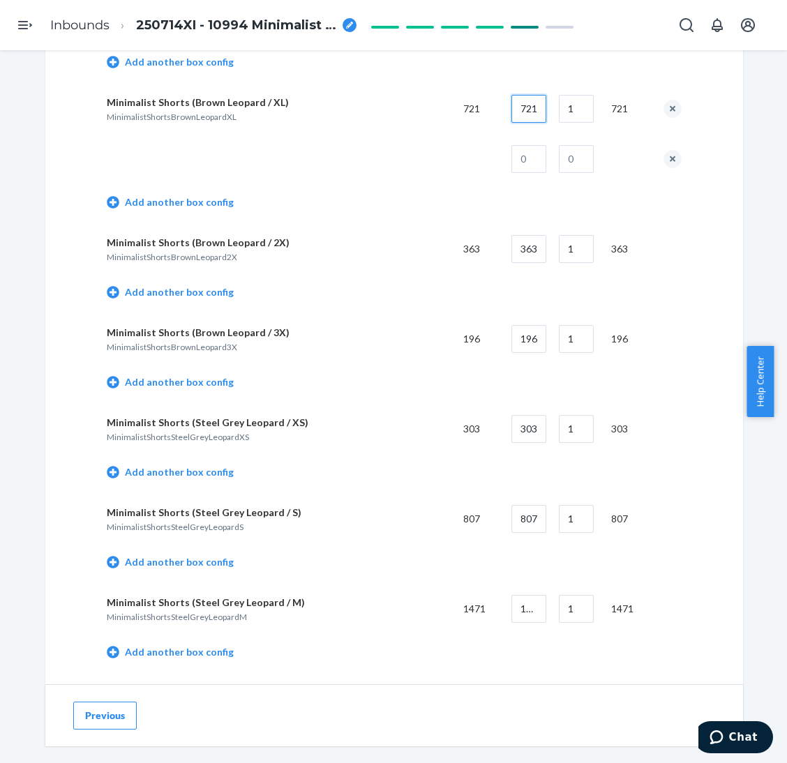
click at [525, 105] on input "721" at bounding box center [528, 109] width 35 height 28
type input "10"
type input "22"
type input "7"
type input "1"
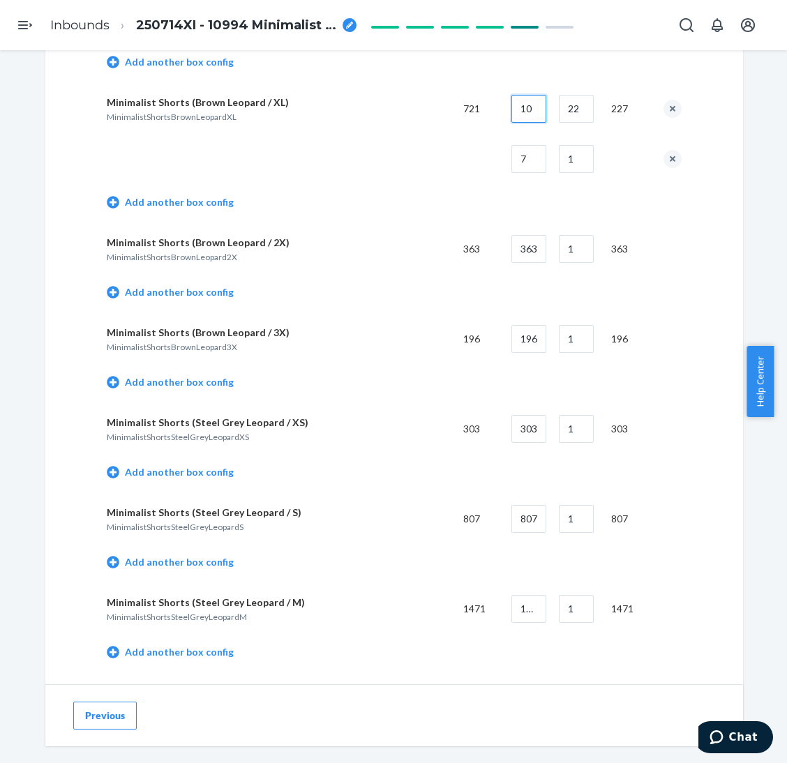
click at [525, 105] on input "10" at bounding box center [528, 109] width 35 height 28
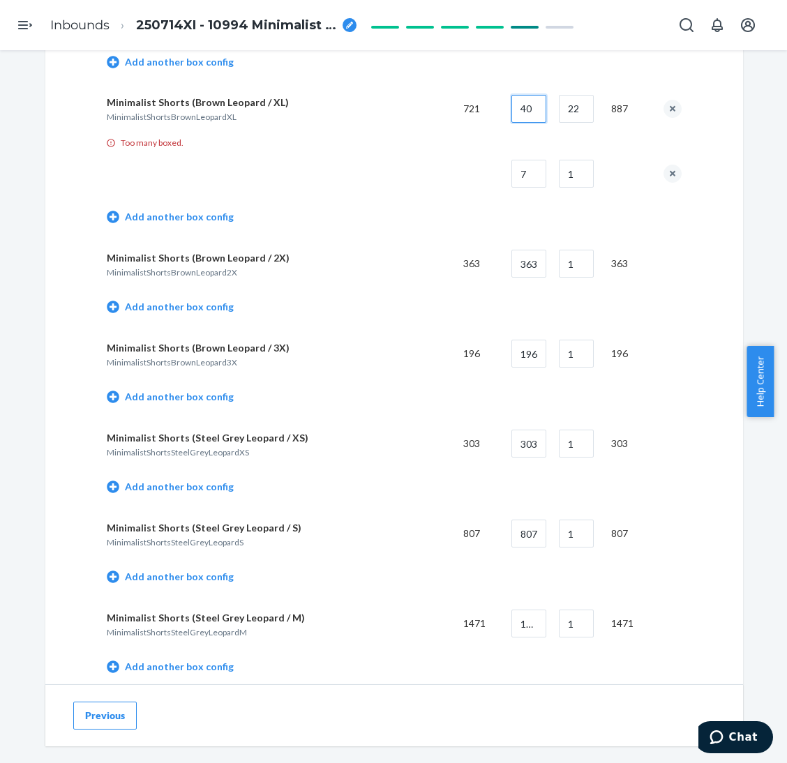
type input "40"
click at [571, 106] on input "22" at bounding box center [576, 109] width 35 height 28
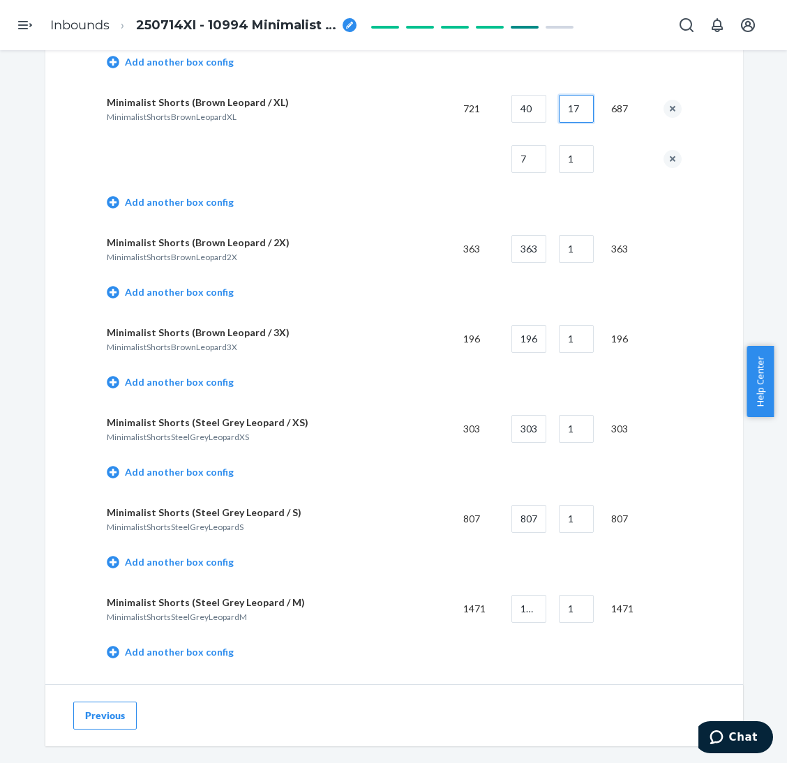
type input "17"
click at [539, 153] on input "7" at bounding box center [528, 159] width 35 height 28
type input "41"
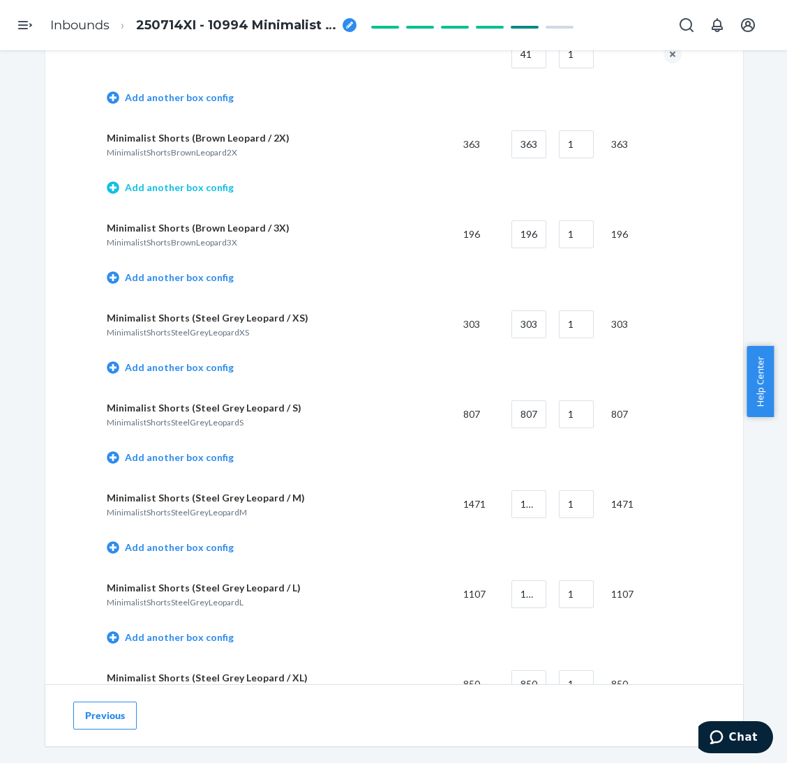
click at [136, 185] on link "Add another box config" at bounding box center [170, 188] width 127 height 14
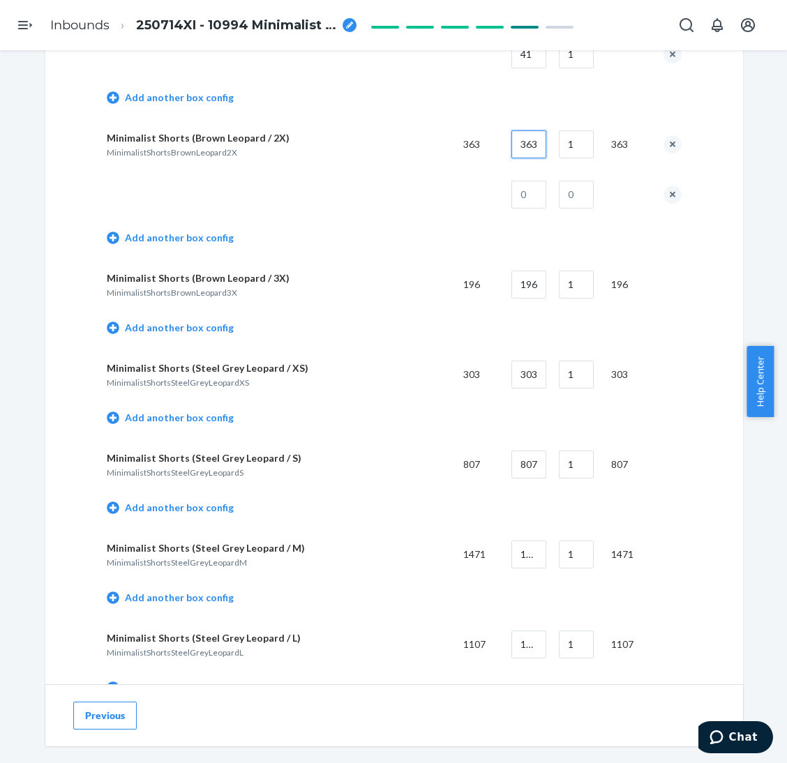
click at [520, 140] on input "363" at bounding box center [528, 144] width 35 height 28
type input "35"
type input "10"
type input "13"
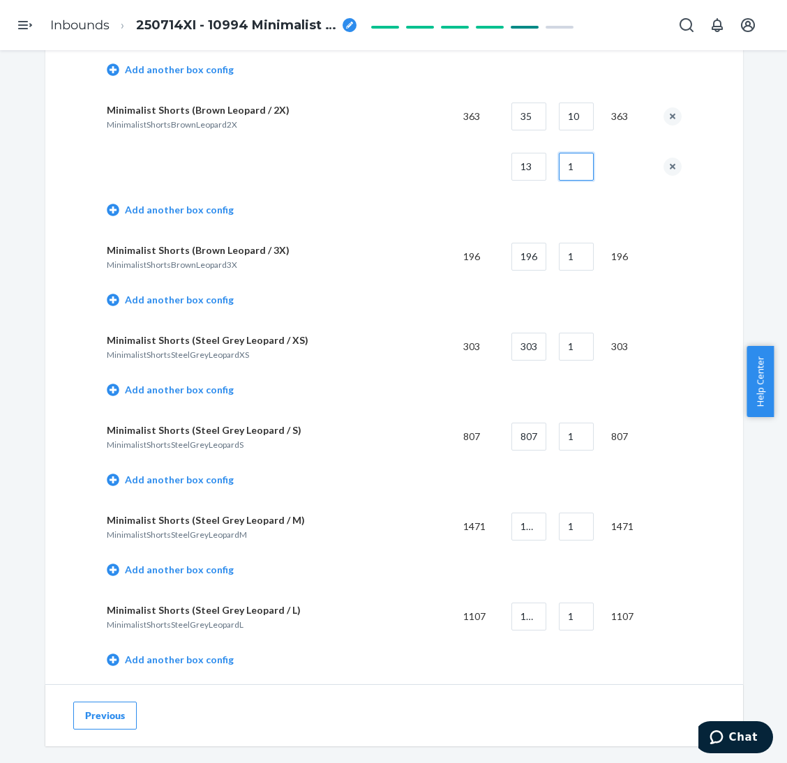
scroll to position [1465, 0]
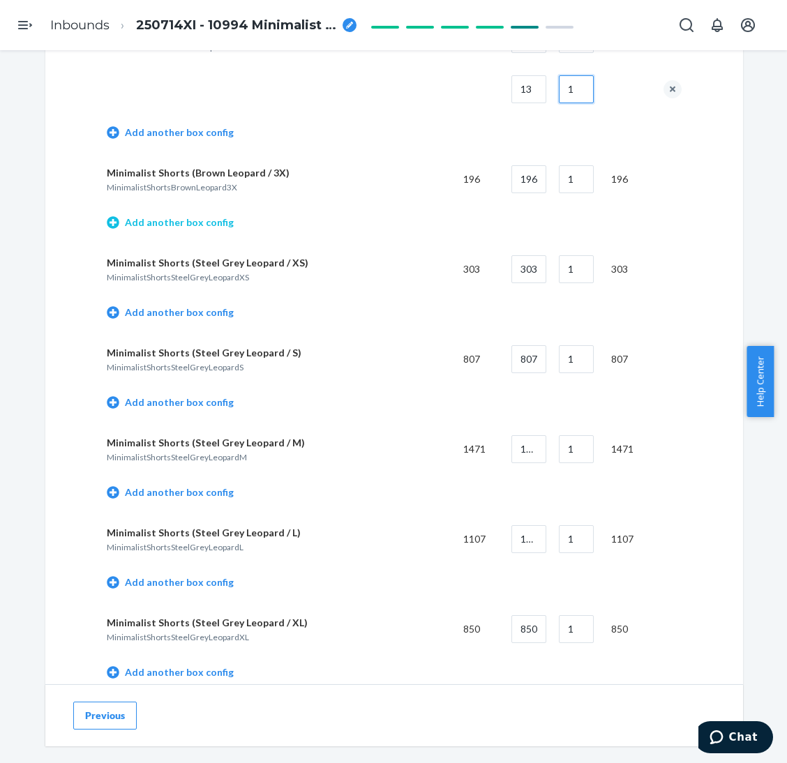
type input "1"
click at [203, 219] on link "Add another box config" at bounding box center [170, 223] width 127 height 14
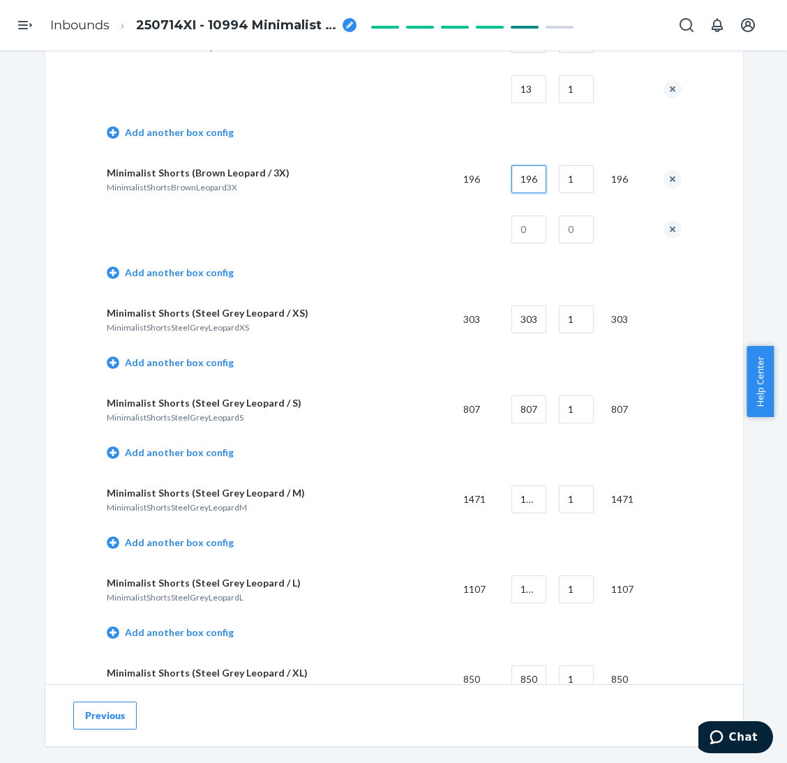
click at [521, 175] on input "196" at bounding box center [528, 179] width 35 height 28
type input "35"
type input "5"
type input "21"
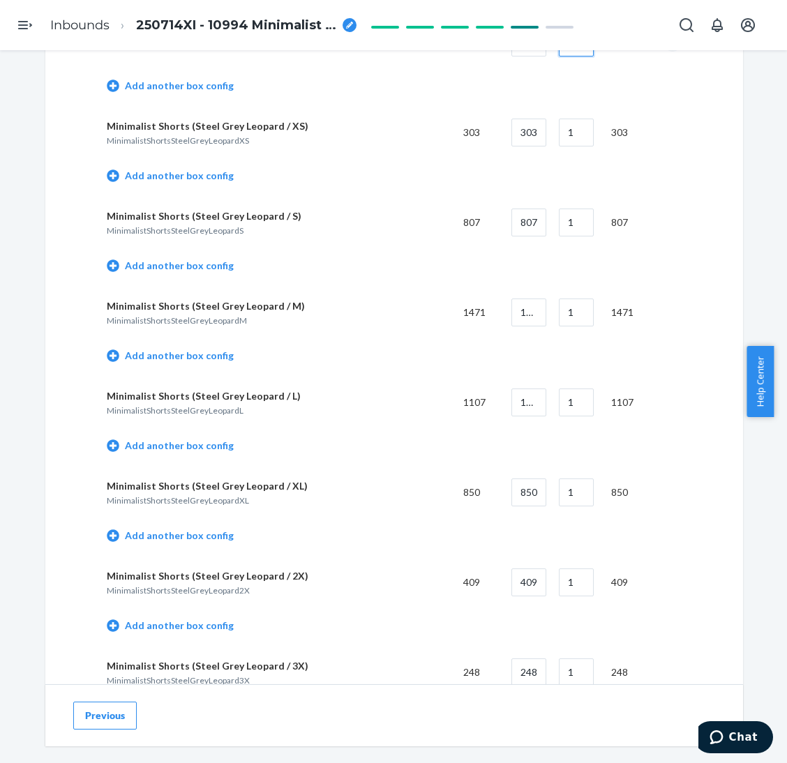
scroll to position [1674, 0]
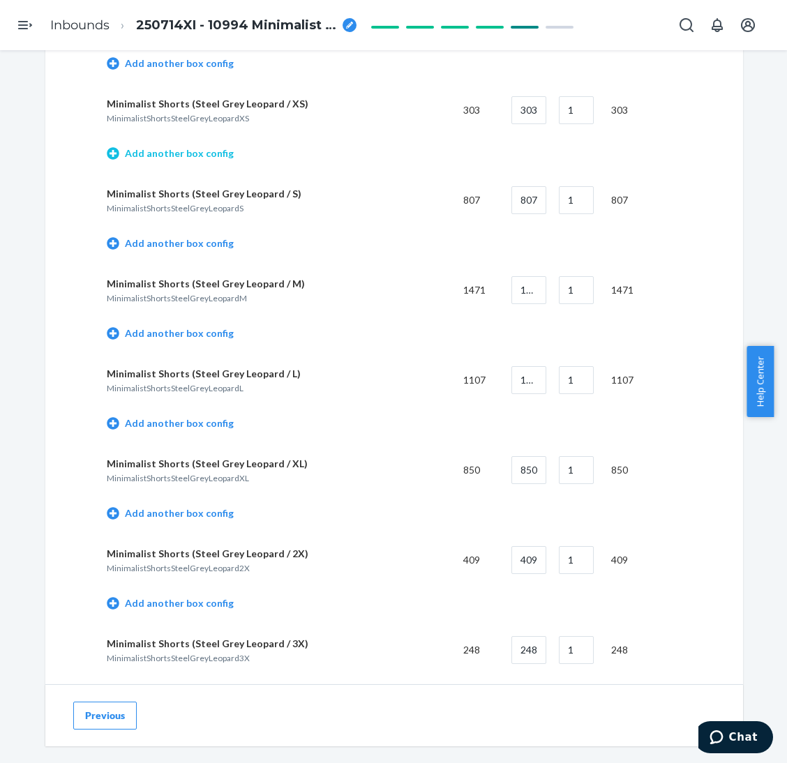
type input "1"
click at [199, 153] on link "Add another box config" at bounding box center [170, 153] width 127 height 14
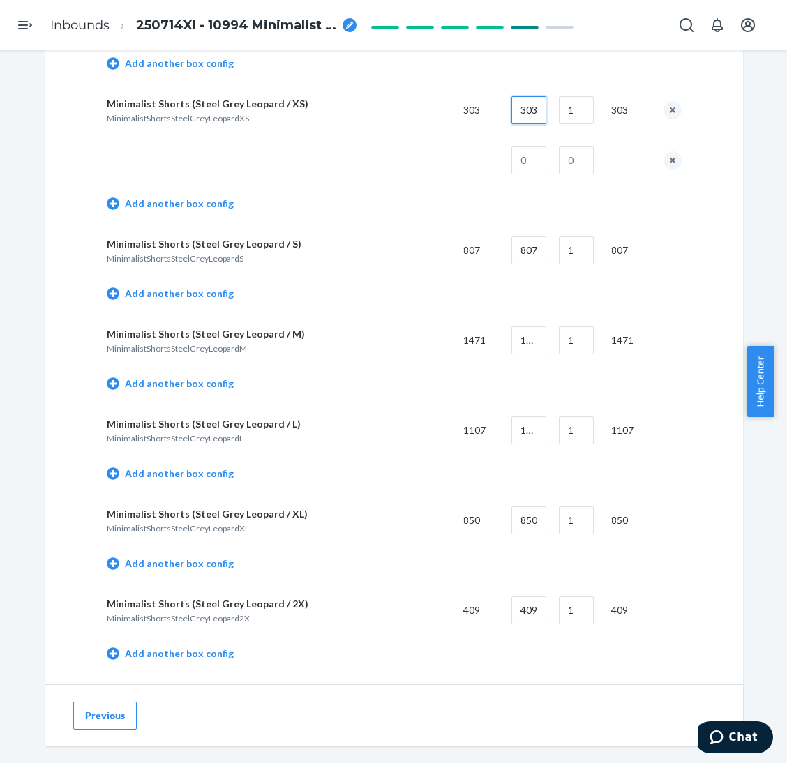
click at [528, 108] on input "303" at bounding box center [528, 110] width 35 height 28
type input "45"
type input "6"
type input "33"
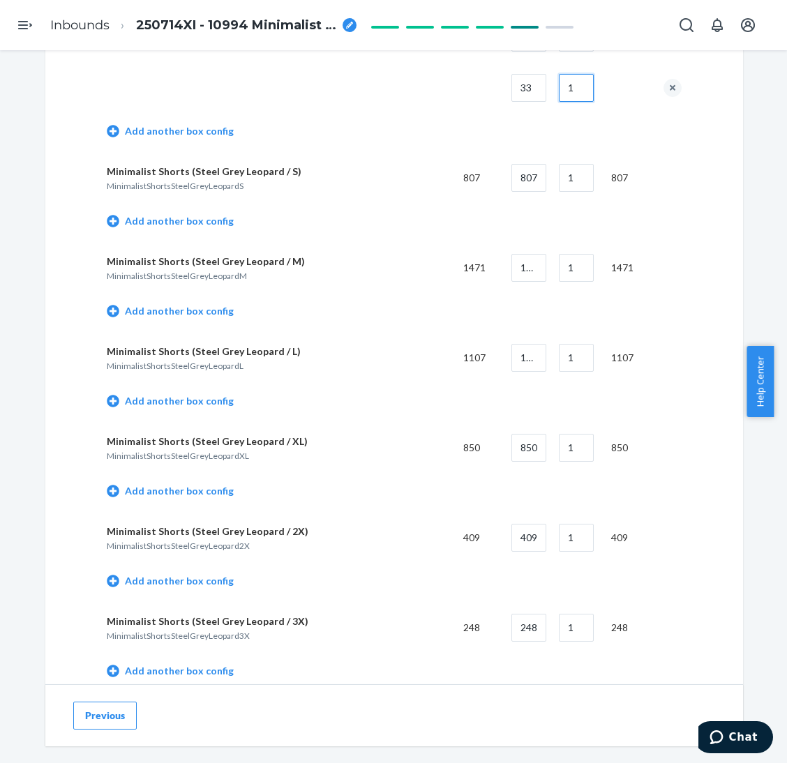
scroll to position [1779, 0]
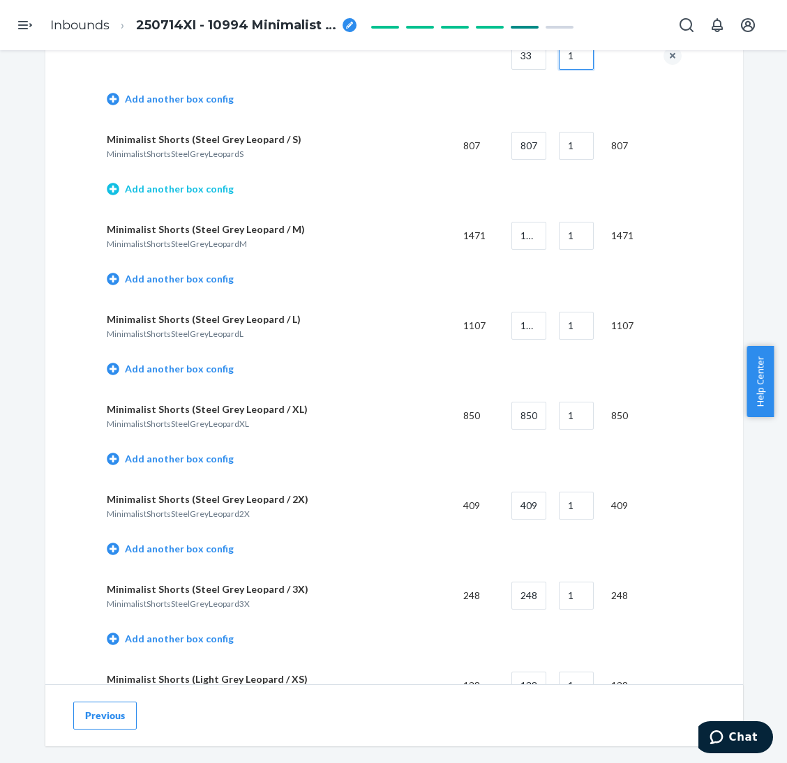
type input "1"
click at [206, 182] on link "Add another box config" at bounding box center [170, 189] width 127 height 14
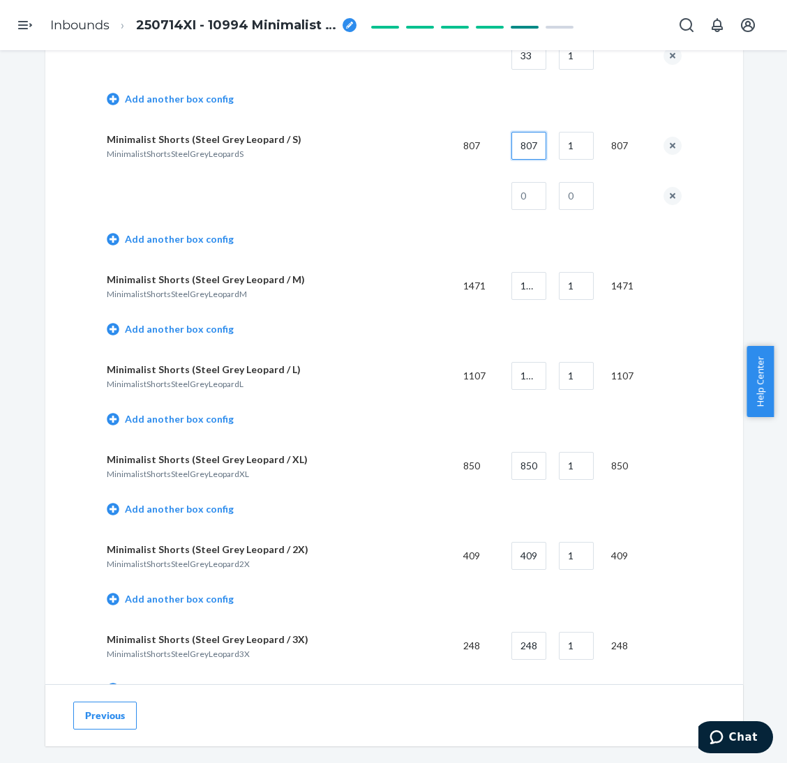
click at [530, 143] on input "807" at bounding box center [528, 146] width 35 height 28
type input "45"
type input "17"
type input "42"
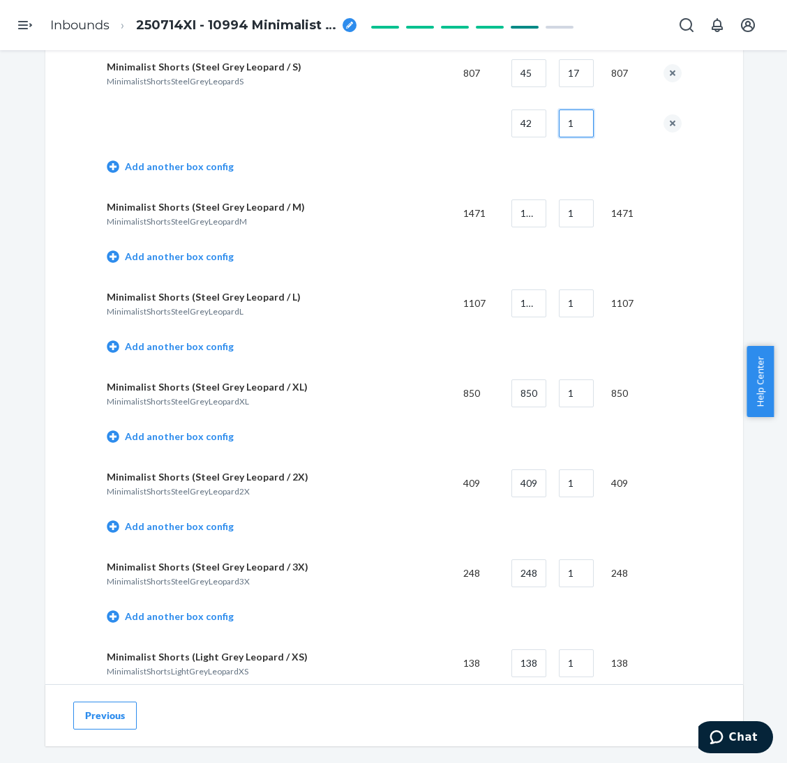
scroll to position [1883, 0]
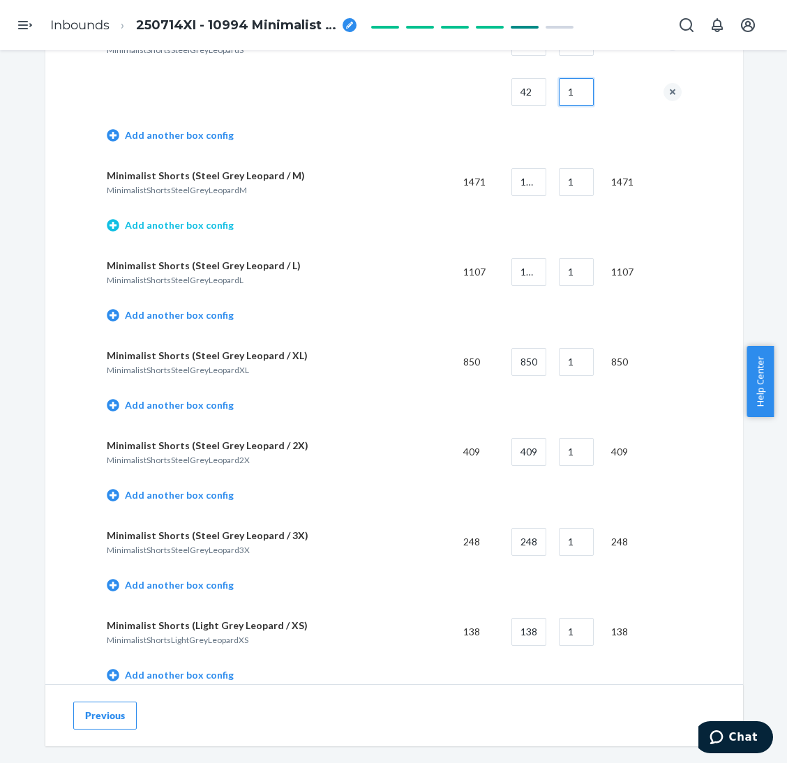
type input "1"
click at [214, 223] on link "Add another box config" at bounding box center [170, 225] width 127 height 14
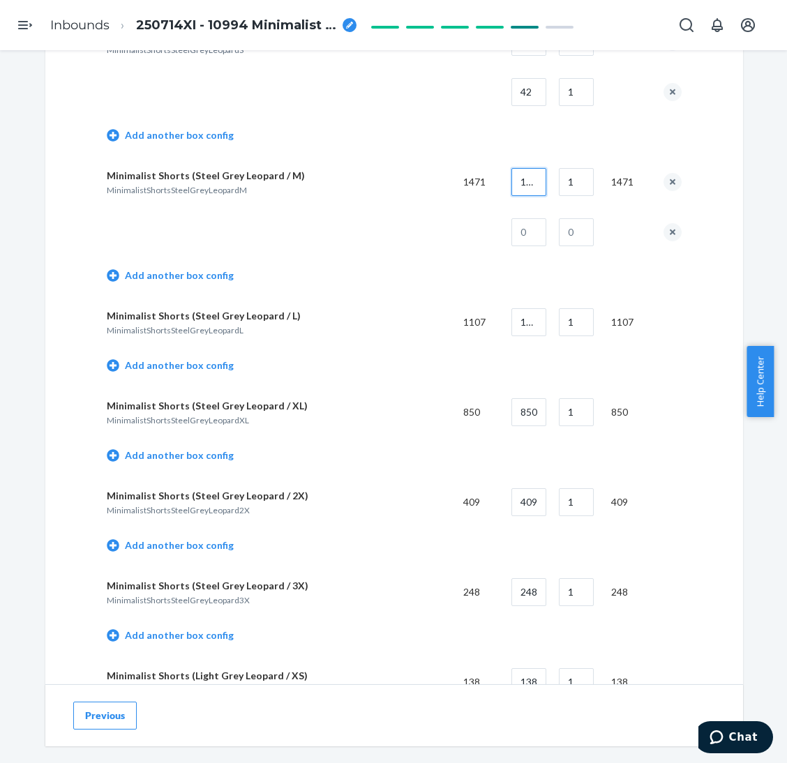
click at [527, 184] on input "1471" at bounding box center [528, 182] width 35 height 28
type input "40"
type input "36"
type input "31"
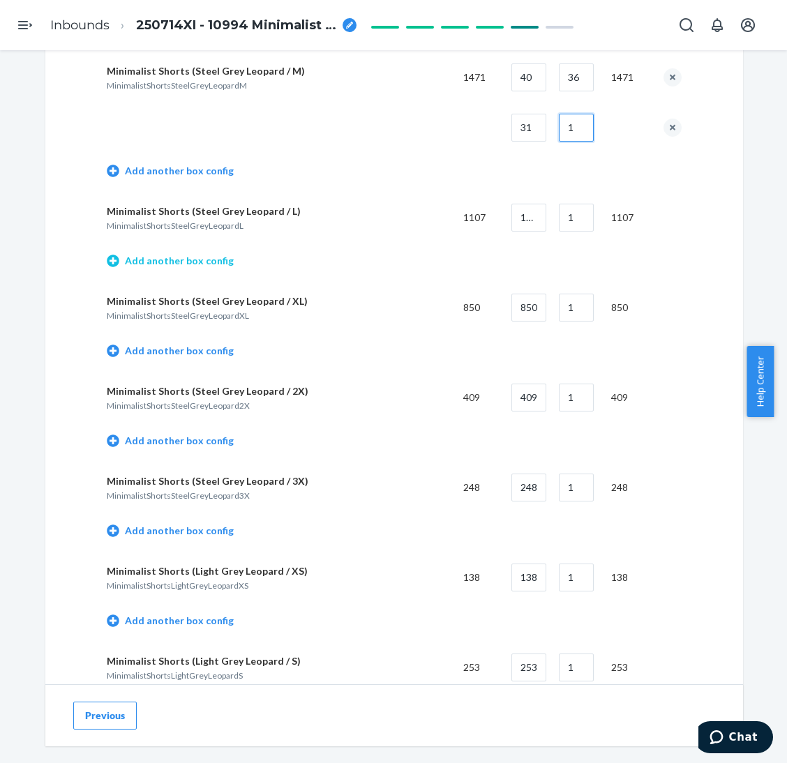
type input "1"
click at [182, 256] on link "Add another box config" at bounding box center [170, 261] width 127 height 14
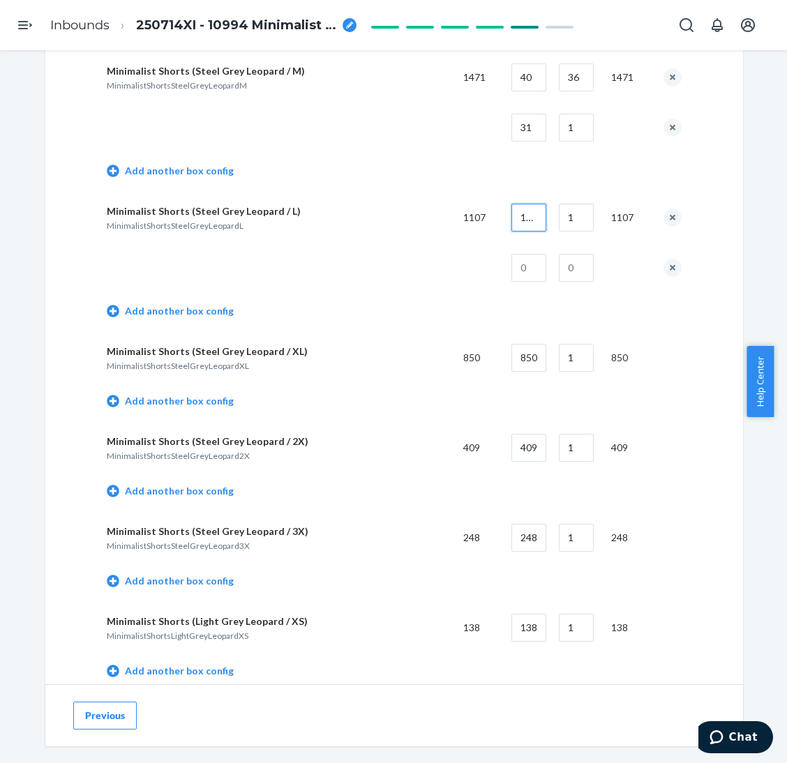
click at [528, 216] on input "1107" at bounding box center [528, 218] width 35 height 28
type input "40"
type input "27"
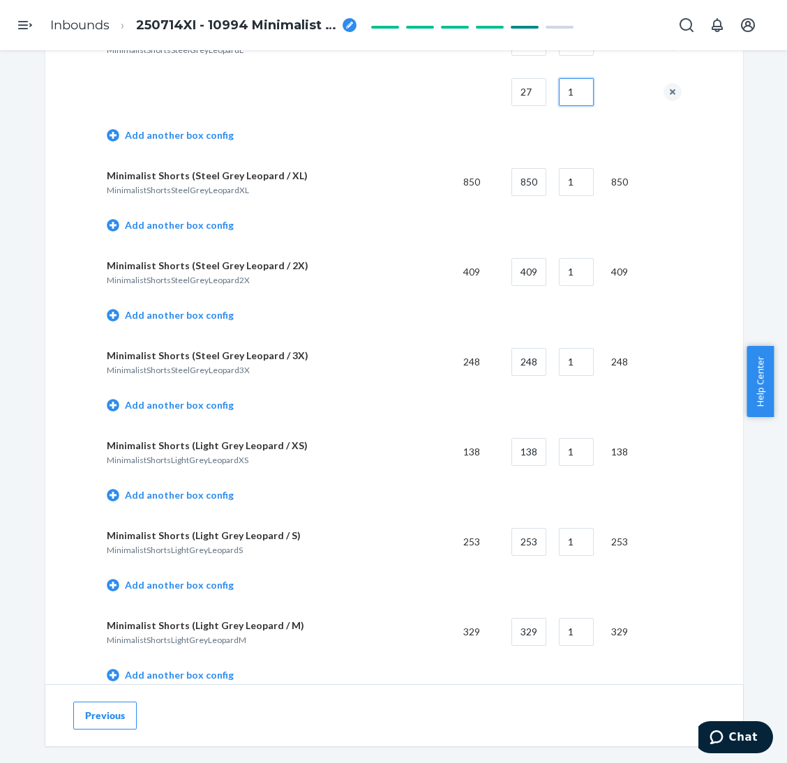
scroll to position [2197, 0]
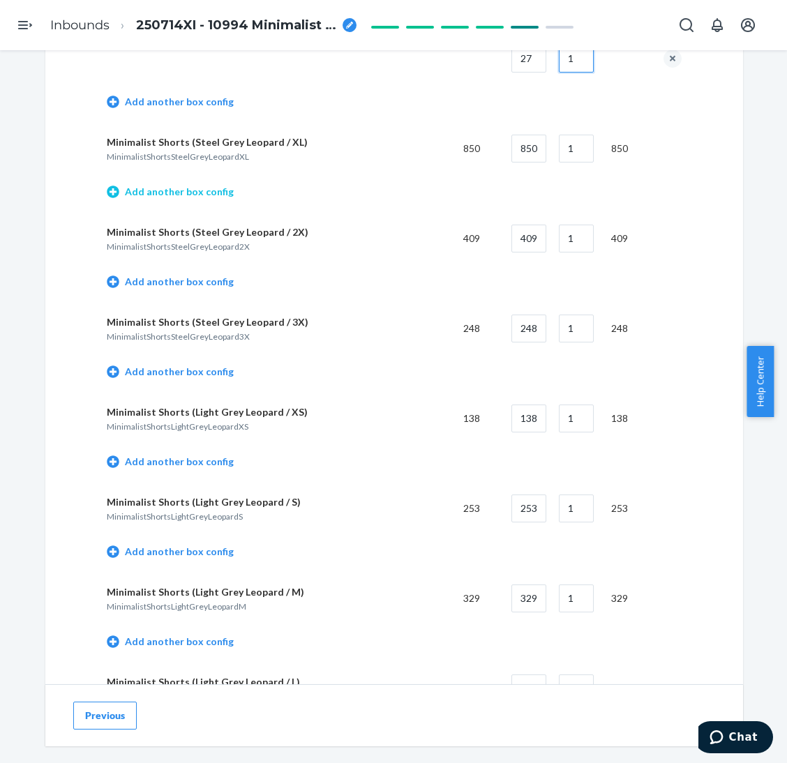
type input "1"
click at [194, 185] on link "Add another box config" at bounding box center [170, 192] width 127 height 14
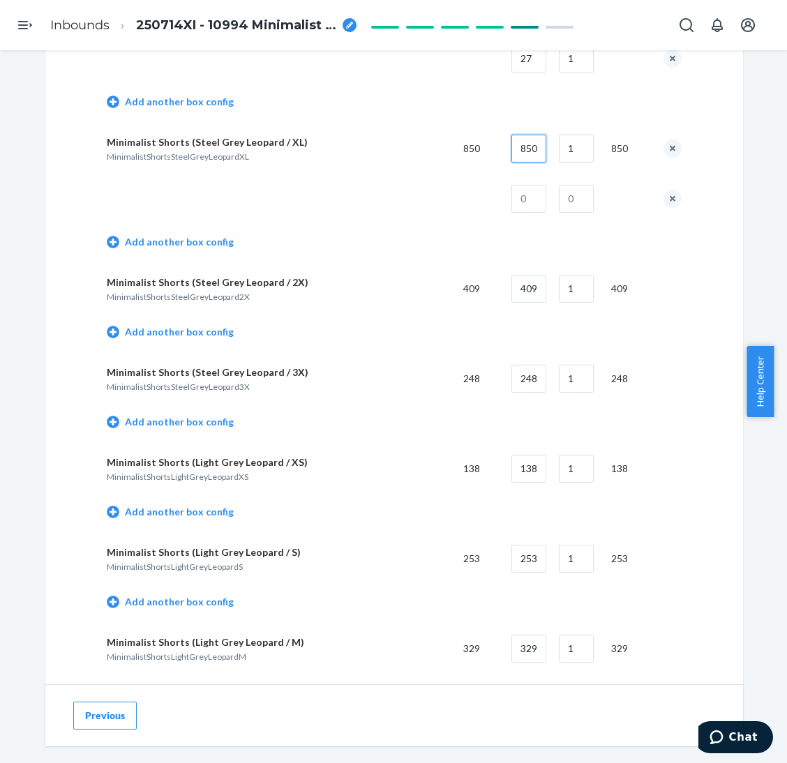
click at [525, 142] on input "850" at bounding box center [528, 149] width 35 height 28
type input "40"
type input "21"
type input "10"
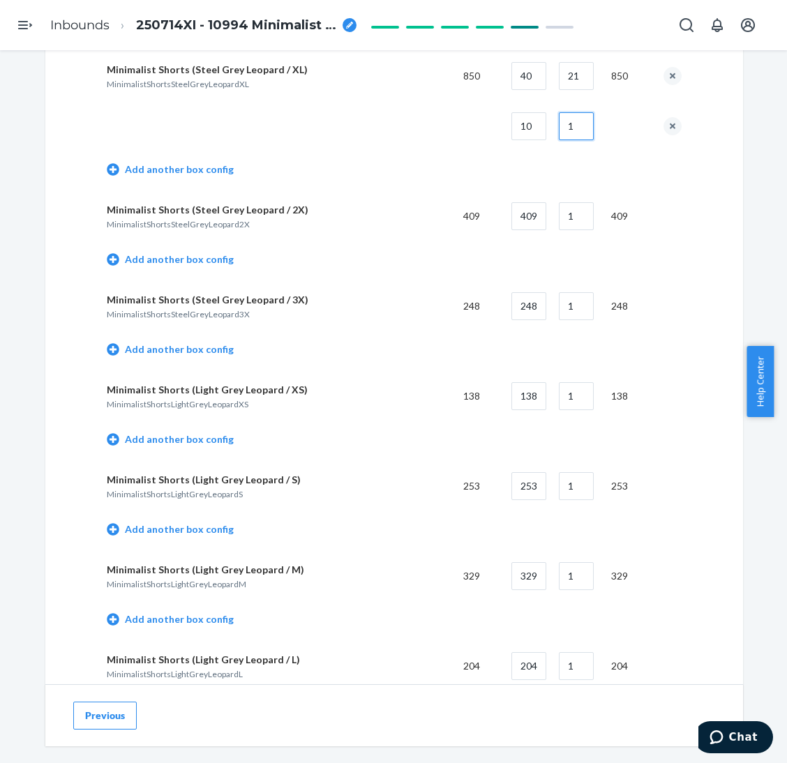
scroll to position [2301, 0]
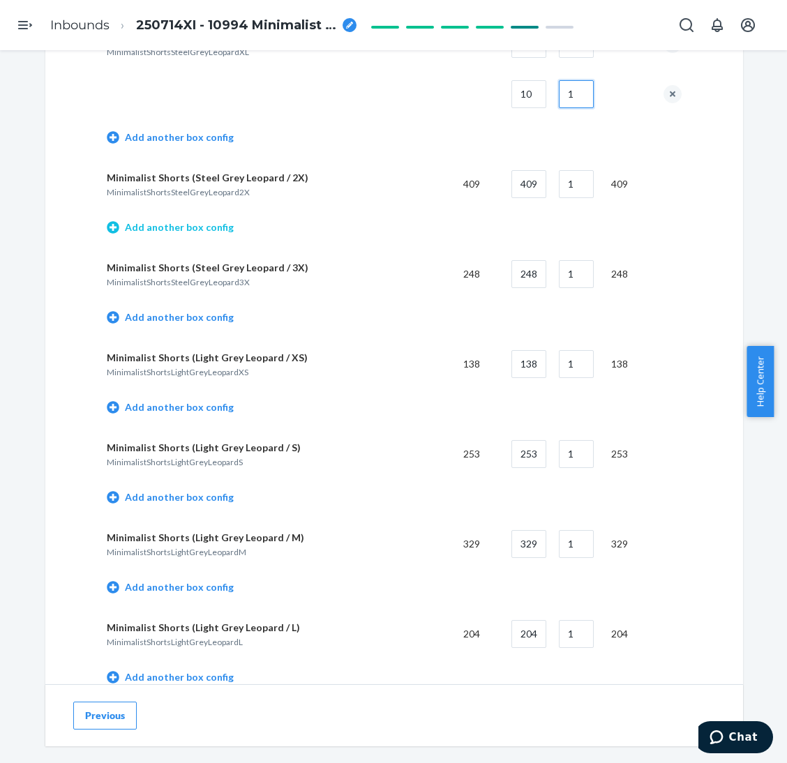
type input "1"
click at [193, 223] on link "Add another box config" at bounding box center [170, 227] width 127 height 14
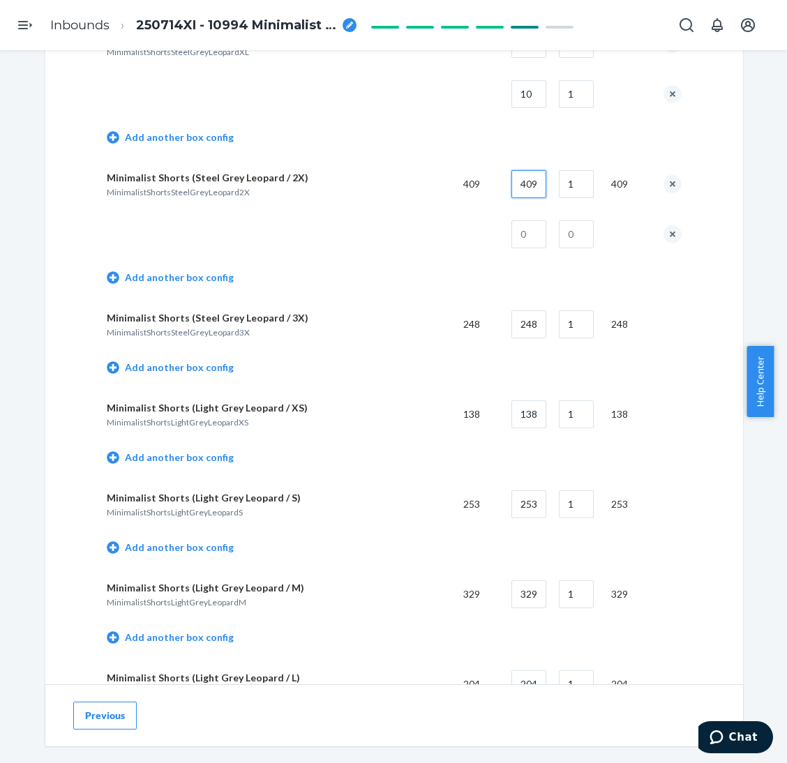
click at [525, 184] on input "409" at bounding box center [528, 184] width 35 height 28
type input "35"
type input "11"
type input "24"
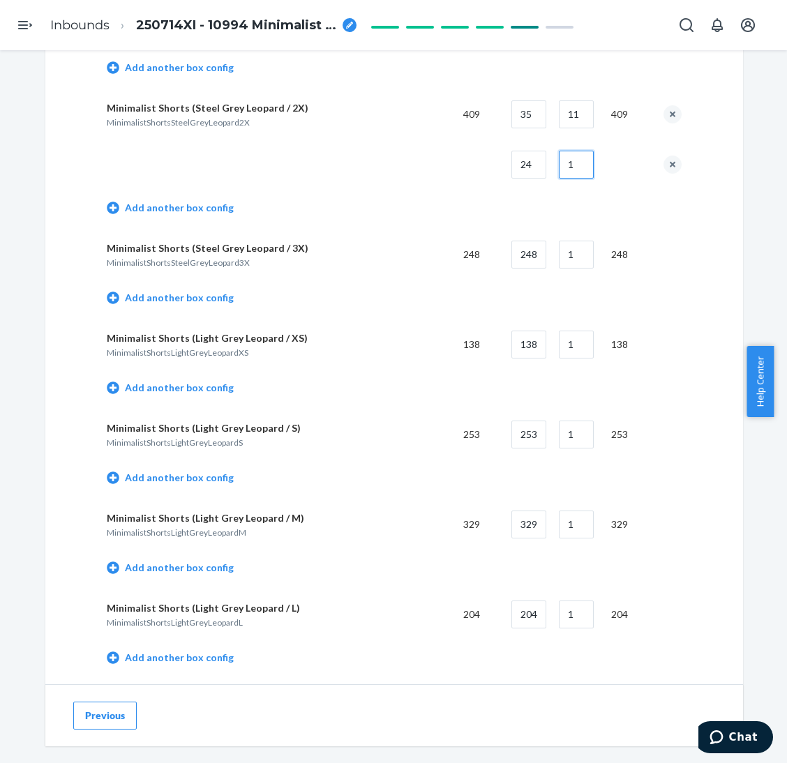
scroll to position [2406, 0]
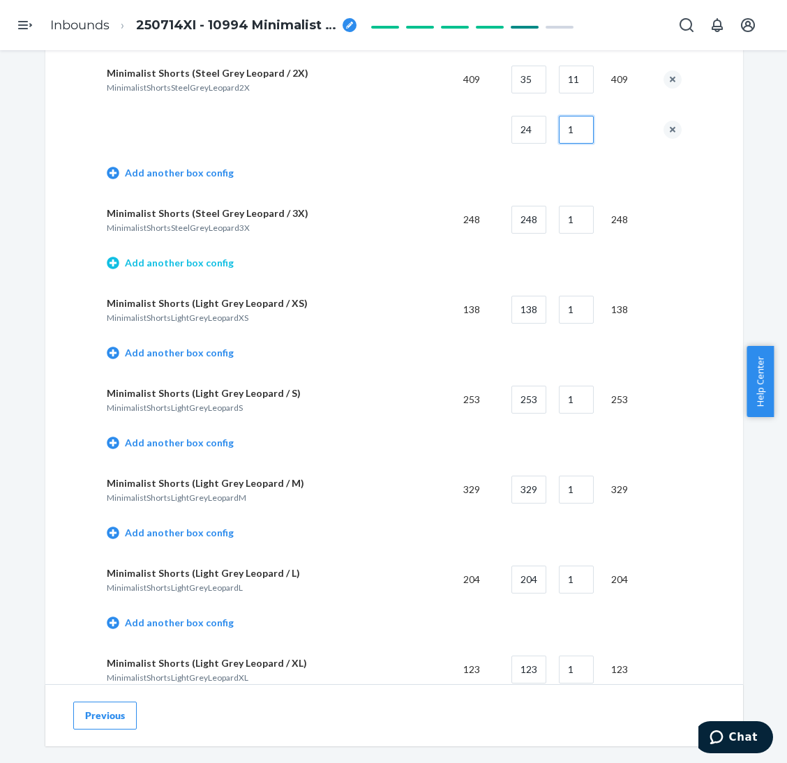
type input "1"
click at [209, 256] on link "Add another box config" at bounding box center [170, 263] width 127 height 14
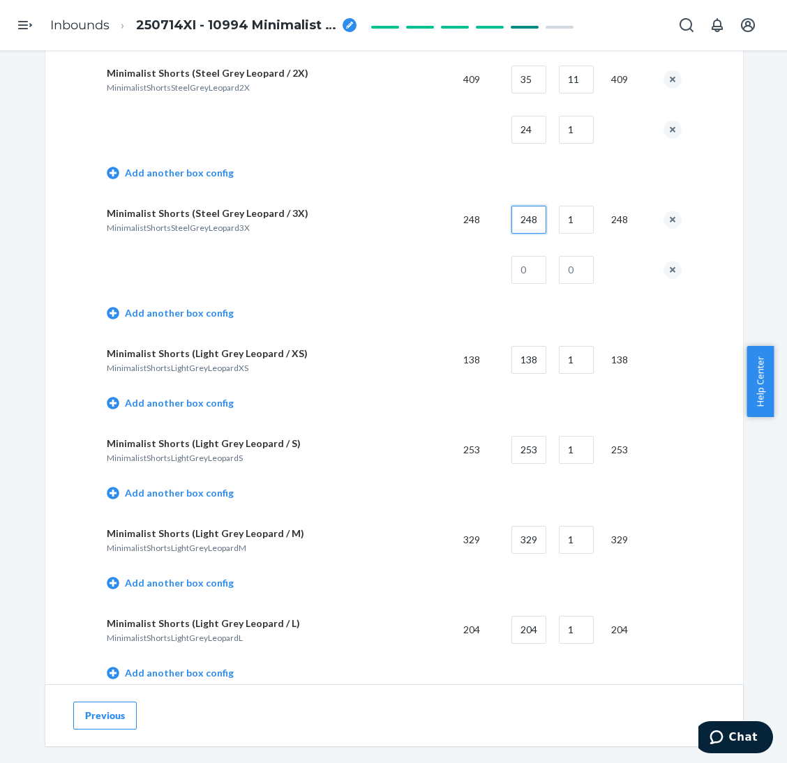
click at [531, 206] on input "248" at bounding box center [528, 220] width 35 height 28
type input "35"
type input "7"
type input "3"
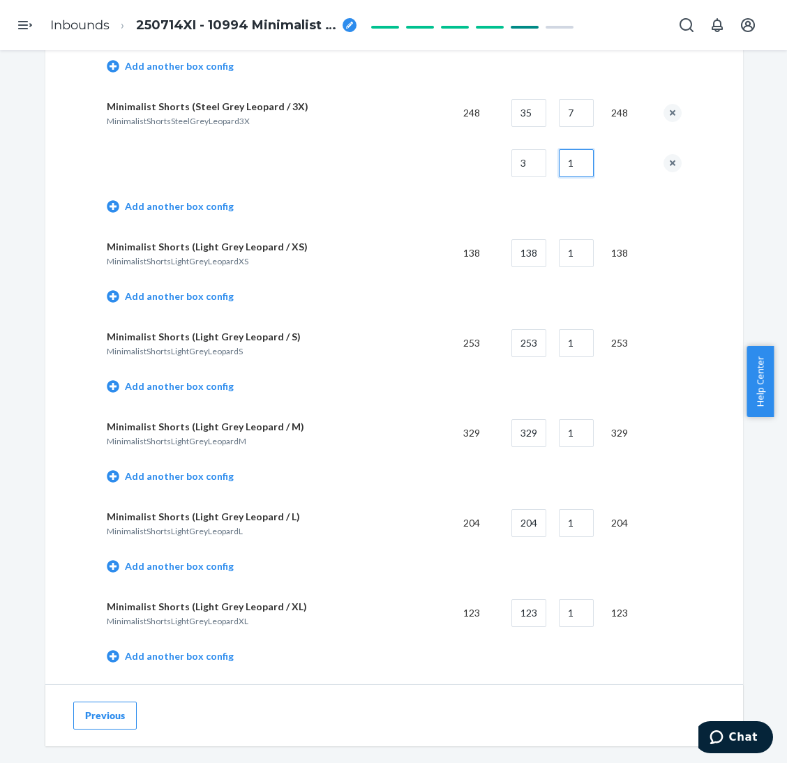
scroll to position [2615, 0]
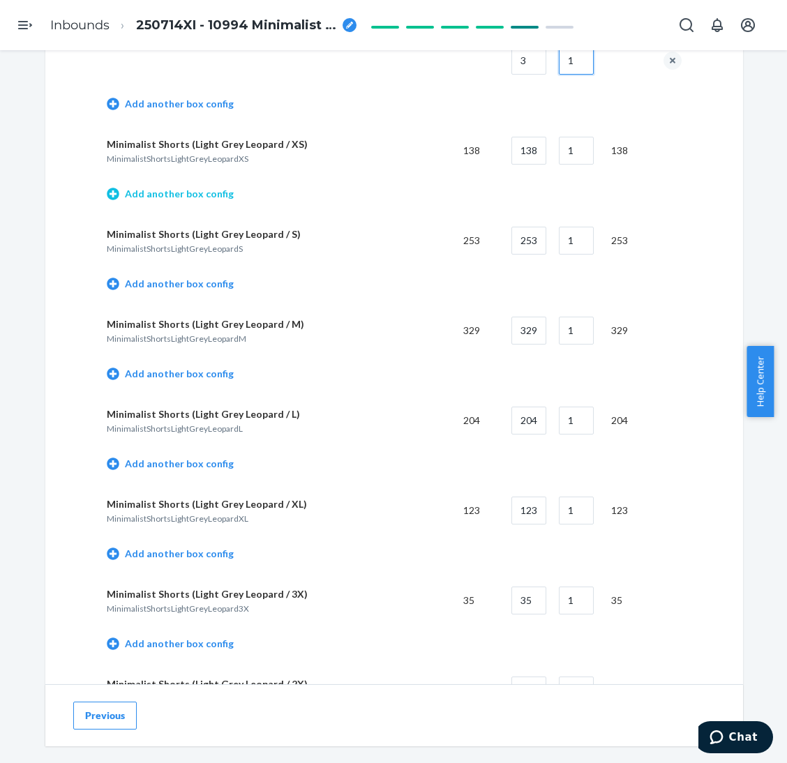
type input "1"
click at [185, 189] on link "Add another box config" at bounding box center [170, 194] width 127 height 14
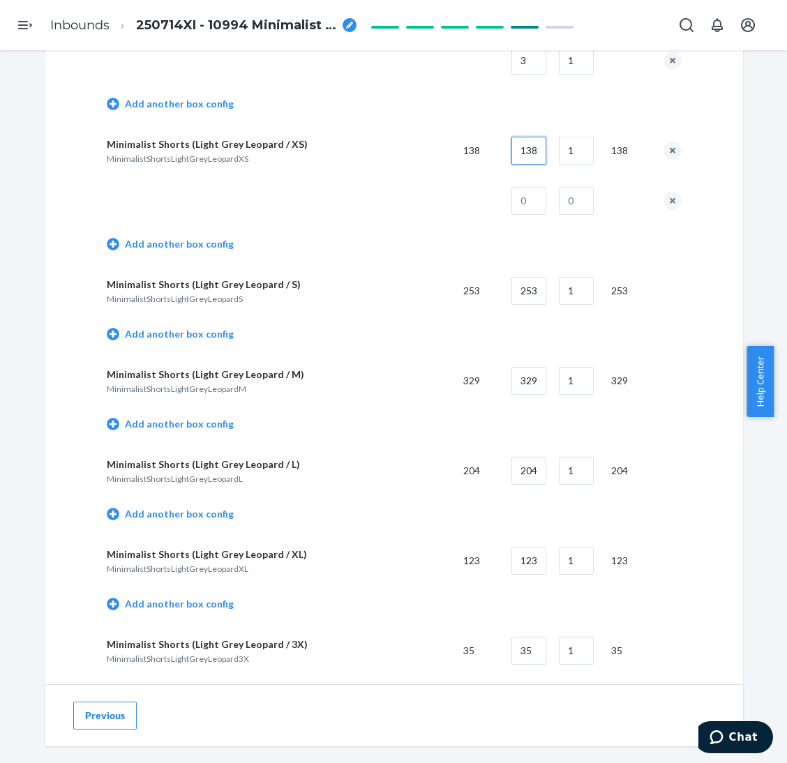
click at [532, 144] on input "138" at bounding box center [528, 151] width 35 height 28
type input "45"
type input "3"
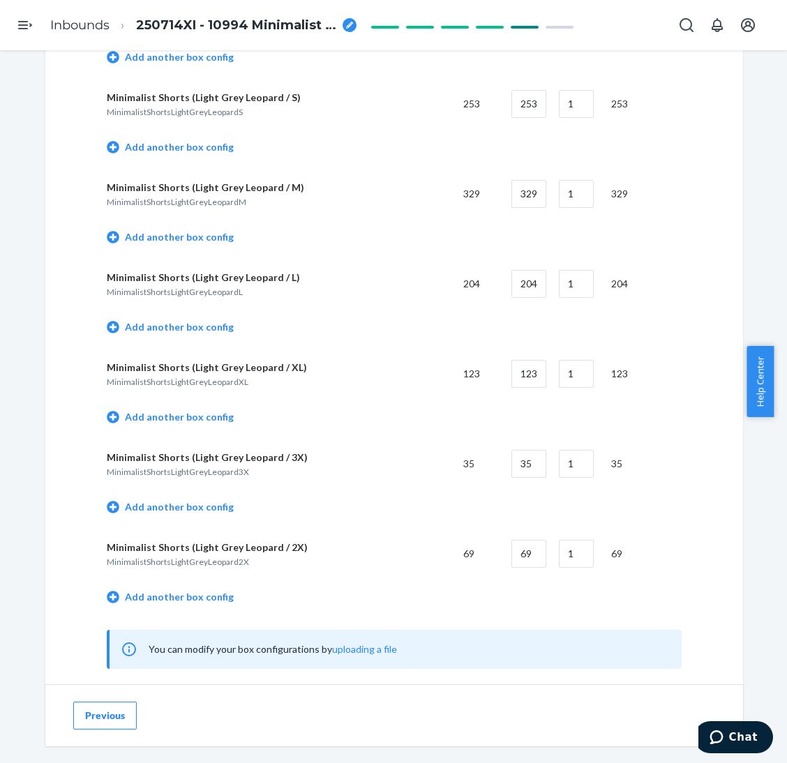
scroll to position [2825, 0]
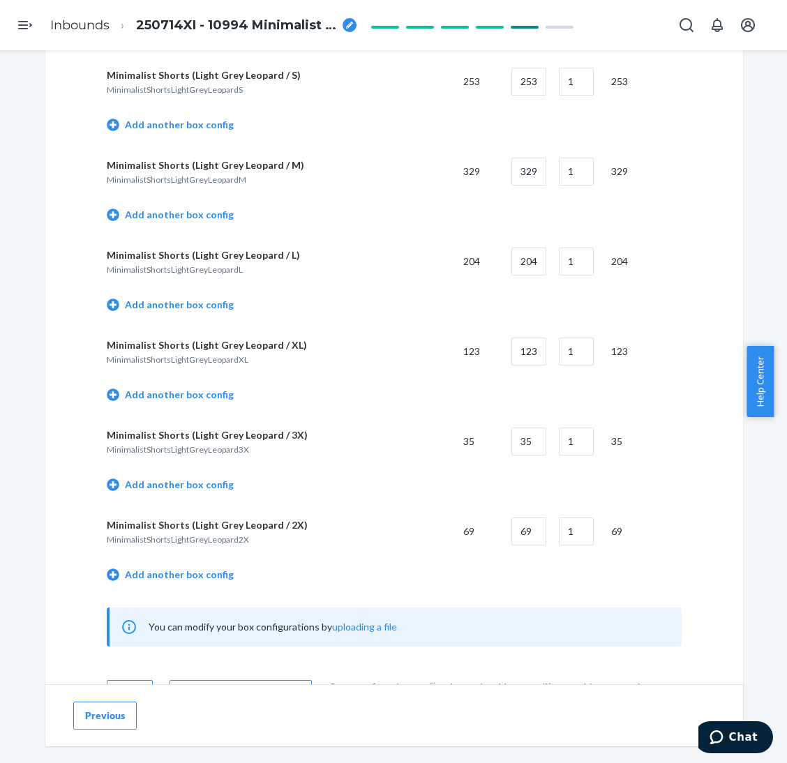
type input "1"
click at [174, 126] on td "Add another box config" at bounding box center [394, 127] width 575 height 40
click at [185, 123] on link "Add another box config" at bounding box center [170, 125] width 127 height 14
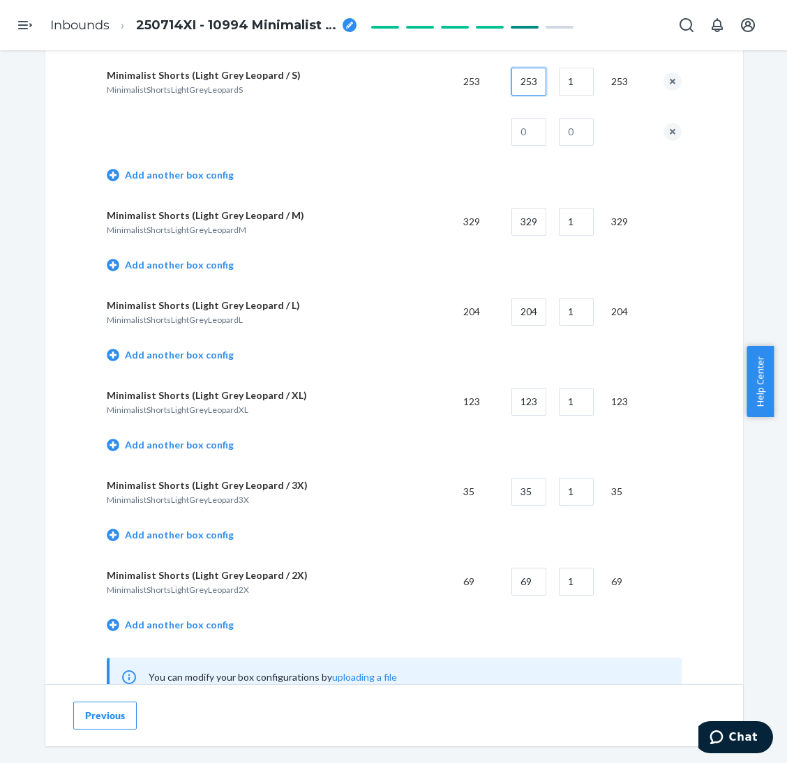
click at [522, 77] on input "253" at bounding box center [528, 82] width 35 height 28
type input "45"
type input "5"
type input "28"
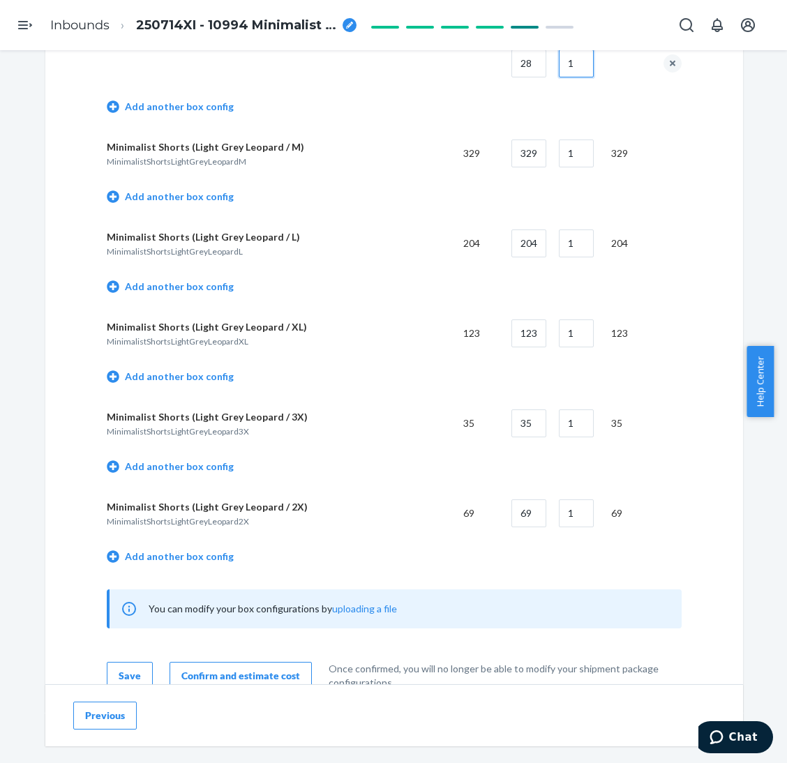
scroll to position [2930, 0]
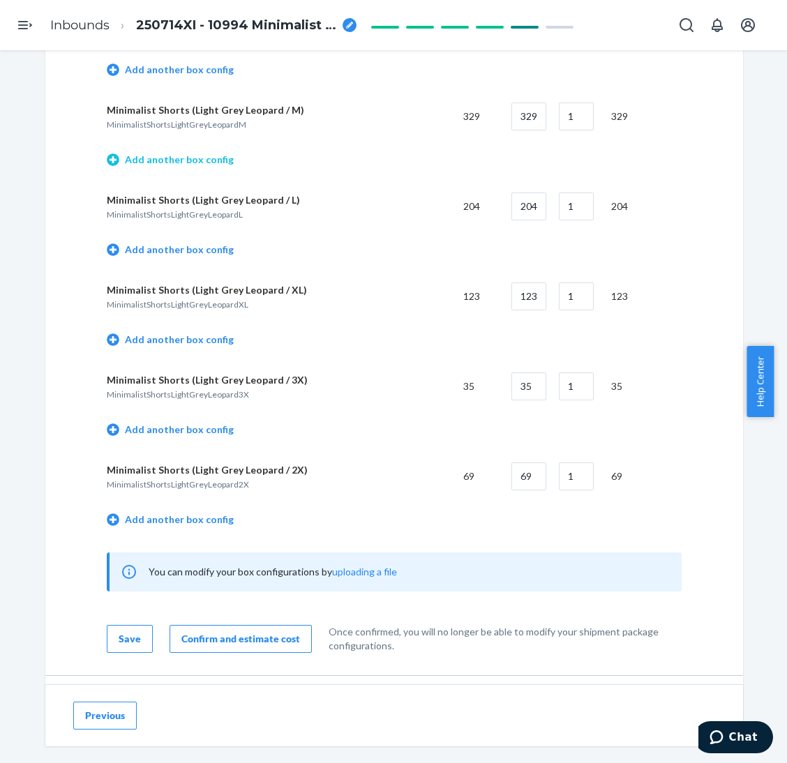
type input "1"
click at [208, 154] on link "Add another box config" at bounding box center [170, 160] width 127 height 14
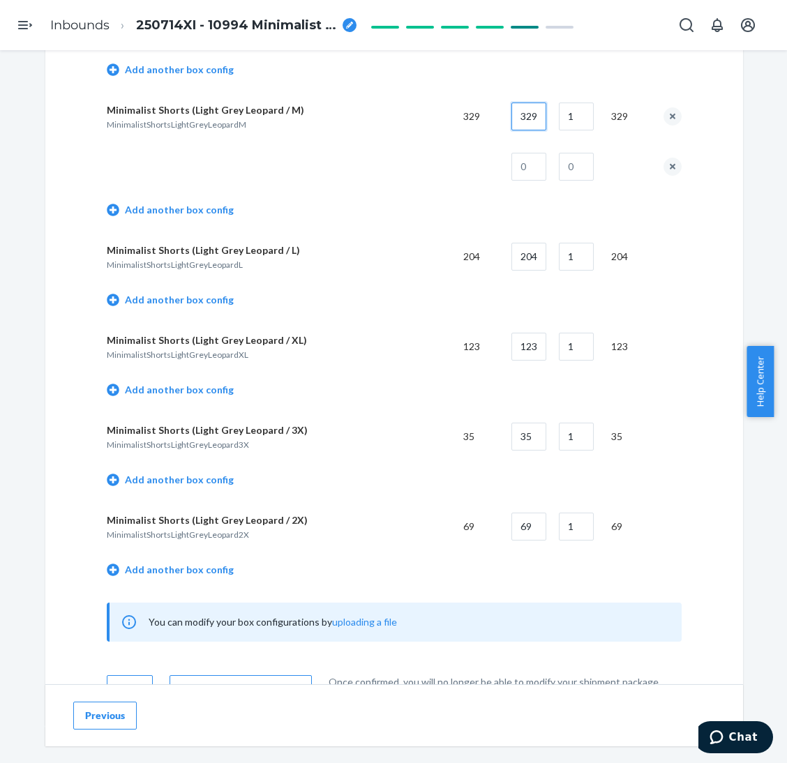
click at [518, 110] on input "329" at bounding box center [528, 117] width 35 height 28
type input "40"
type input "8"
type input "9"
type input "1"
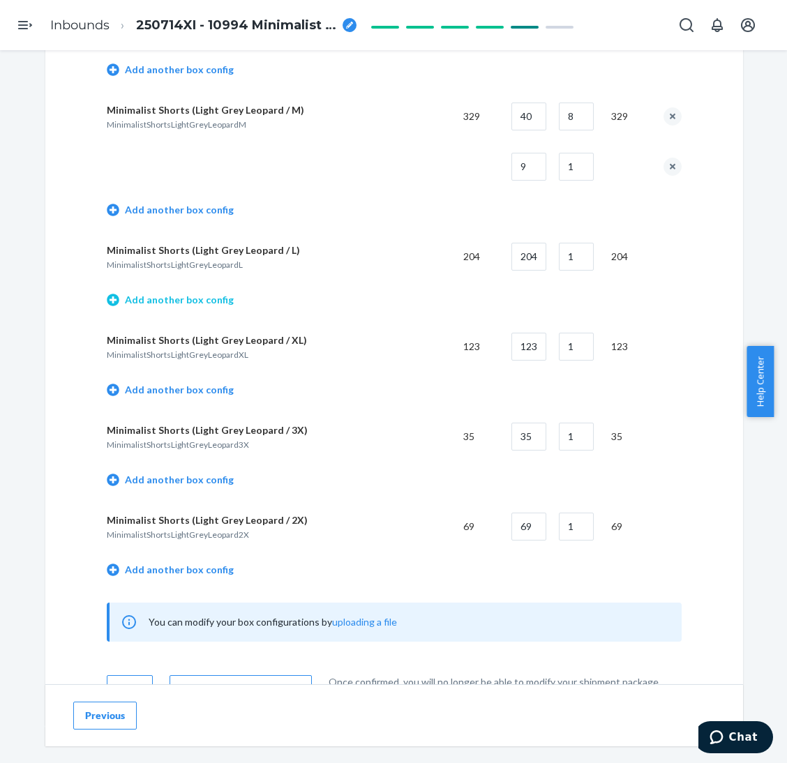
click at [195, 295] on link "Add another box config" at bounding box center [170, 300] width 127 height 14
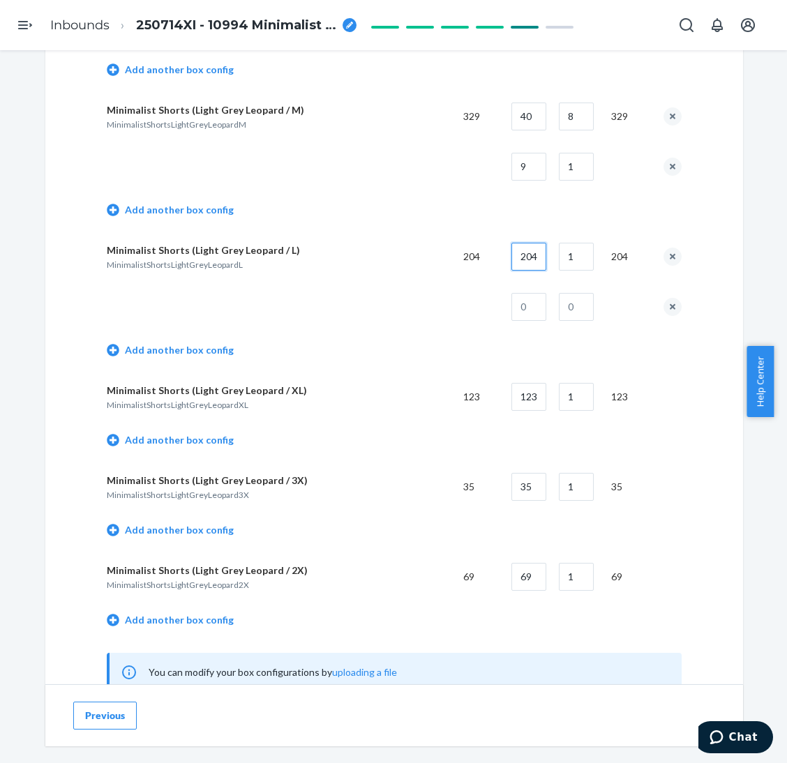
click at [533, 253] on input "204" at bounding box center [528, 257] width 35 height 28
type input "40"
type input "5"
type input "4"
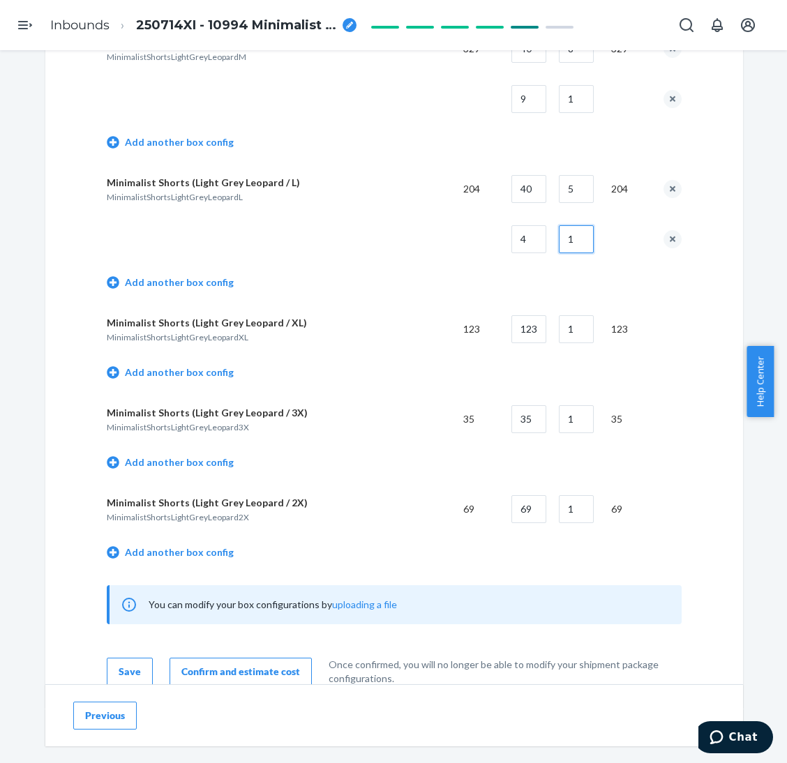
scroll to position [3035, 0]
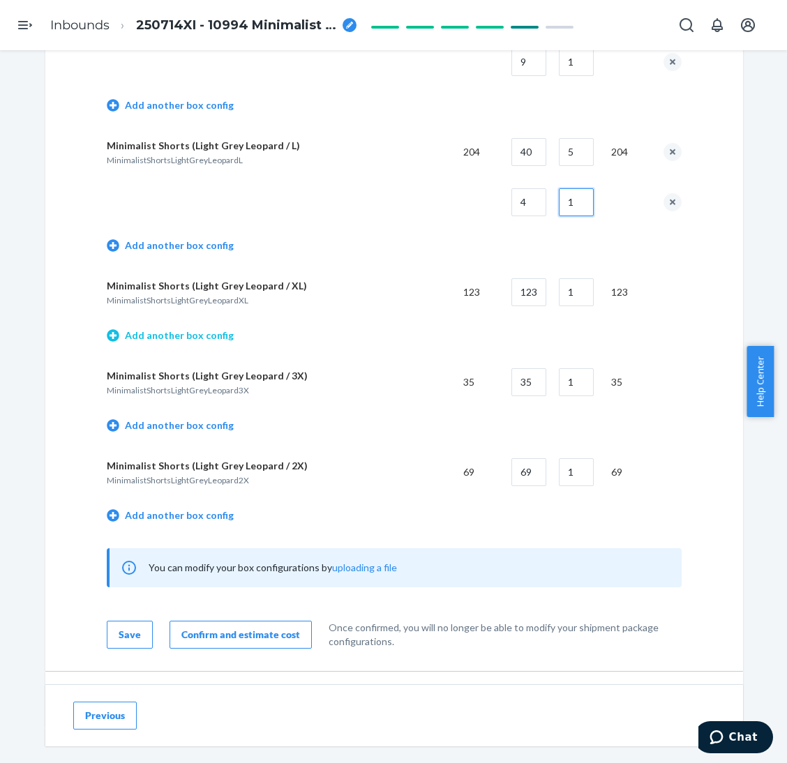
type input "1"
click at [200, 329] on link "Add another box config" at bounding box center [170, 336] width 127 height 14
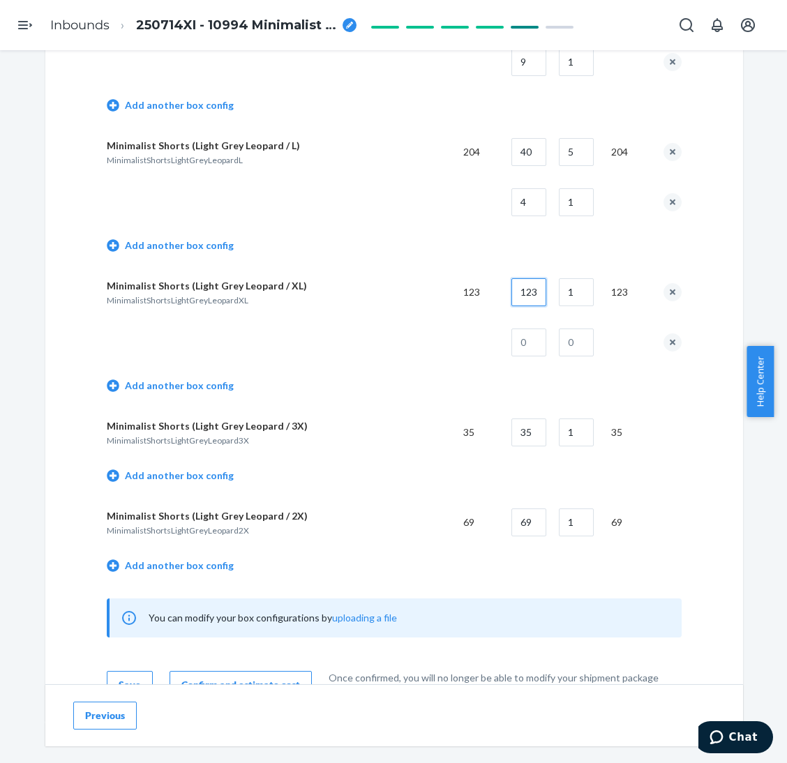
click at [533, 285] on input "123" at bounding box center [528, 292] width 35 height 28
type input "40"
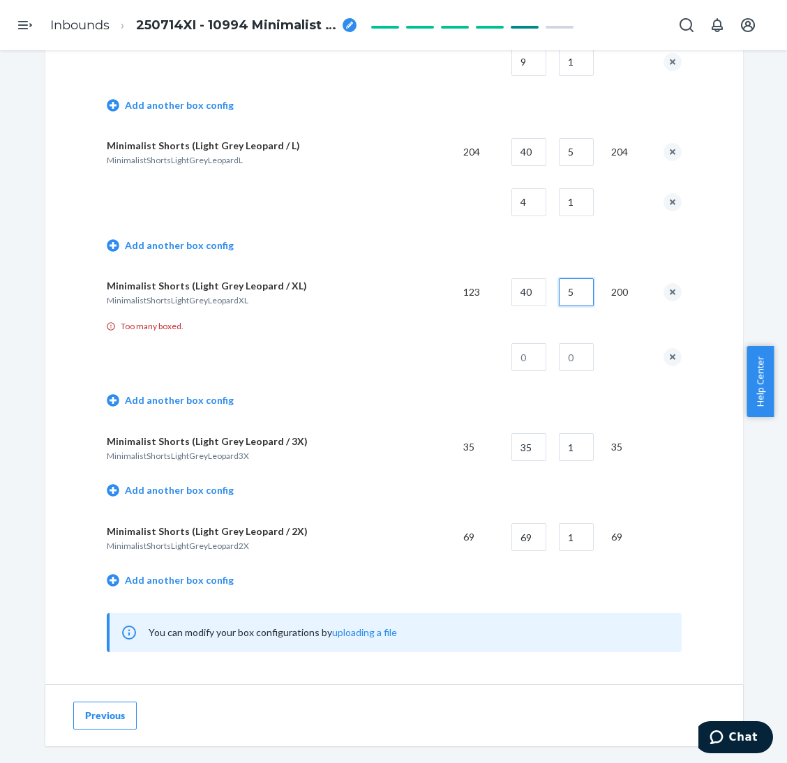
type input "5"
type input "4"
type input "1"
click at [533, 285] on input "40" at bounding box center [528, 292] width 35 height 28
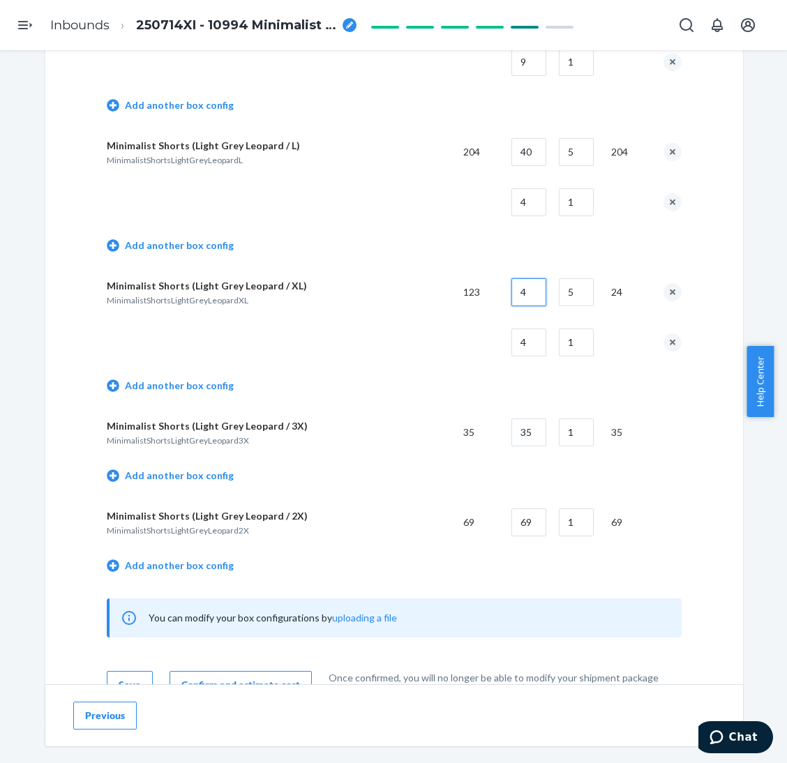
type input "40"
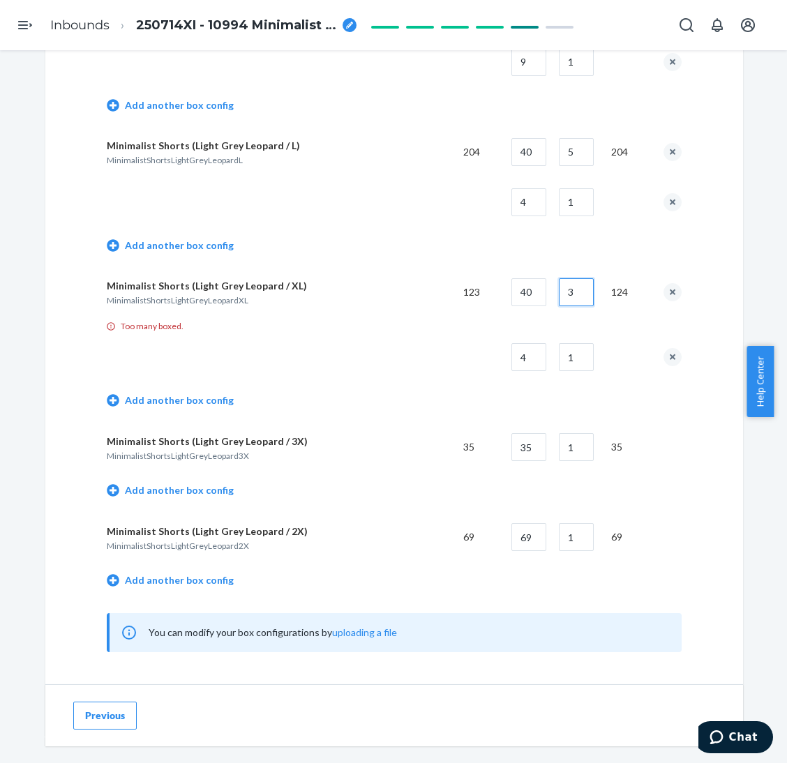
type input "3"
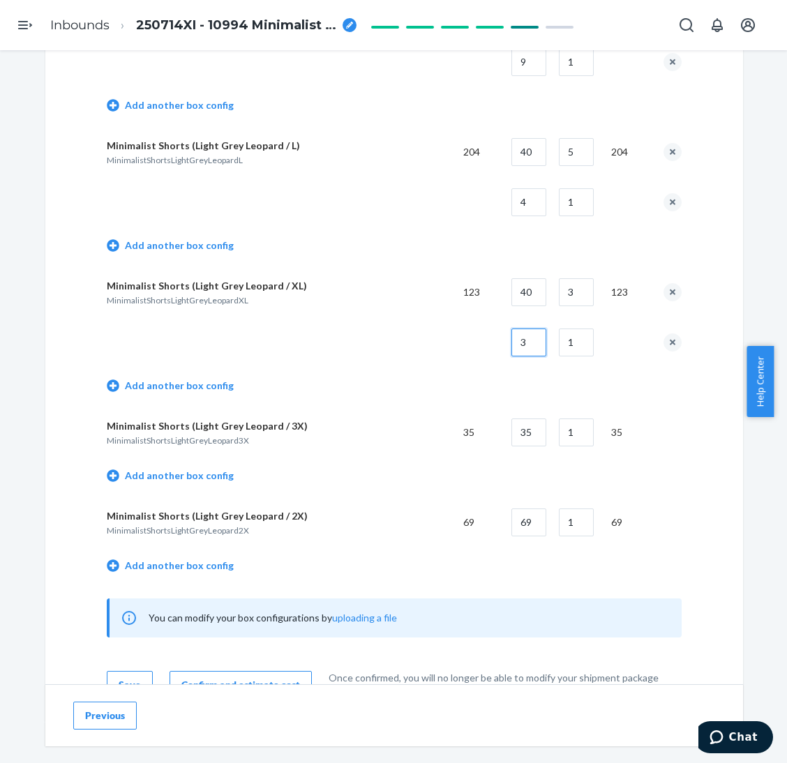
type input "3"
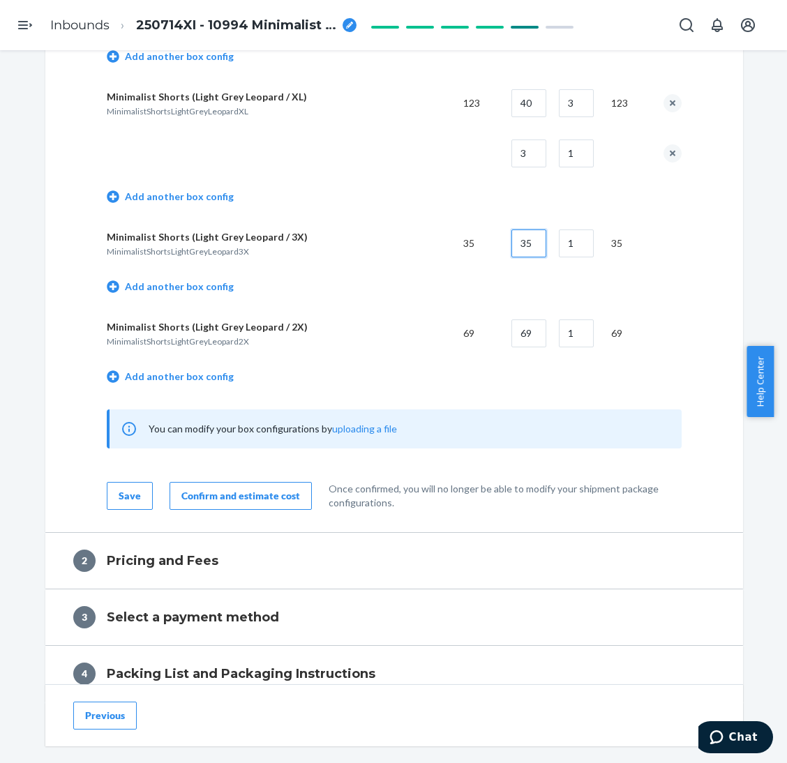
scroll to position [3244, 0]
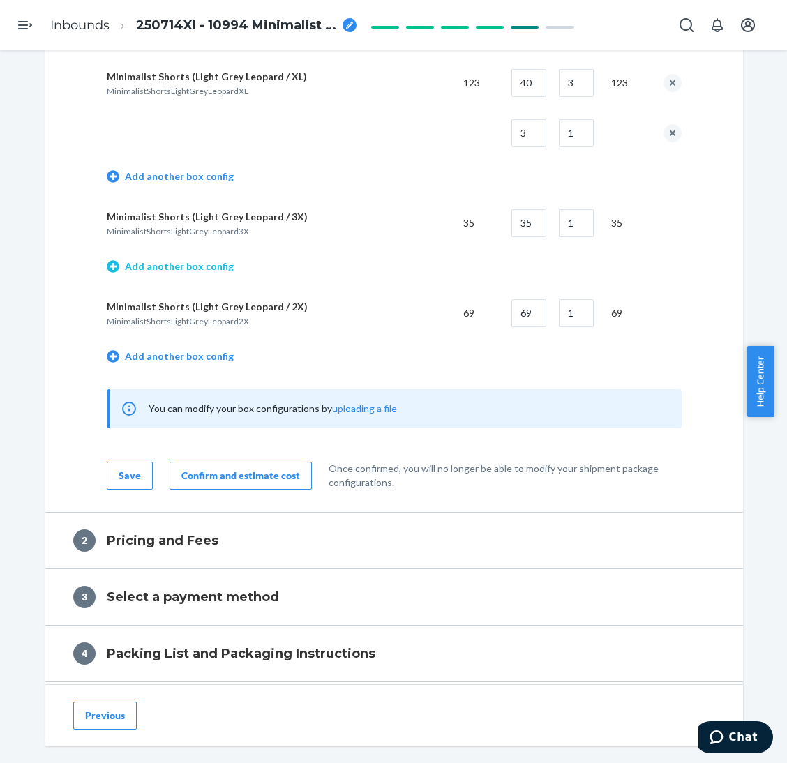
click at [203, 261] on link "Add another box config" at bounding box center [170, 267] width 127 height 14
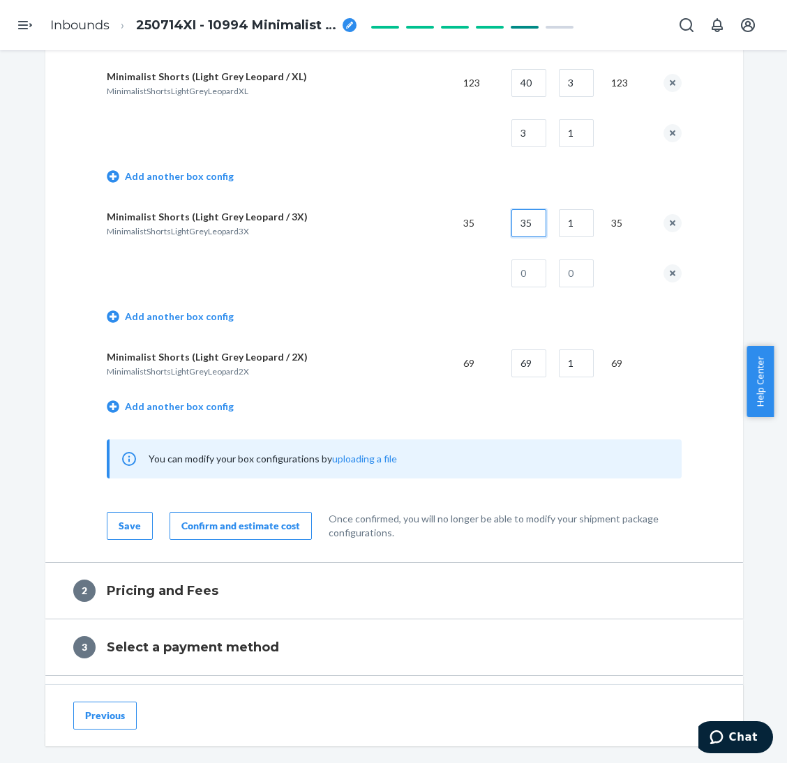
click at [530, 216] on input "35" at bounding box center [528, 223] width 35 height 28
click at [655, 265] on button "remove box config" at bounding box center [672, 273] width 18 height 18
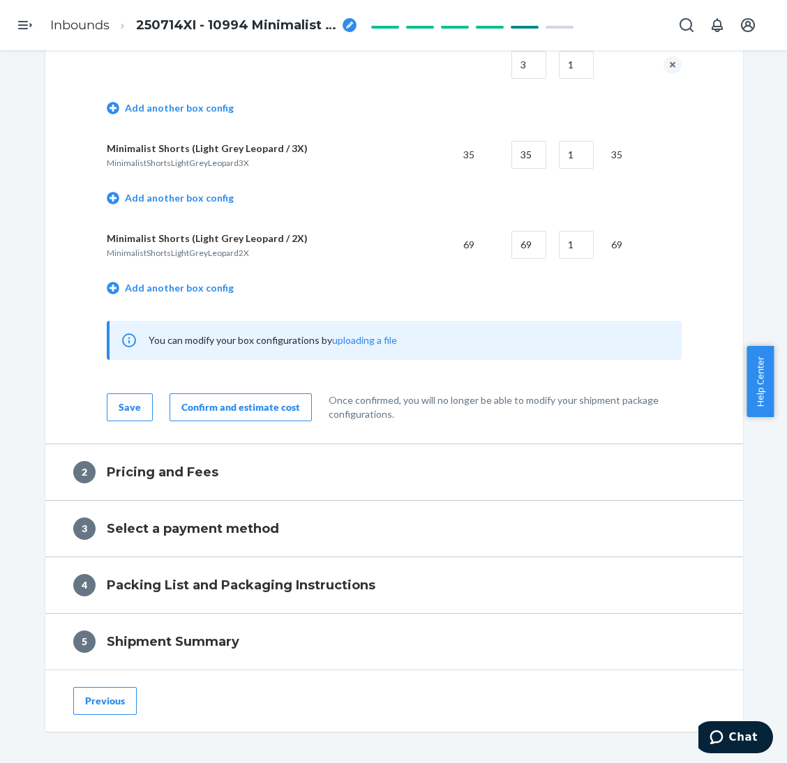
scroll to position [3348, 0]
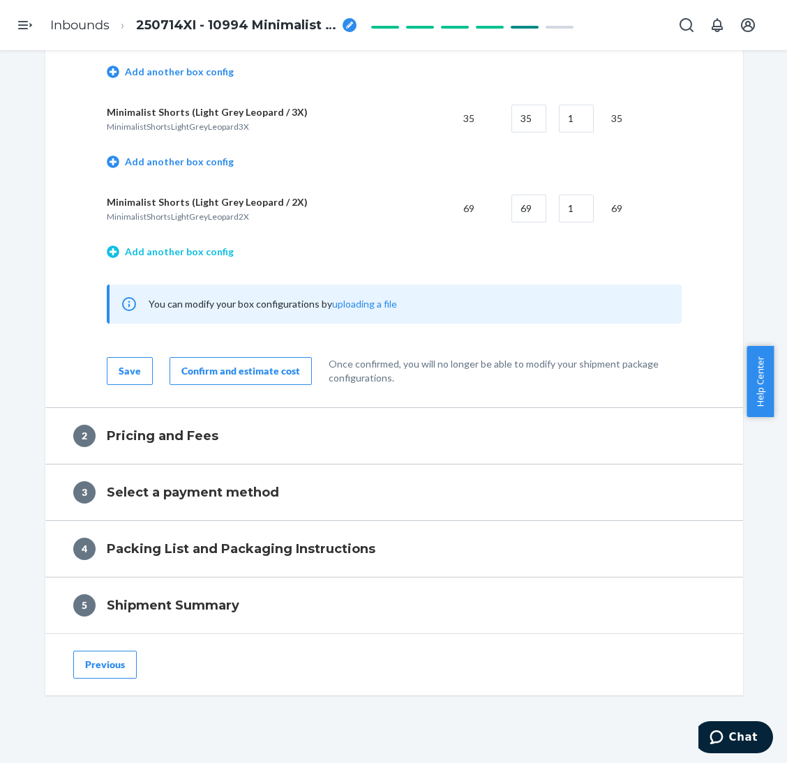
click at [190, 245] on link "Add another box config" at bounding box center [170, 252] width 127 height 14
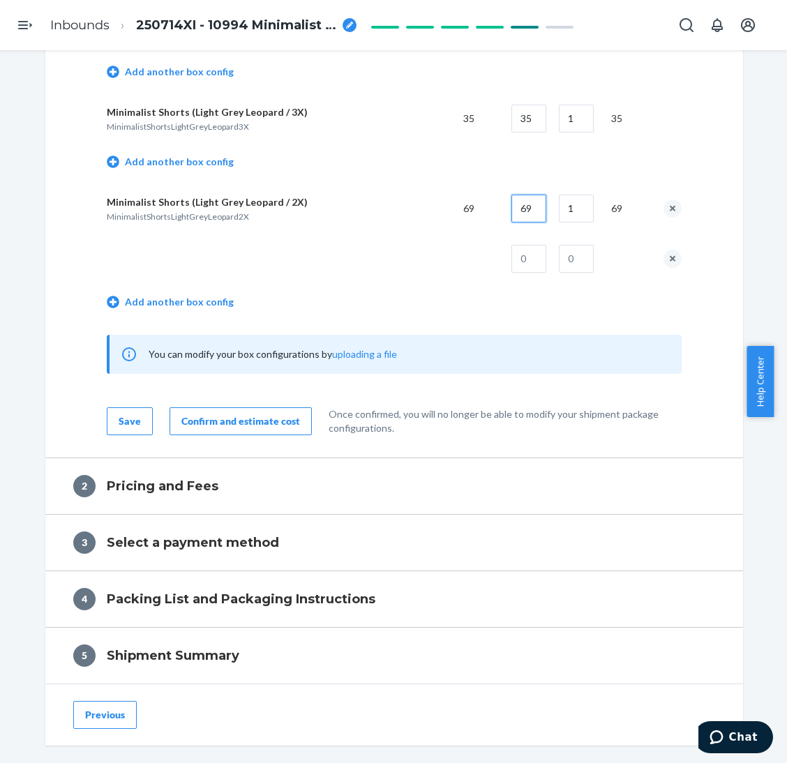
click at [526, 195] on input "69" at bounding box center [528, 209] width 35 height 28
type input "35"
type input "34"
type input "1"
click at [269, 414] on div "Confirm and estimate cost" at bounding box center [240, 421] width 119 height 14
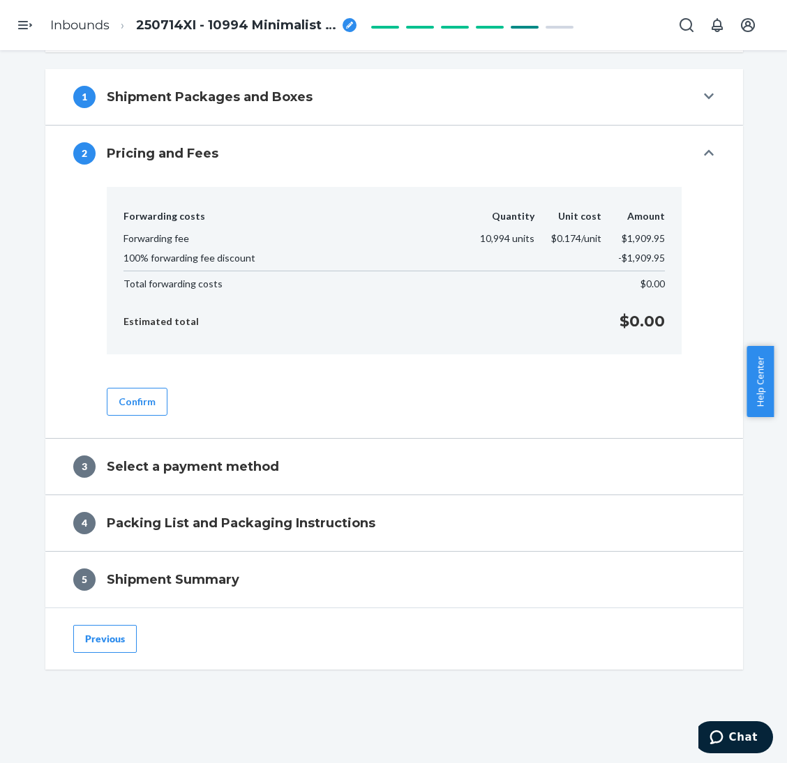
scroll to position [496, 0]
click at [142, 403] on button "Confirm" at bounding box center [137, 402] width 61 height 28
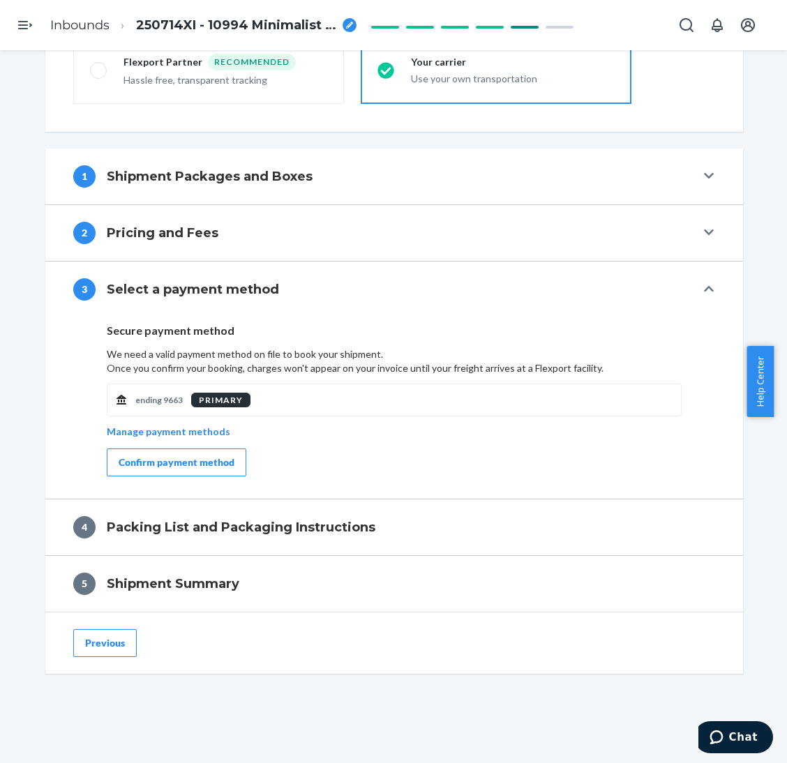
scroll to position [421, 0]
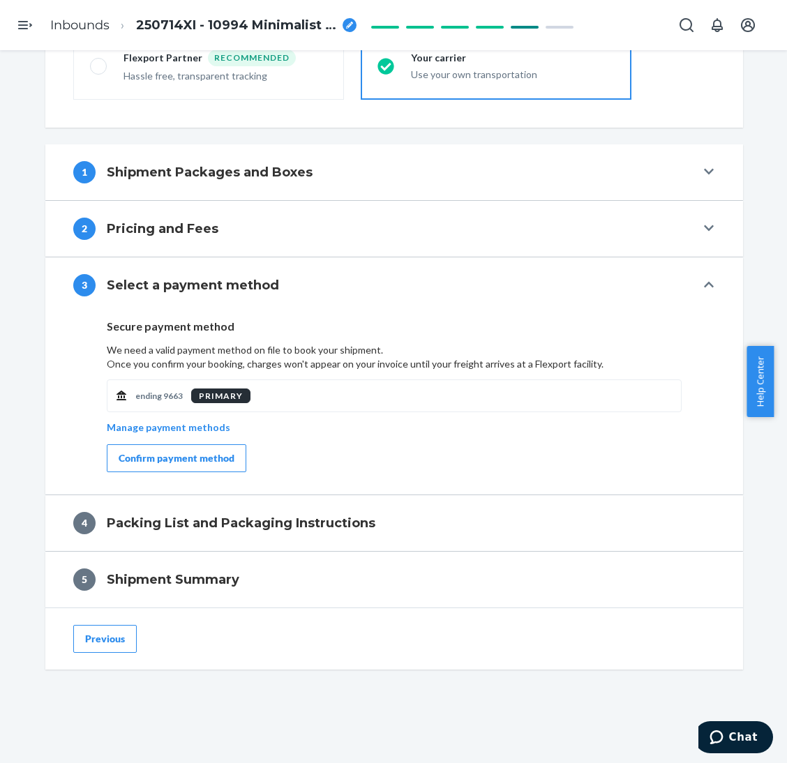
click at [216, 458] on div "Confirm payment method" at bounding box center [177, 458] width 116 height 14
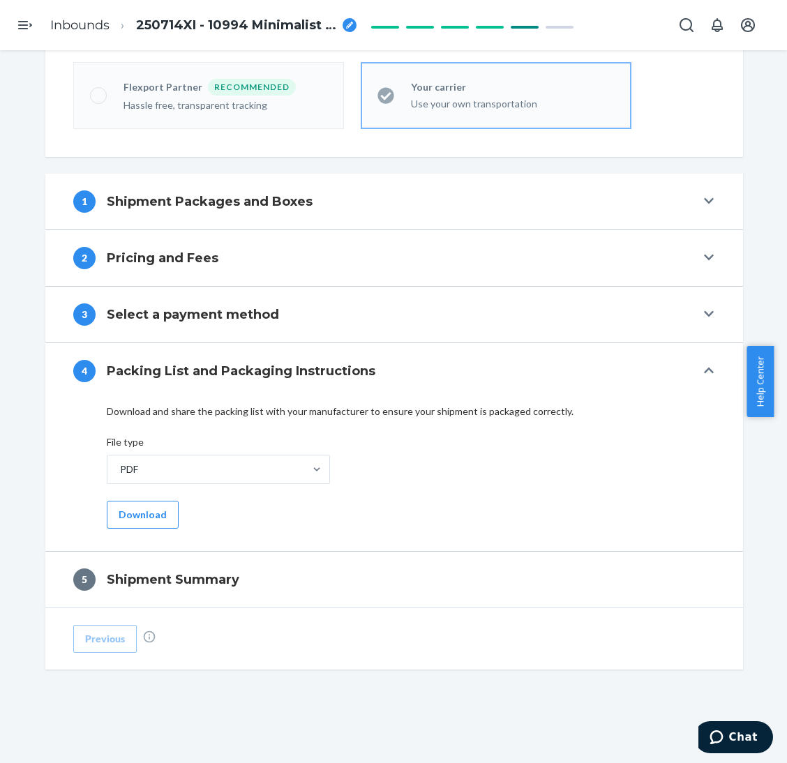
scroll to position [391, 0]
click at [151, 511] on button "Download" at bounding box center [143, 515] width 72 height 28
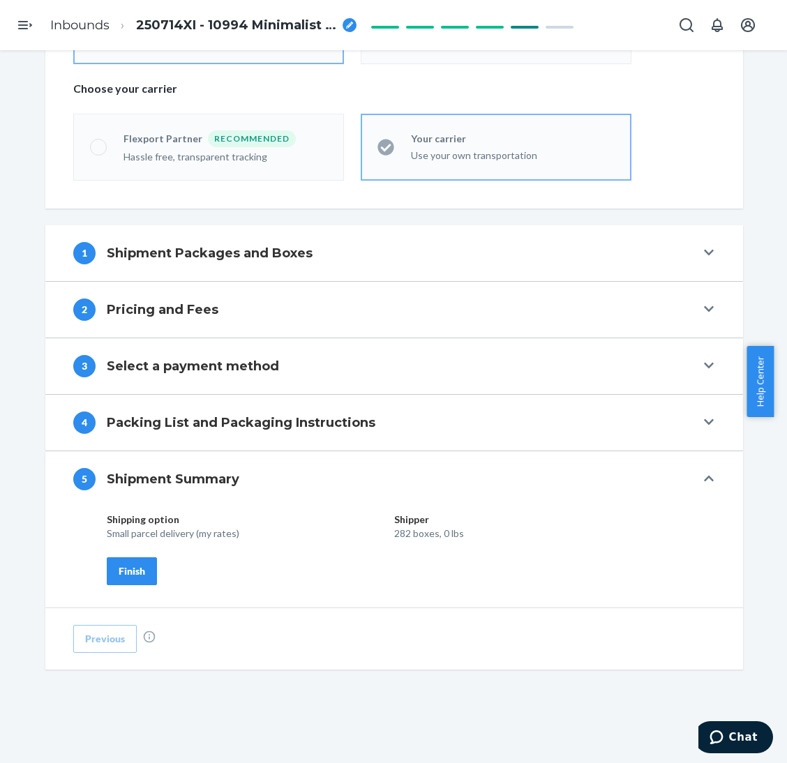
scroll to position [340, 0]
click at [140, 567] on button "Finish" at bounding box center [132, 571] width 50 height 28
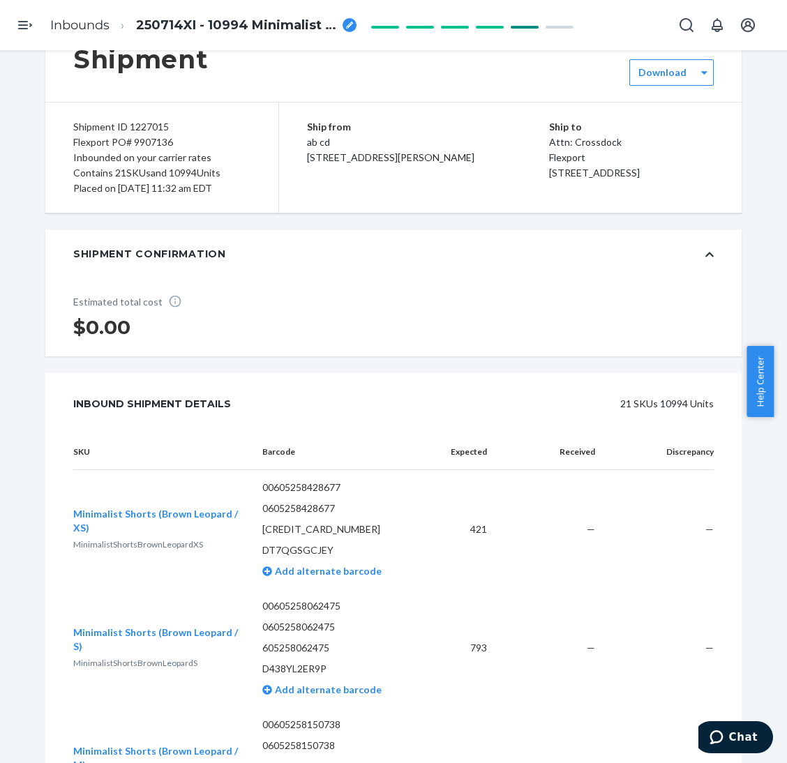
scroll to position [0, 0]
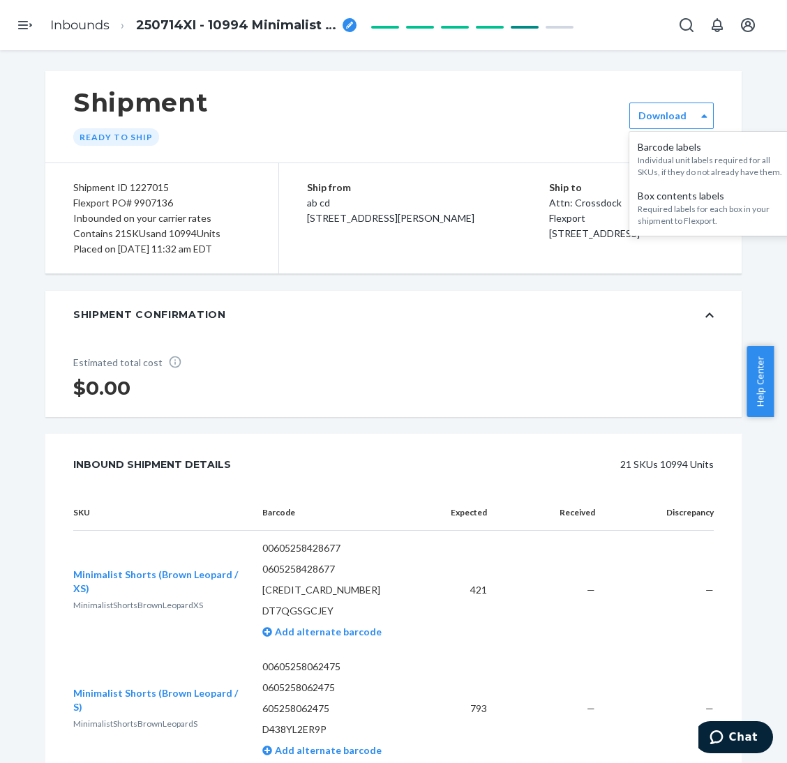
click at [655, 111] on label "Download" at bounding box center [662, 116] width 48 height 14
click at [655, 203] on div "Required labels for each box in your shipment to Flexport." at bounding box center [713, 215] width 151 height 24
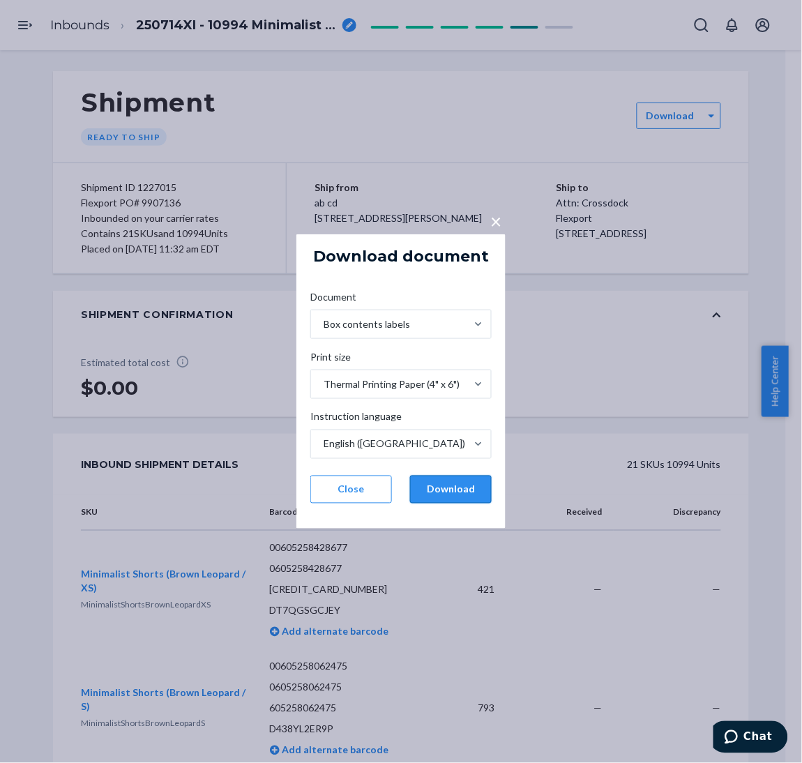
click at [458, 492] on button "Download" at bounding box center [451, 490] width 82 height 28
click at [341, 281] on div "Document Box contents labels Print size Thermal Printing Paper (4" x 6") Instru…" at bounding box center [401, 397] width 204 height 236
click at [466, 495] on button "Download" at bounding box center [451, 490] width 82 height 28
click at [432, 47] on div "× Download document Document Box contents labels Print size Thermal Printing Pa…" at bounding box center [401, 381] width 802 height 763
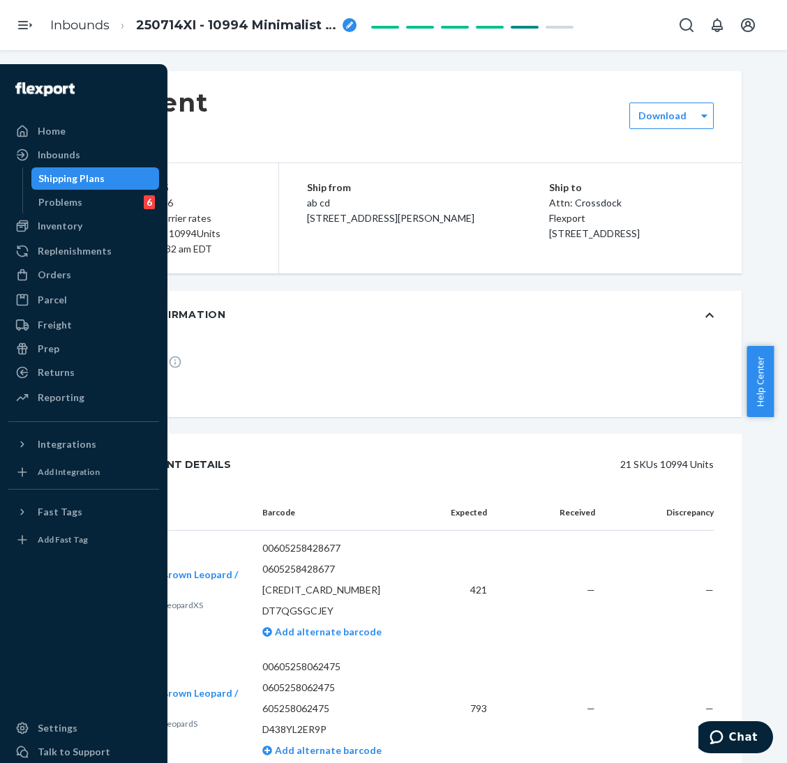
click at [81, 180] on div "Shipping Plans" at bounding box center [71, 179] width 66 height 14
